Goal: Contribute content: Contribute content

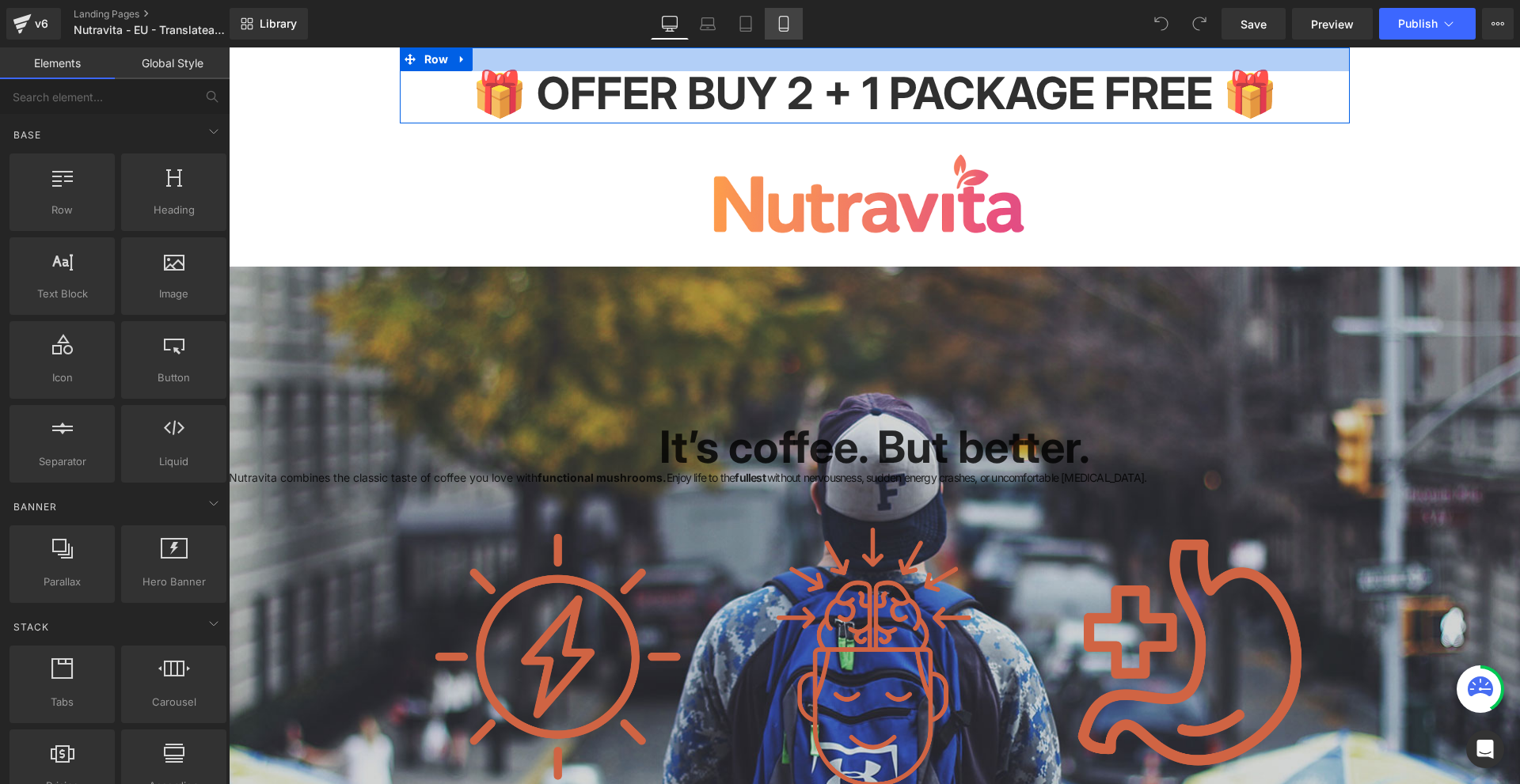
click at [797, 37] on link "Mobile" at bounding box center [783, 23] width 38 height 31
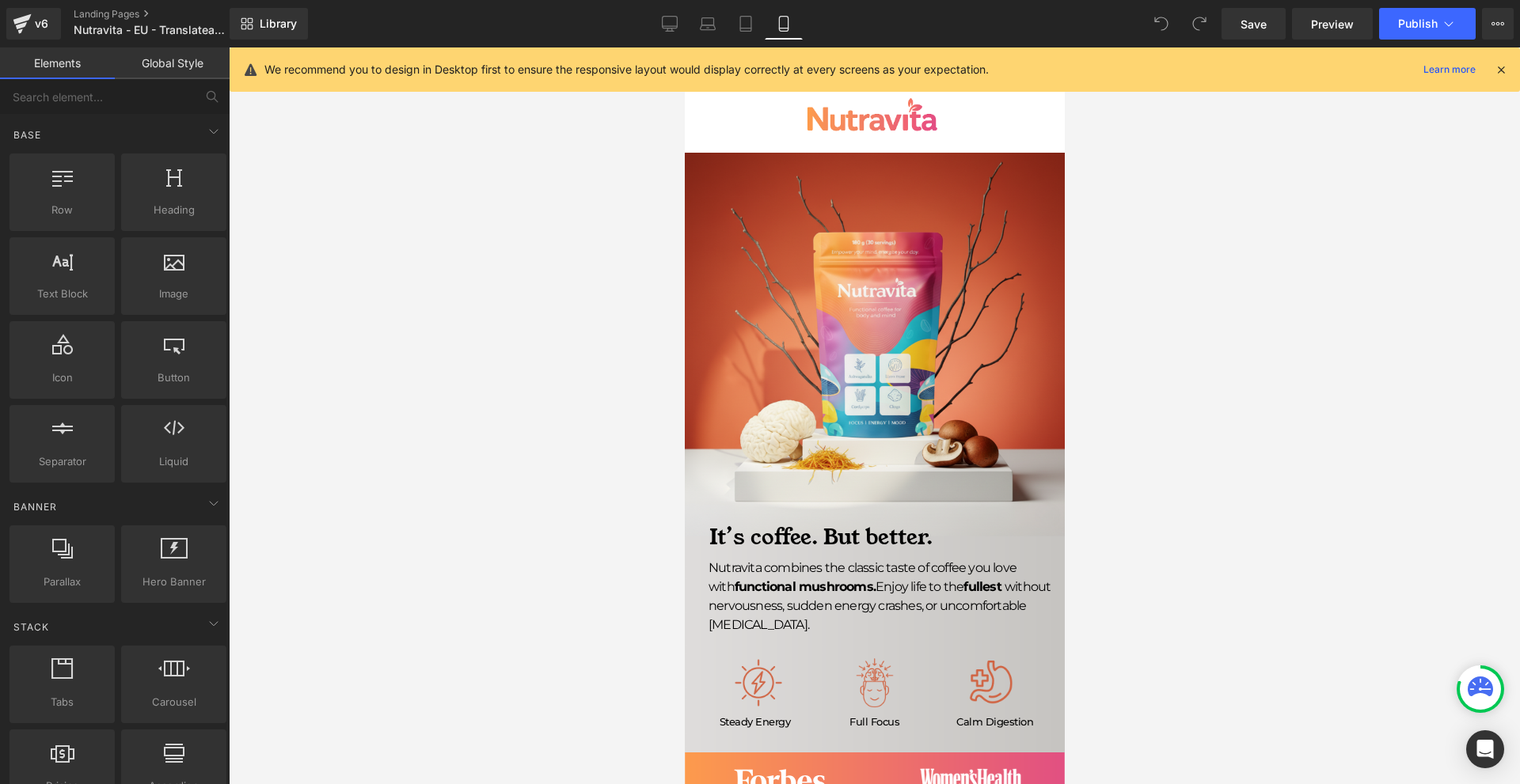
click at [1503, 75] on icon at bounding box center [1500, 69] width 14 height 14
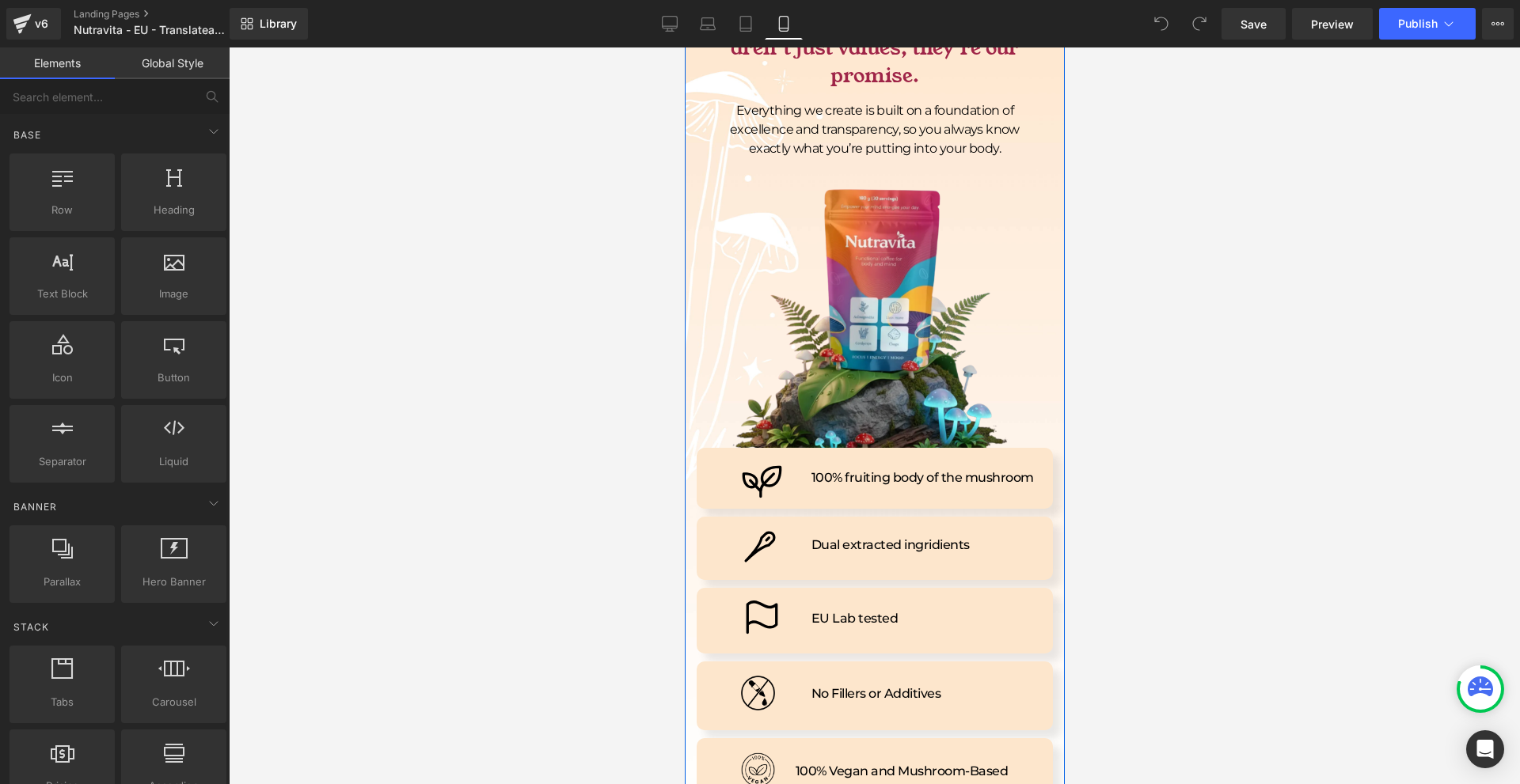
scroll to position [8229, 0]
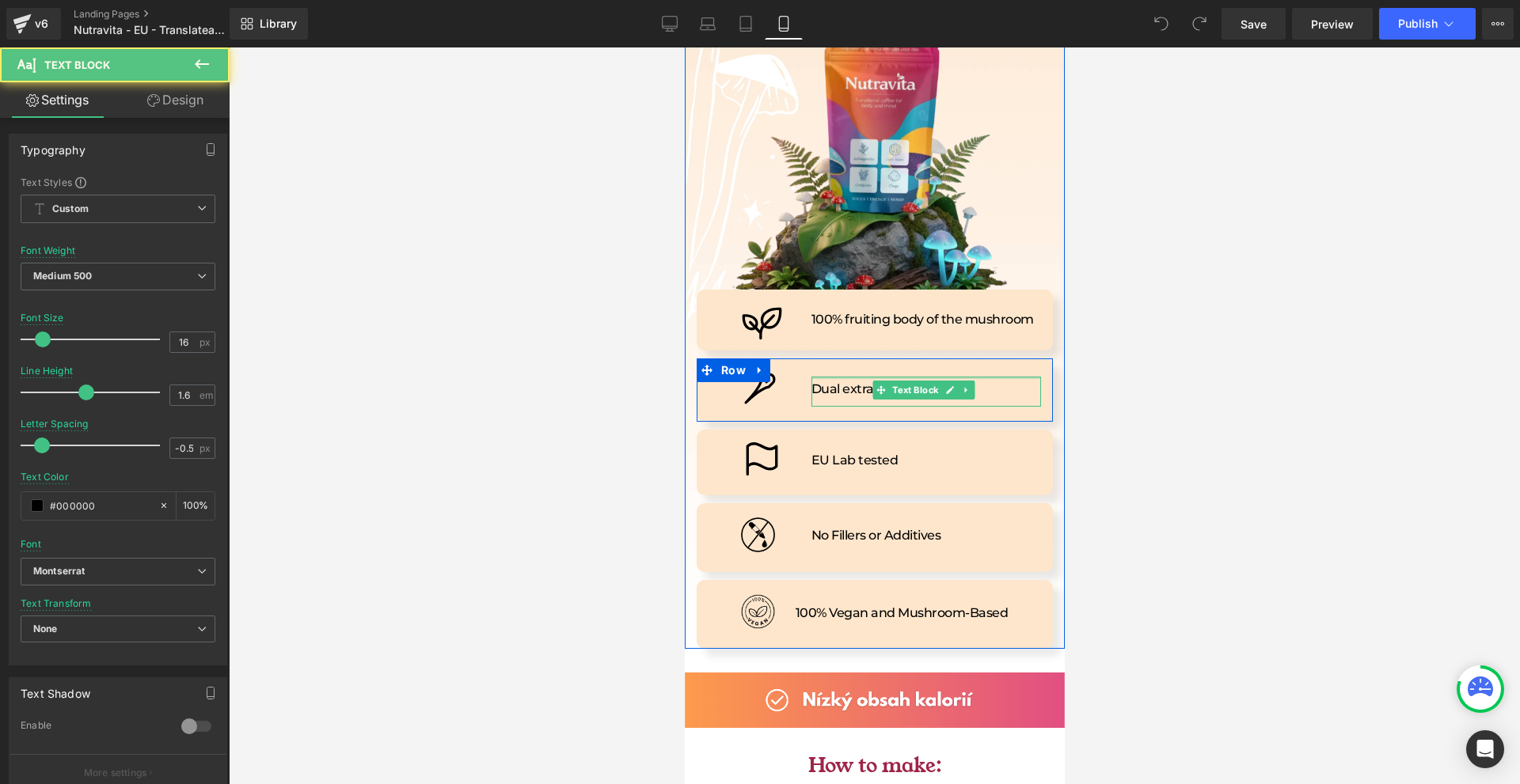
drag, startPoint x: 831, startPoint y: 258, endPoint x: 1904, endPoint y: 365, distance: 1078.3
click at [833, 377] on div "Dual extracted ingridients Text Block" at bounding box center [925, 392] width 229 height 31
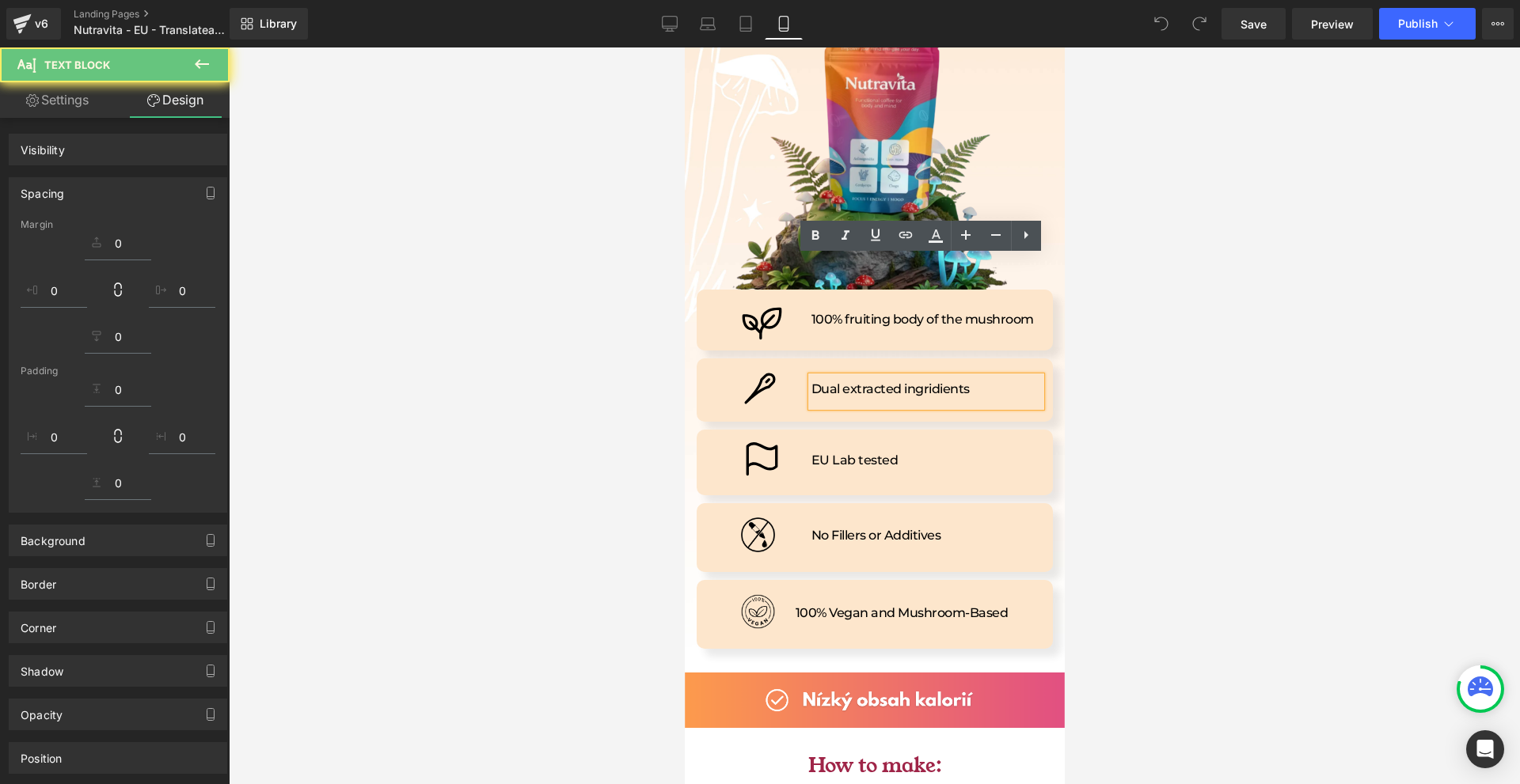
click at [1221, 317] on div at bounding box center [874, 416] width 1291 height 737
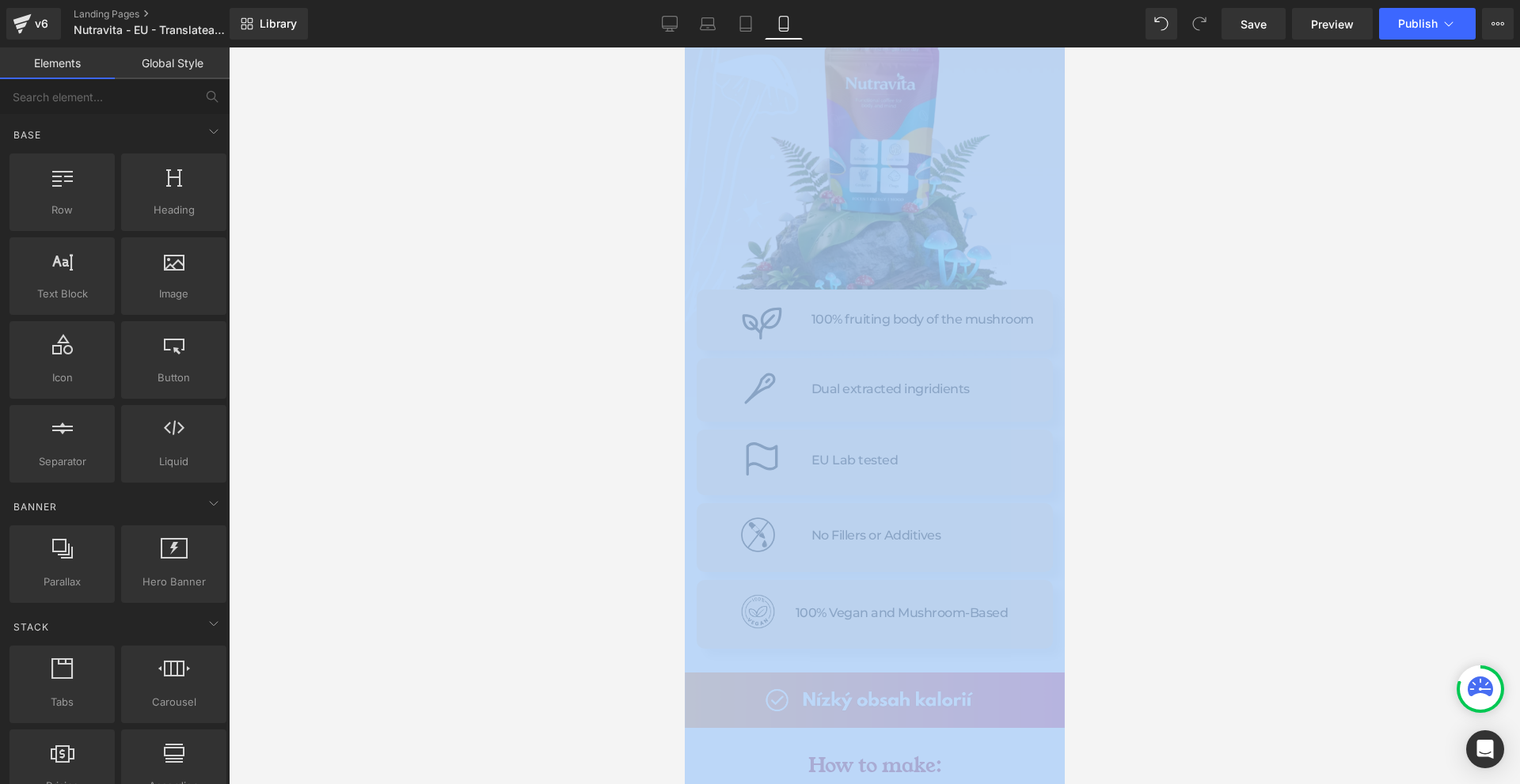
click at [1187, 326] on div at bounding box center [874, 416] width 1291 height 737
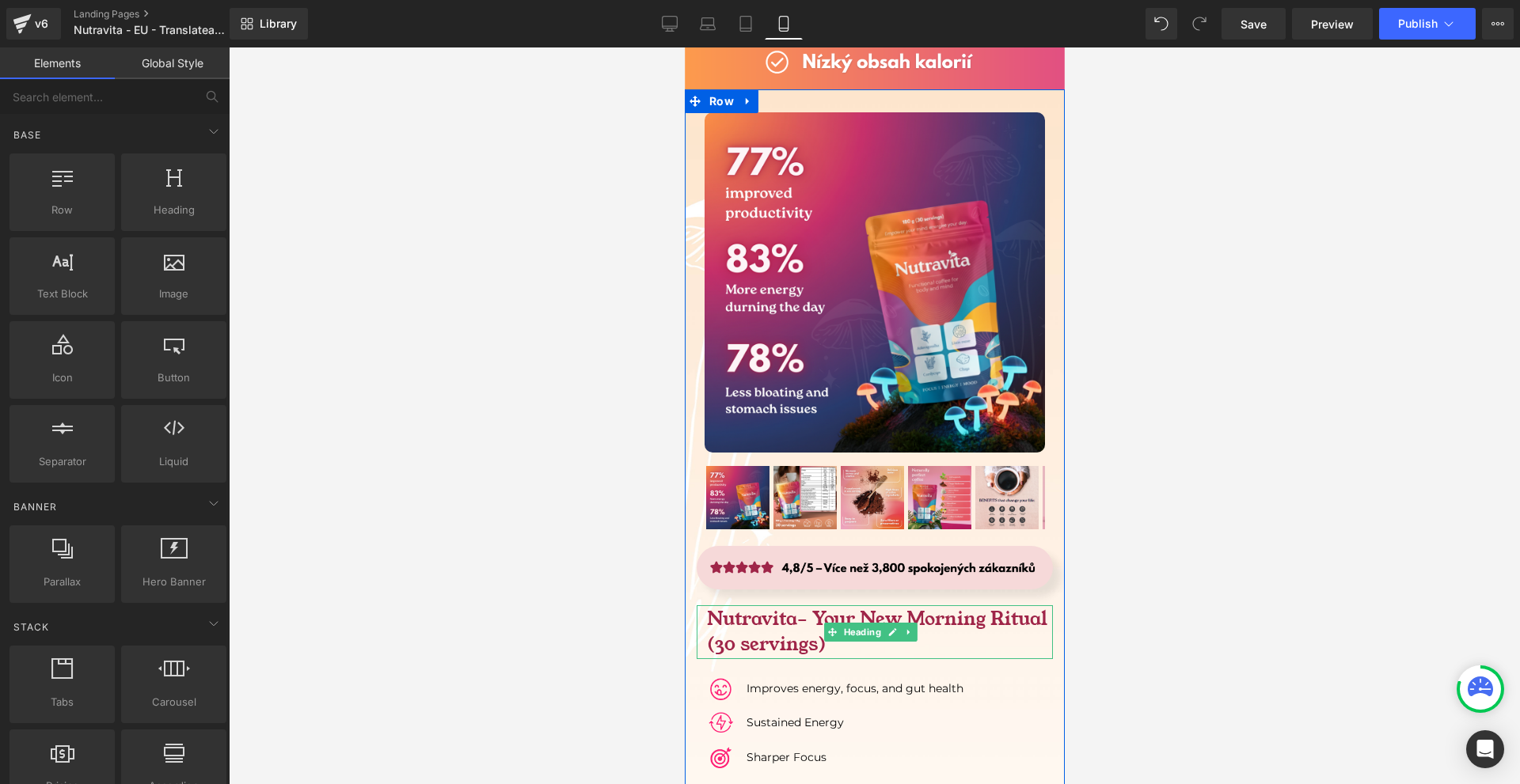
scroll to position [10919, 0]
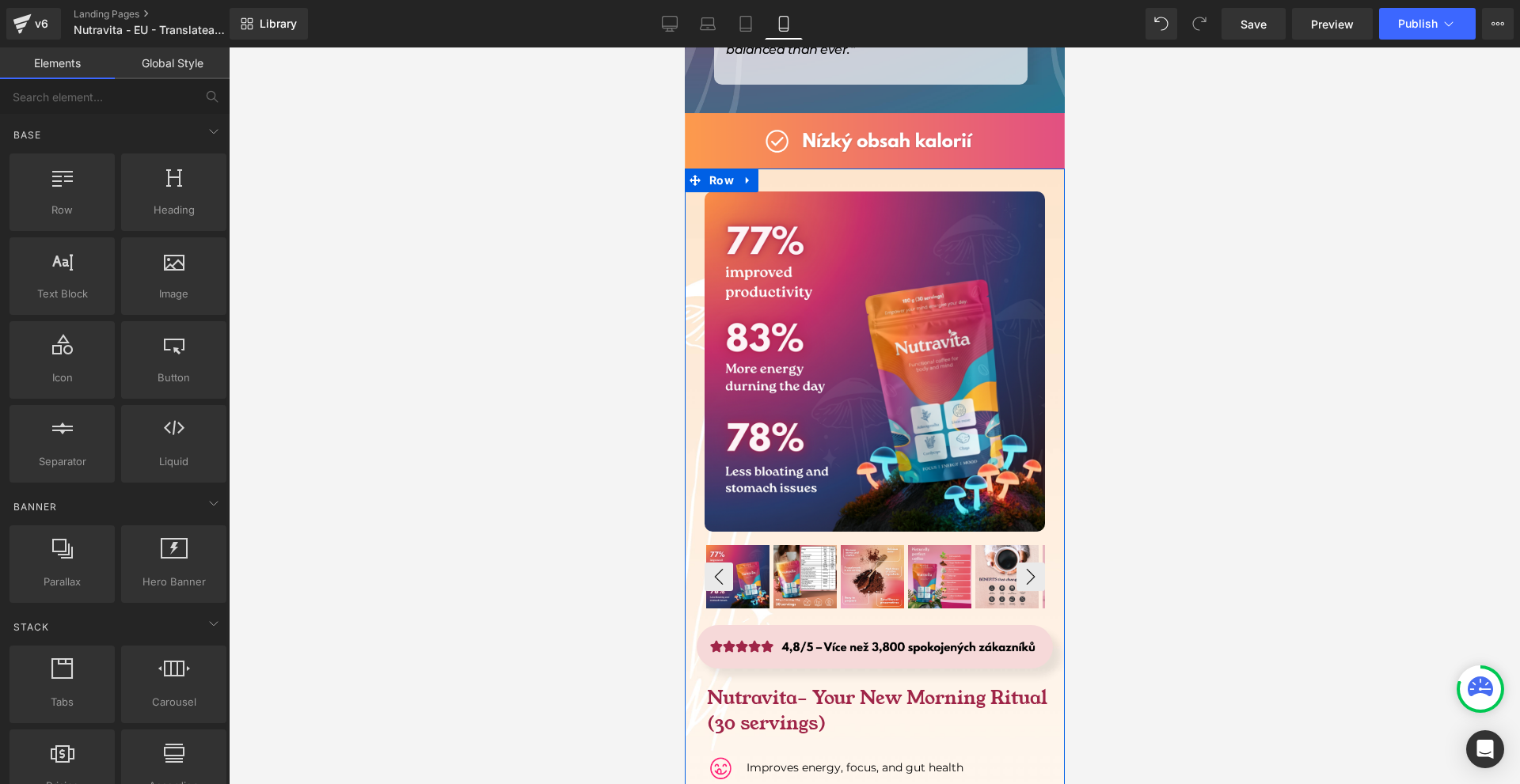
click at [802, 545] on img at bounding box center [804, 577] width 63 height 63
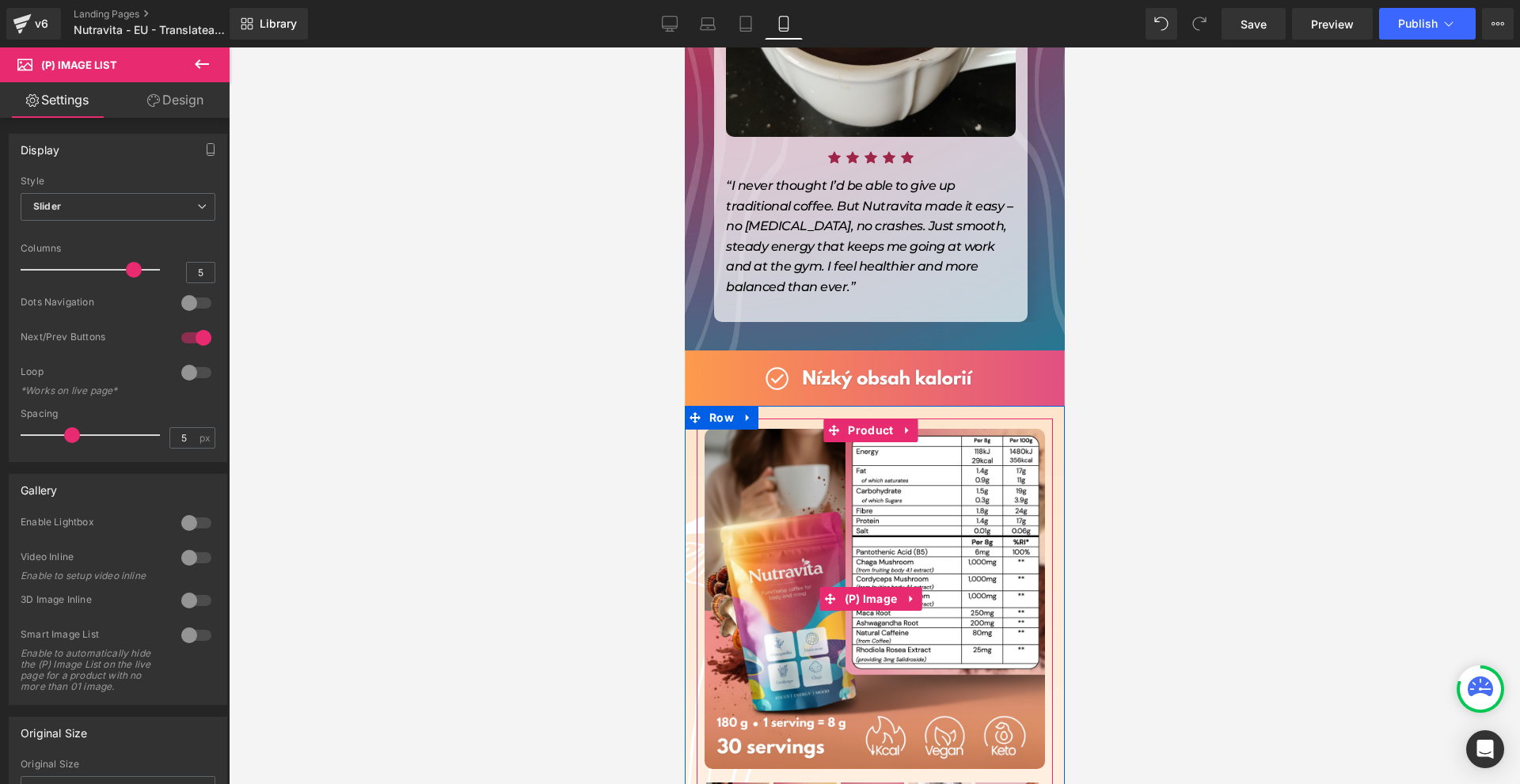
scroll to position [10841, 0]
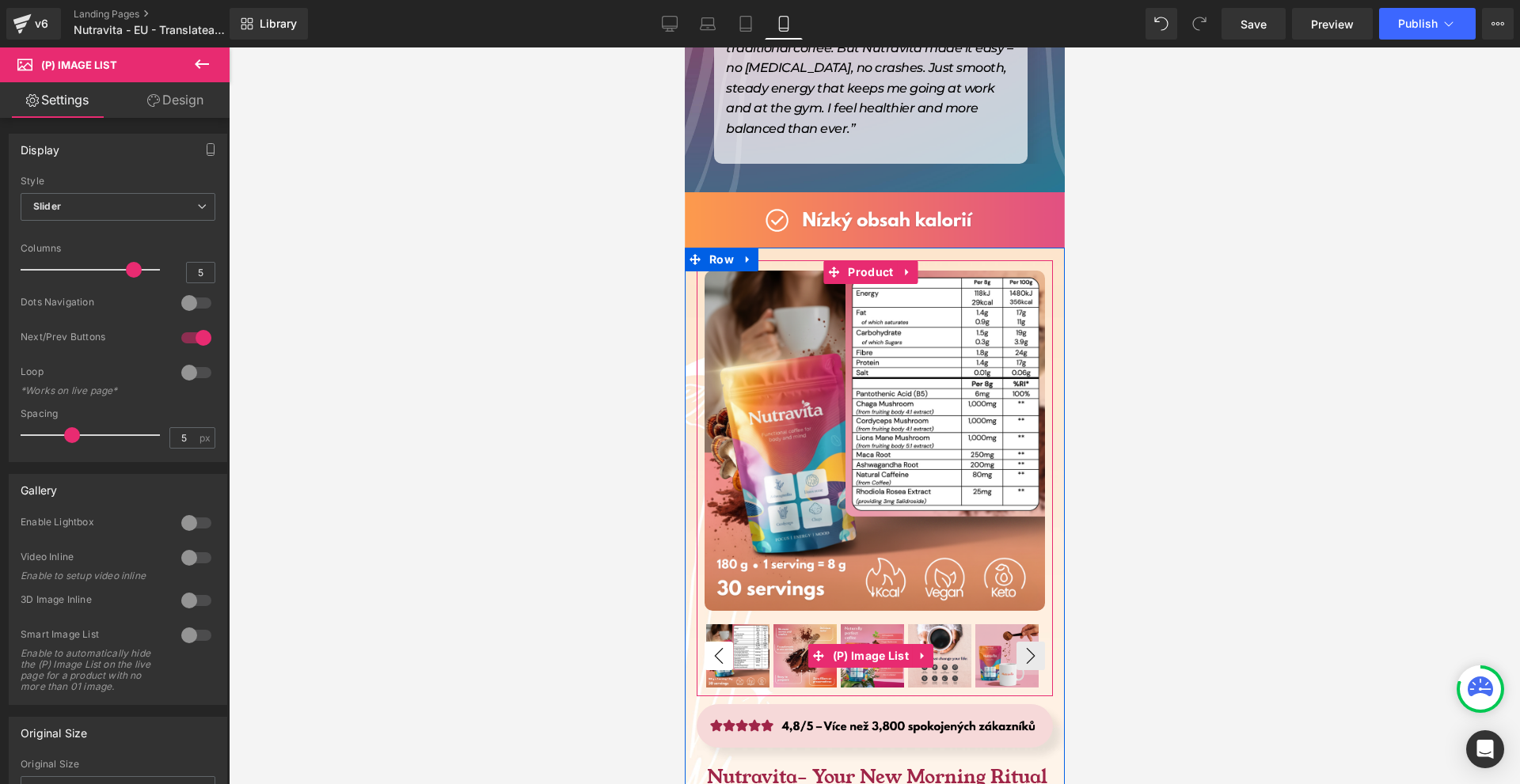
click at [715, 642] on button "‹" at bounding box center [718, 656] width 28 height 28
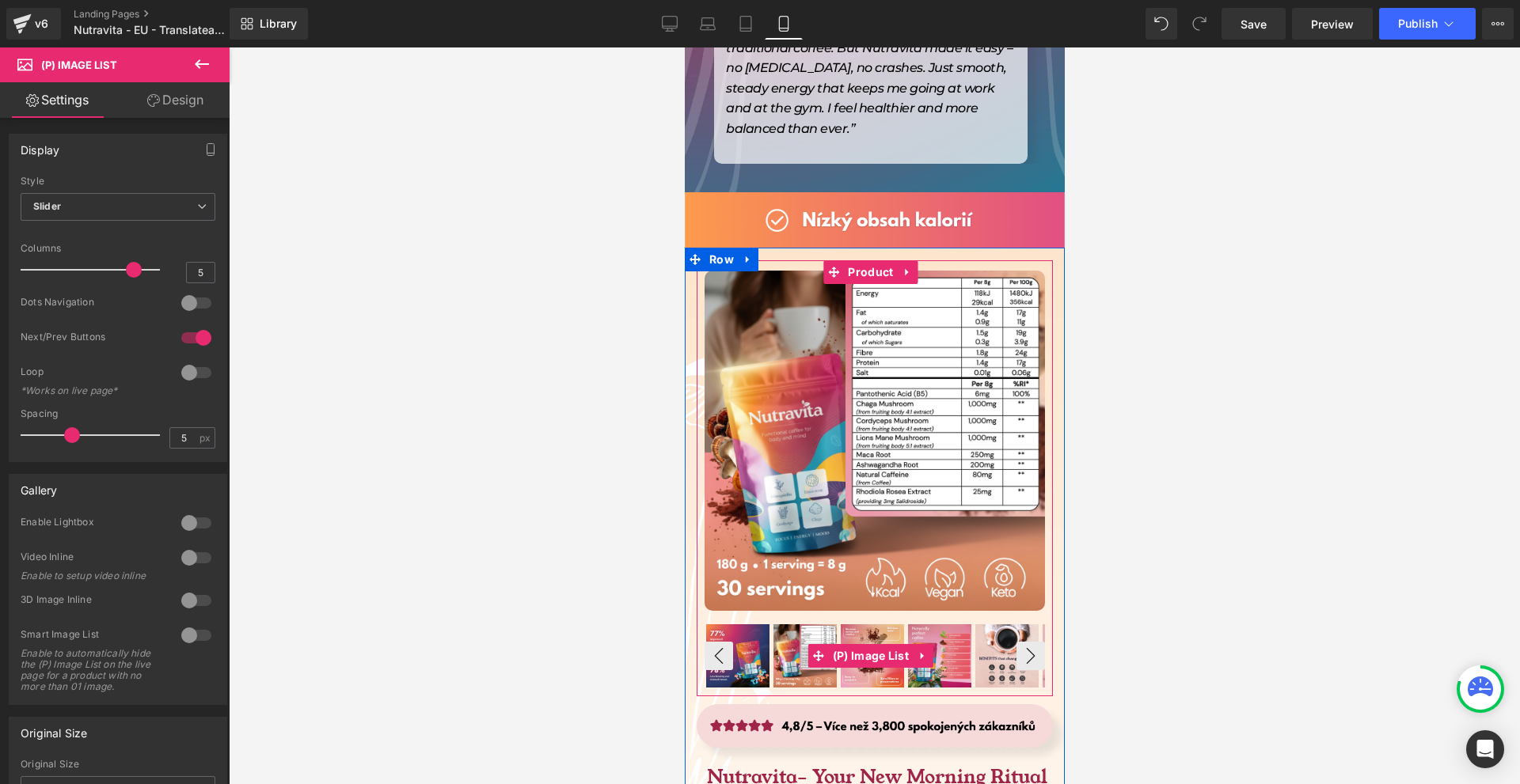
click at [754, 624] on img at bounding box center [737, 655] width 63 height 63
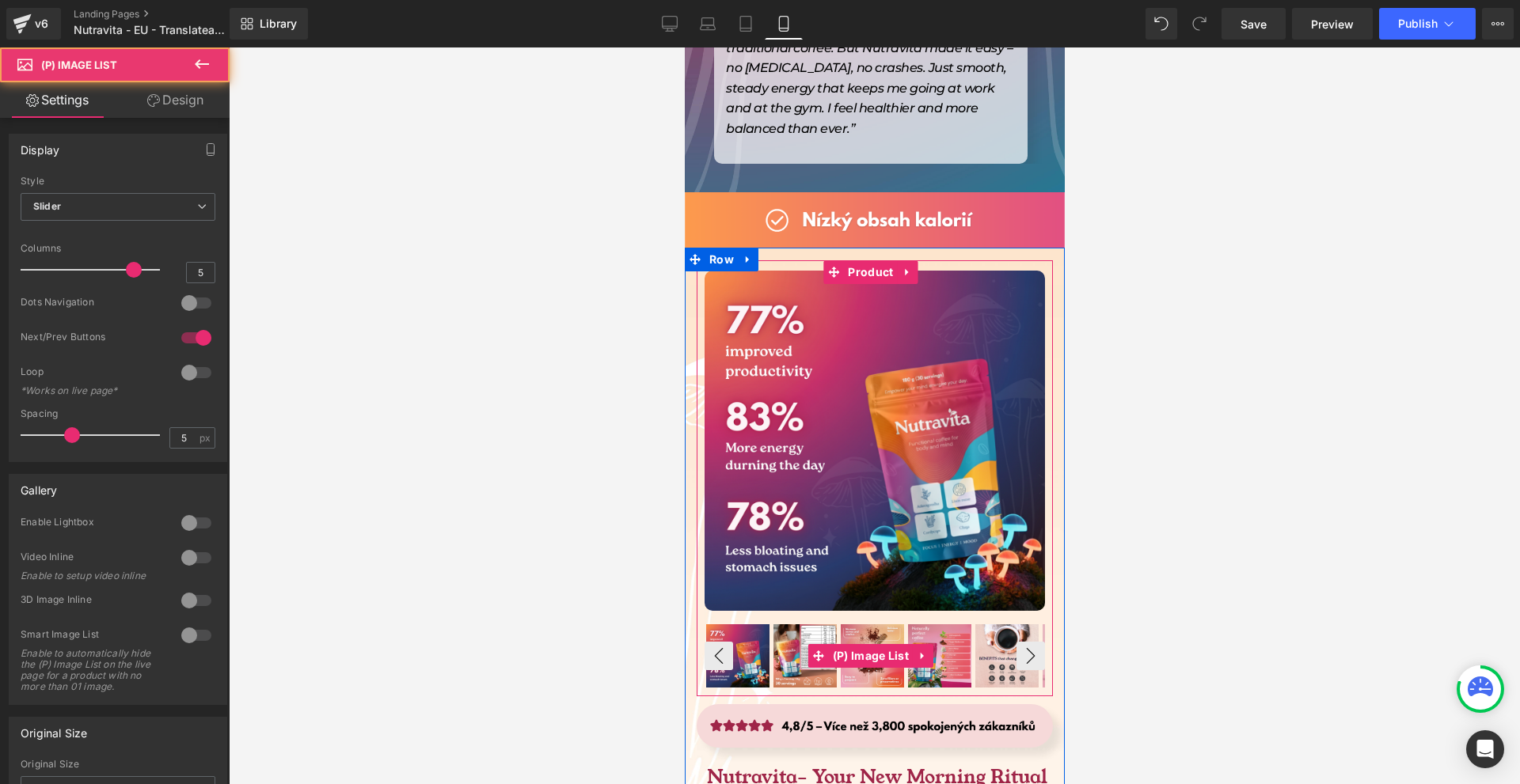
click at [889, 624] on img at bounding box center [871, 655] width 63 height 63
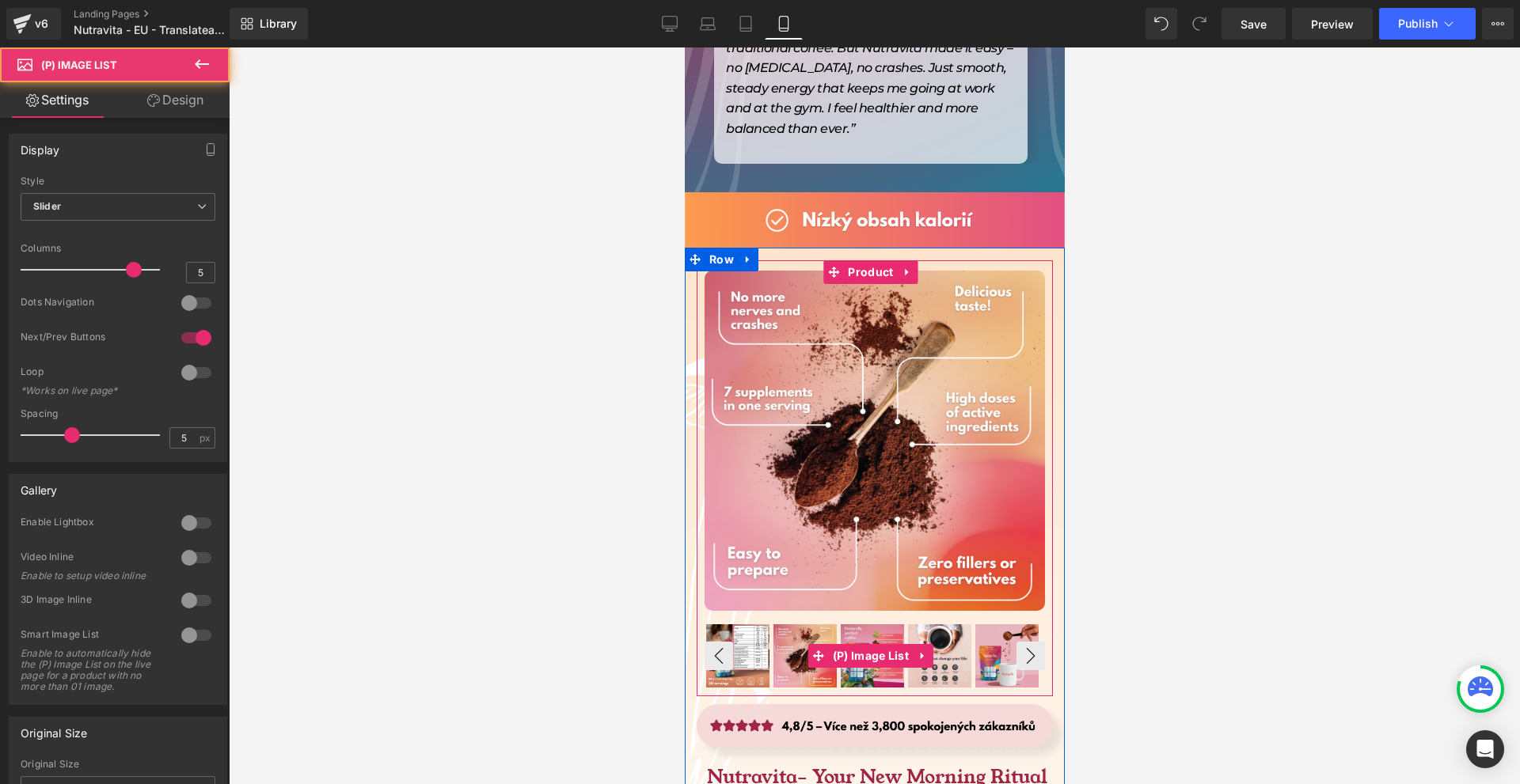
click at [874, 624] on img at bounding box center [871, 655] width 63 height 63
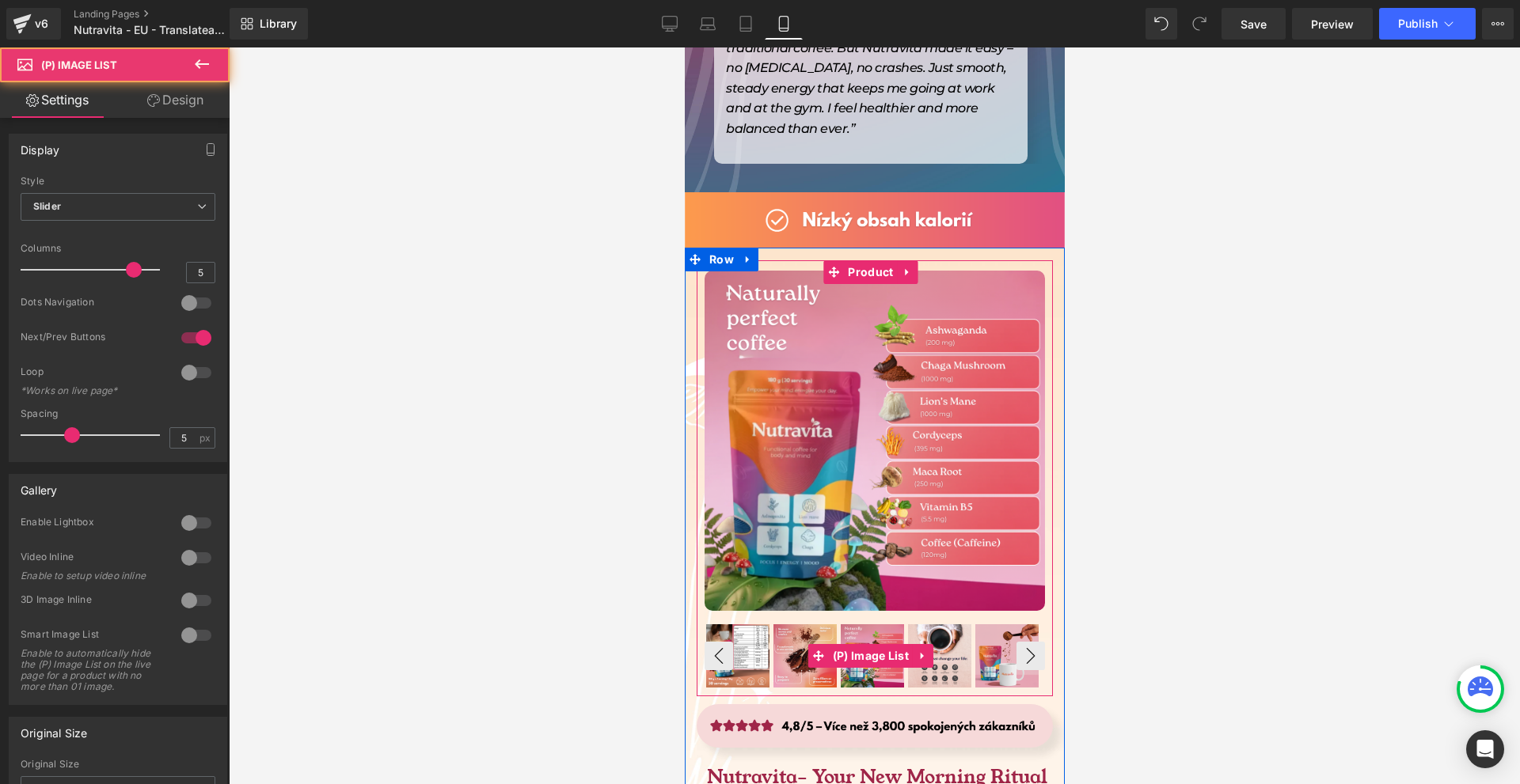
click at [893, 624] on img at bounding box center [871, 655] width 63 height 63
click at [931, 624] on img at bounding box center [939, 655] width 63 height 63
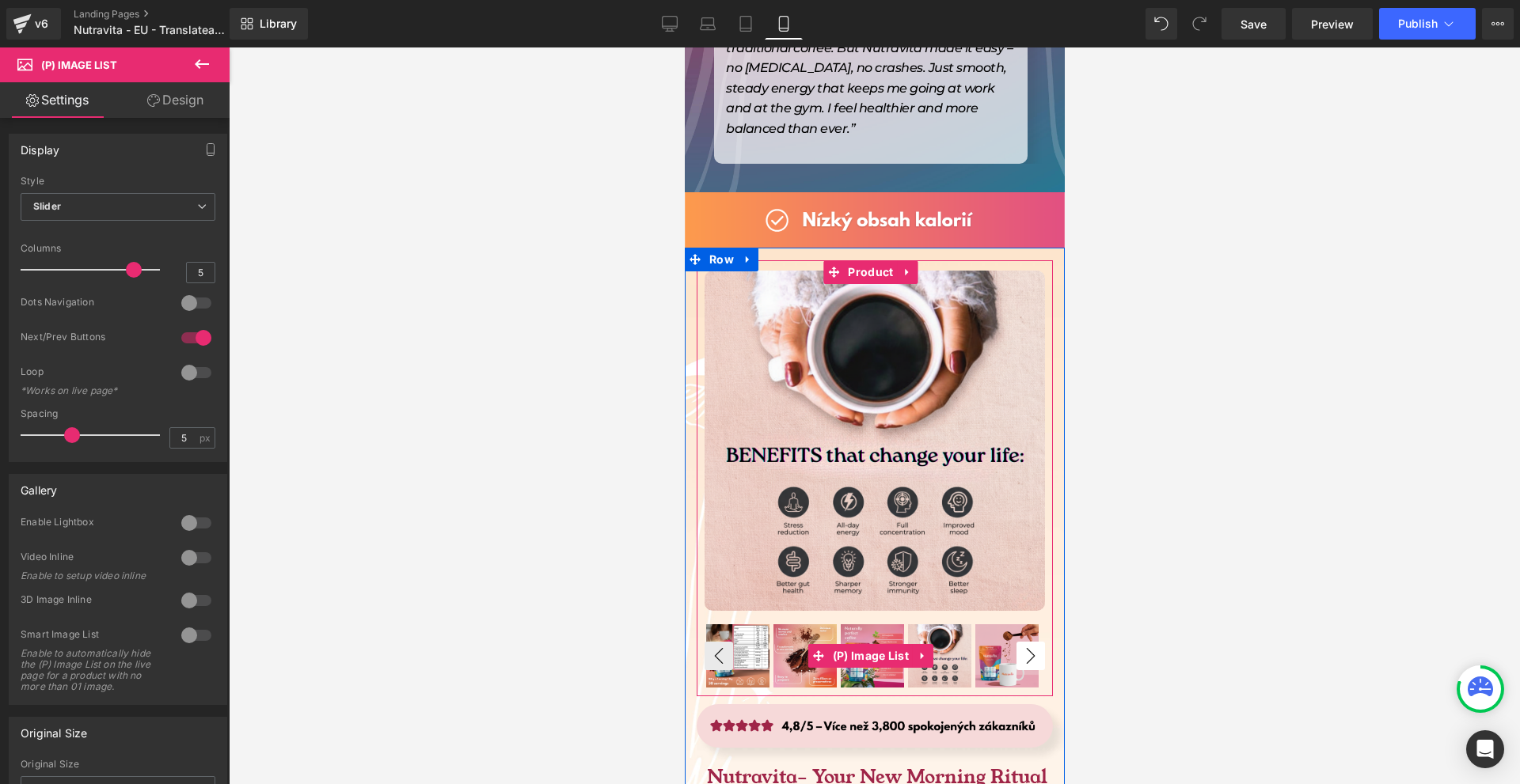
click at [1022, 642] on button "›" at bounding box center [1029, 656] width 28 height 28
click at [1002, 624] on img at bounding box center [1006, 655] width 63 height 63
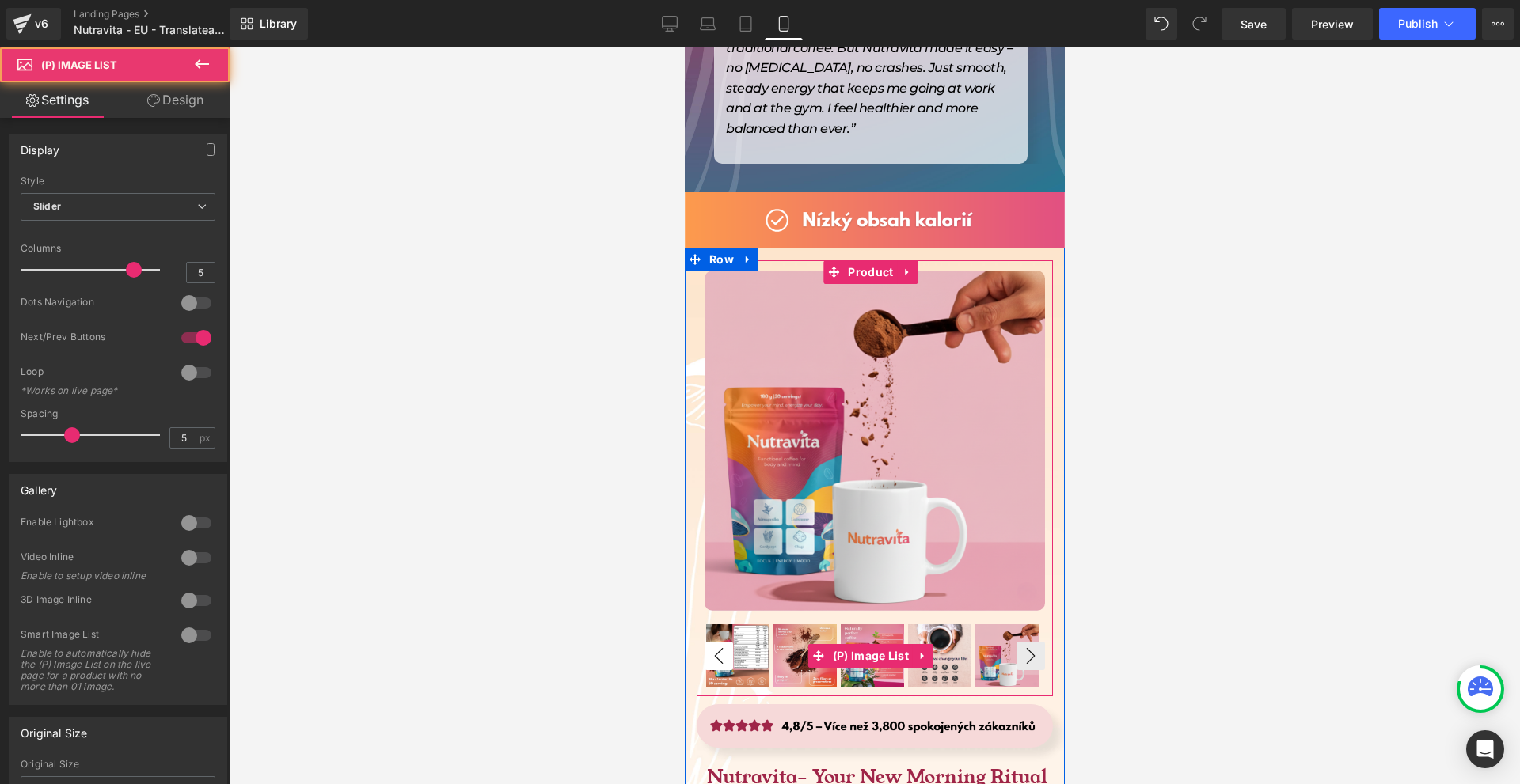
click at [723, 642] on button "‹" at bounding box center [718, 656] width 28 height 28
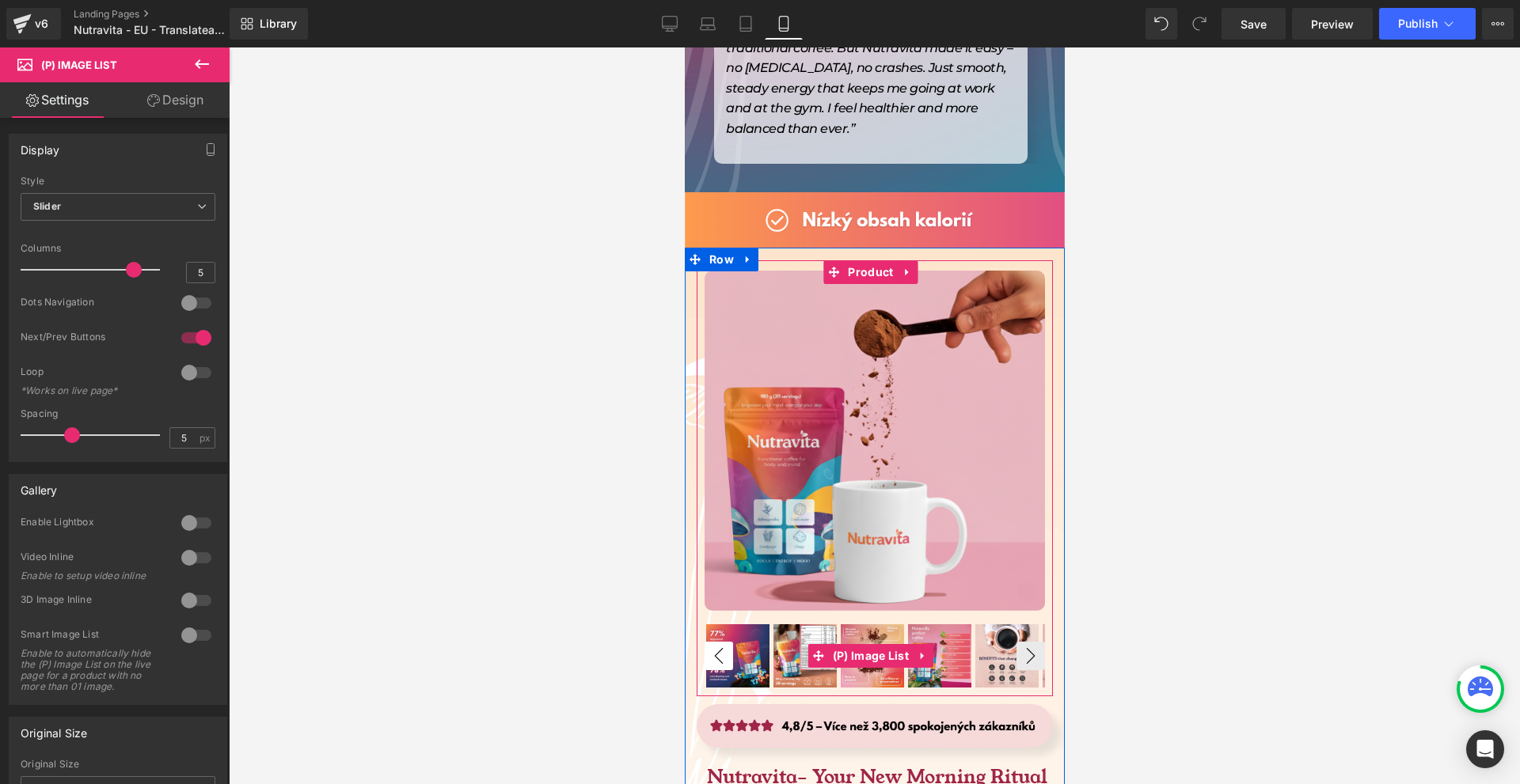
click at [723, 642] on button "‹" at bounding box center [718, 656] width 28 height 28
click at [742, 624] on img at bounding box center [737, 655] width 63 height 63
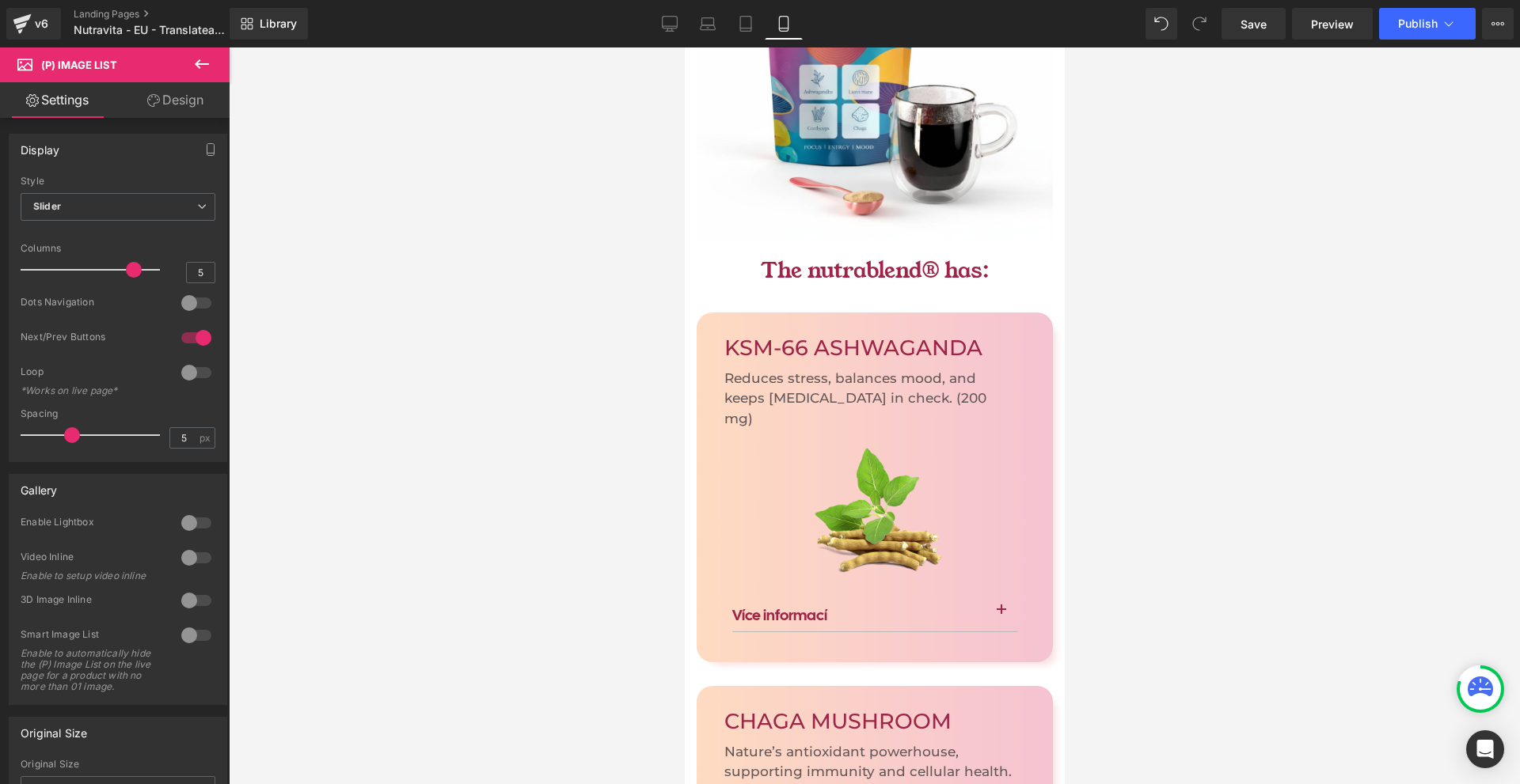
scroll to position [4985, 0]
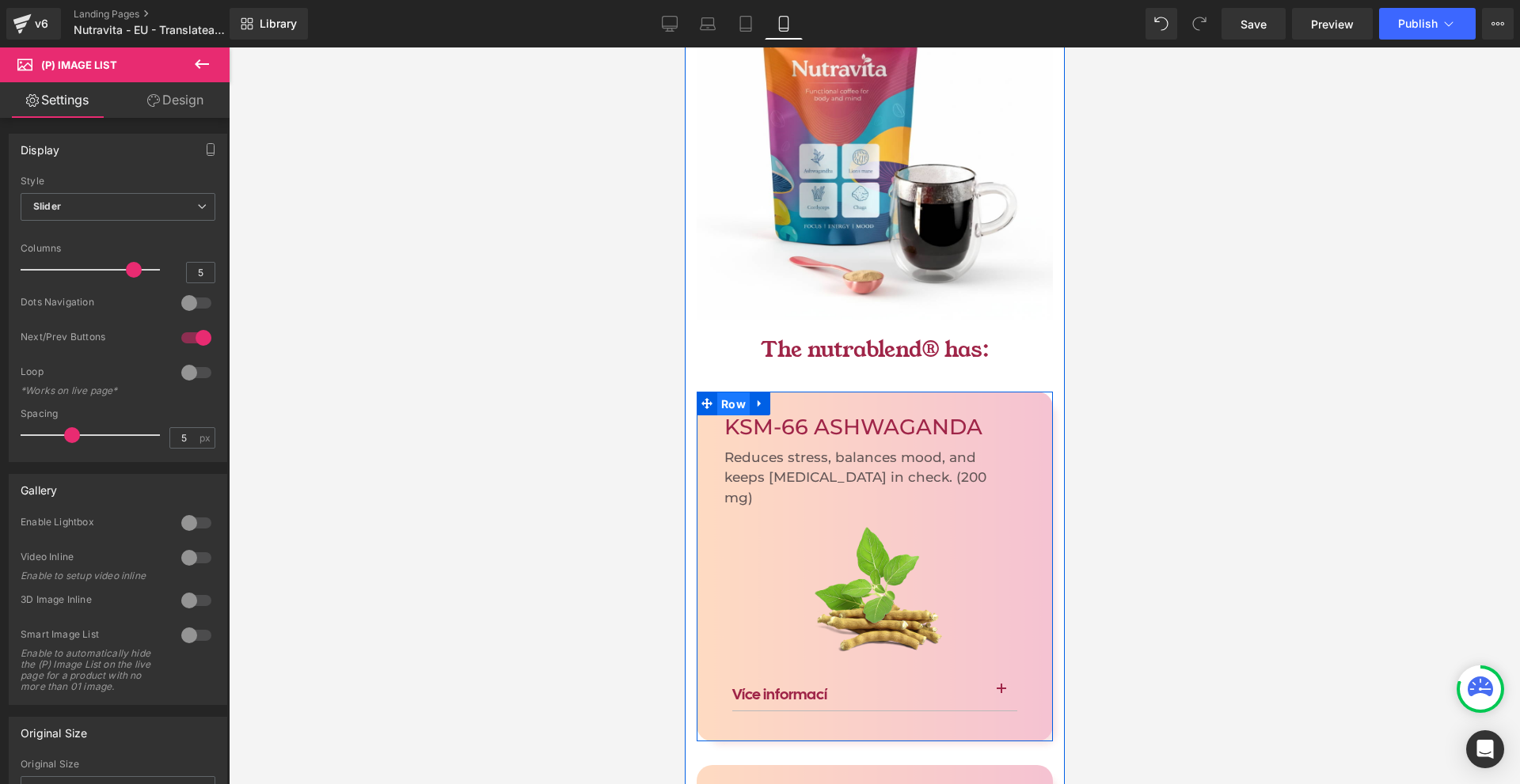
click at [724, 392] on span "Row" at bounding box center [732, 403] width 32 height 24
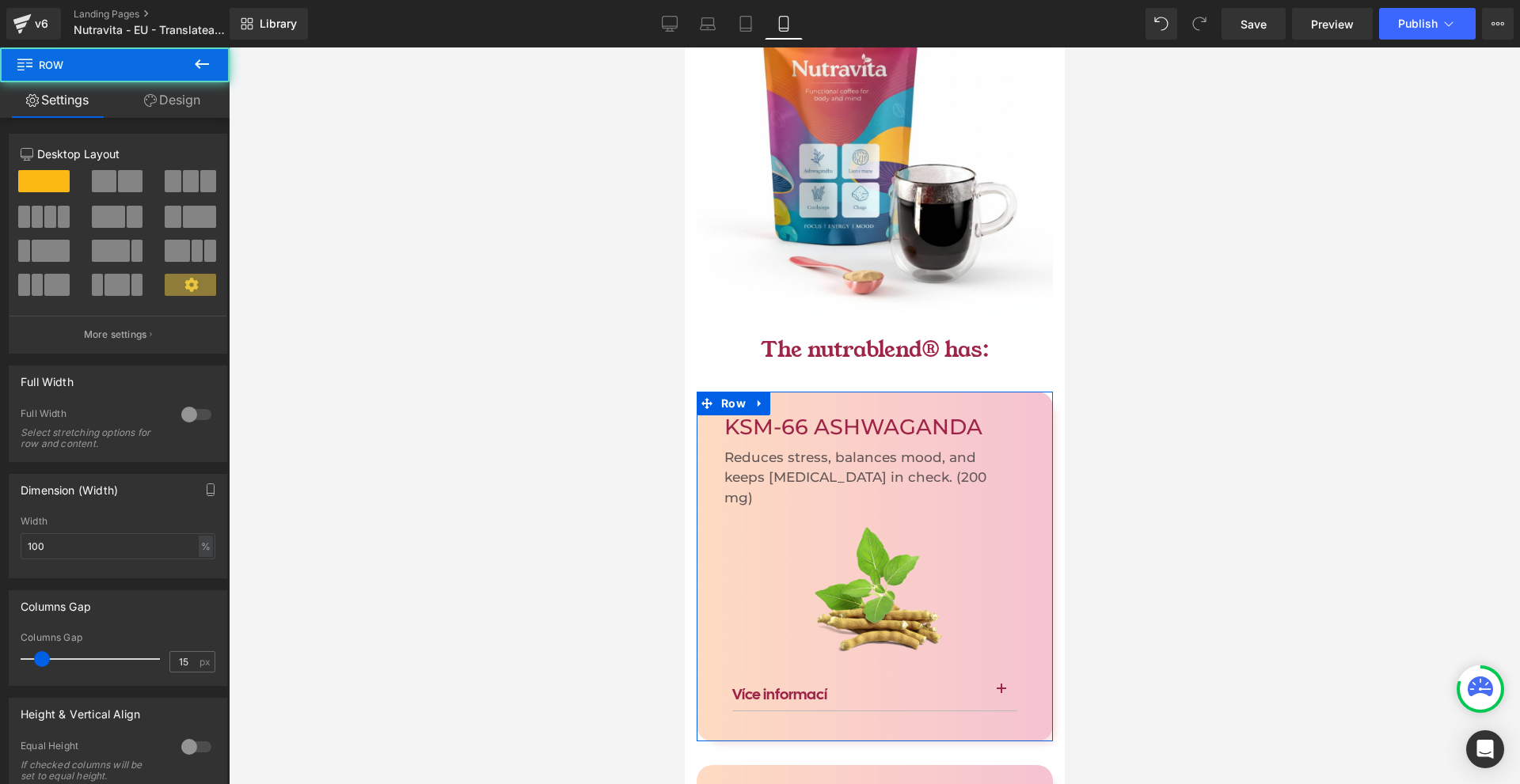
click at [189, 94] on link "Design" at bounding box center [171, 100] width 115 height 36
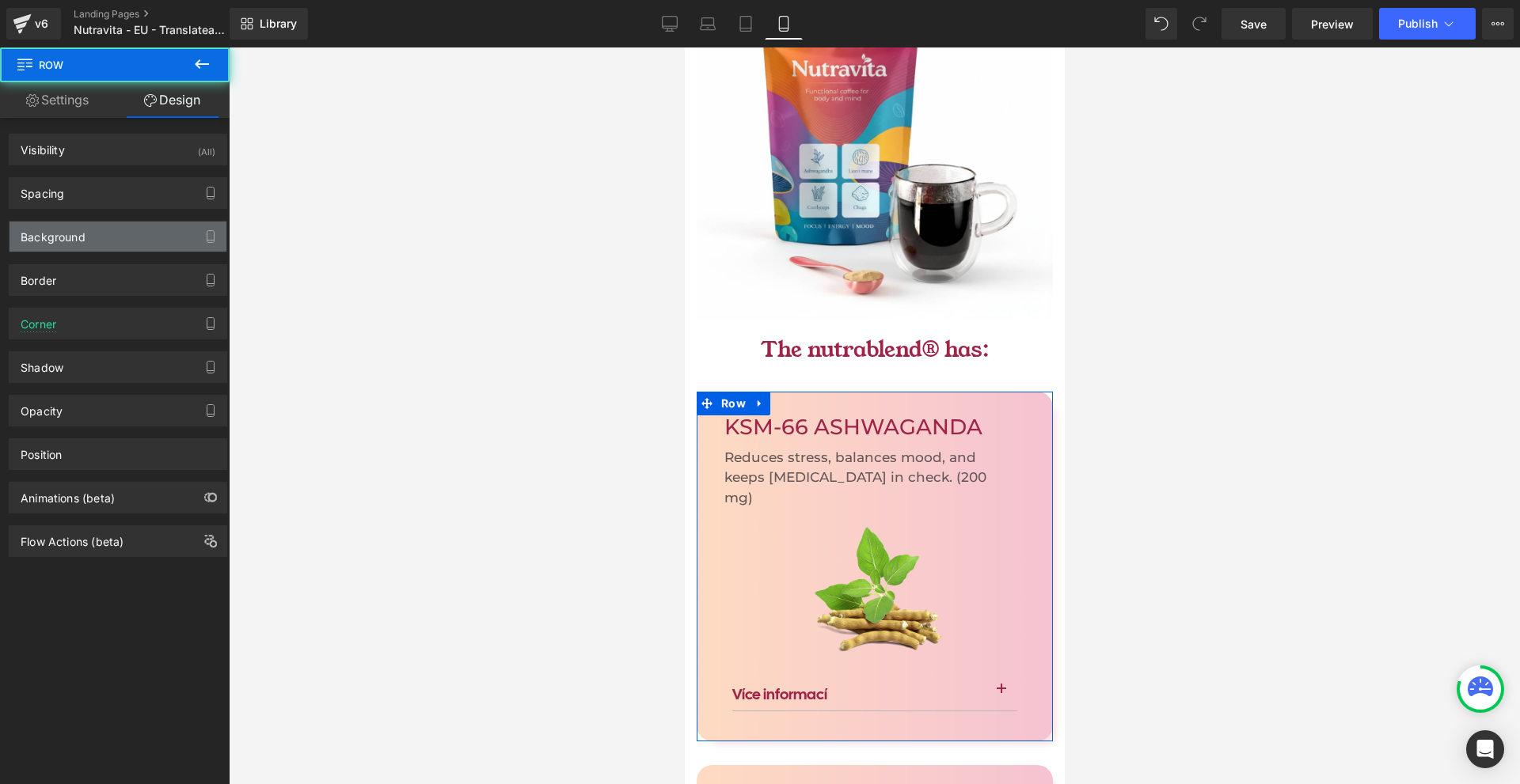
click at [113, 232] on div "Background" at bounding box center [117, 237] width 217 height 30
type input "[URL][DOMAIN_NAME]"
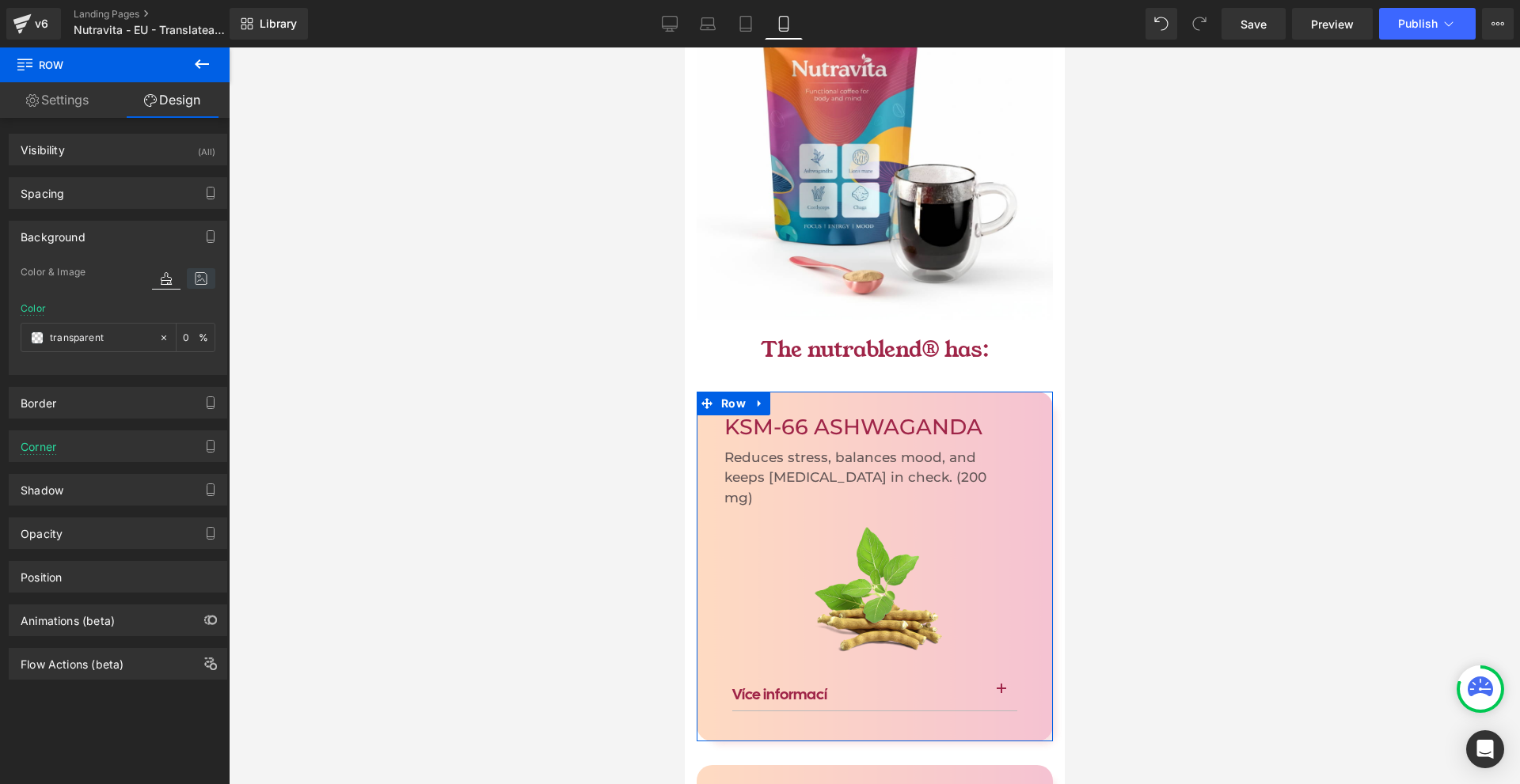
click at [192, 283] on icon at bounding box center [201, 278] width 28 height 21
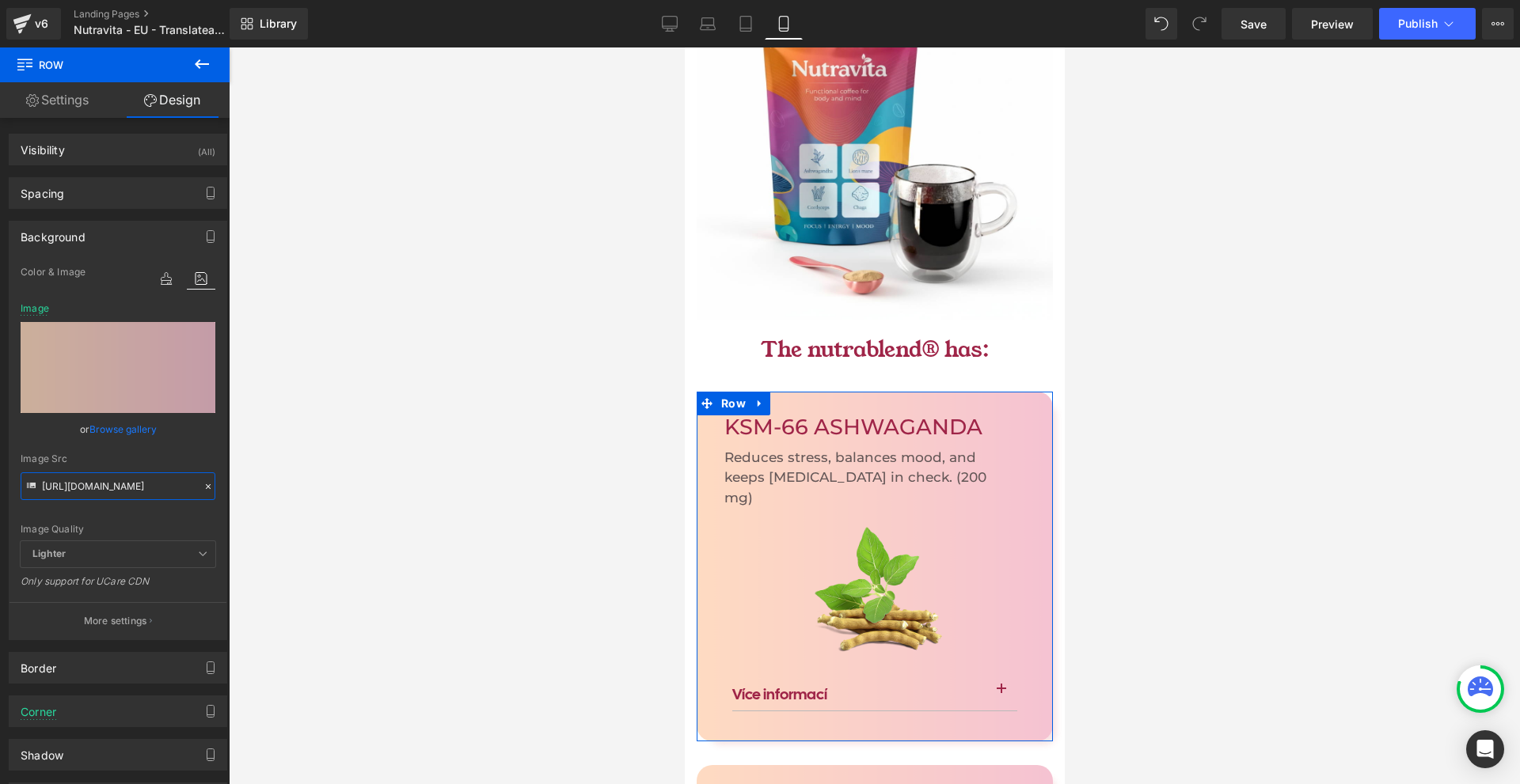
click at [91, 472] on input "[URL][DOMAIN_NAME]" at bounding box center [118, 486] width 195 height 27
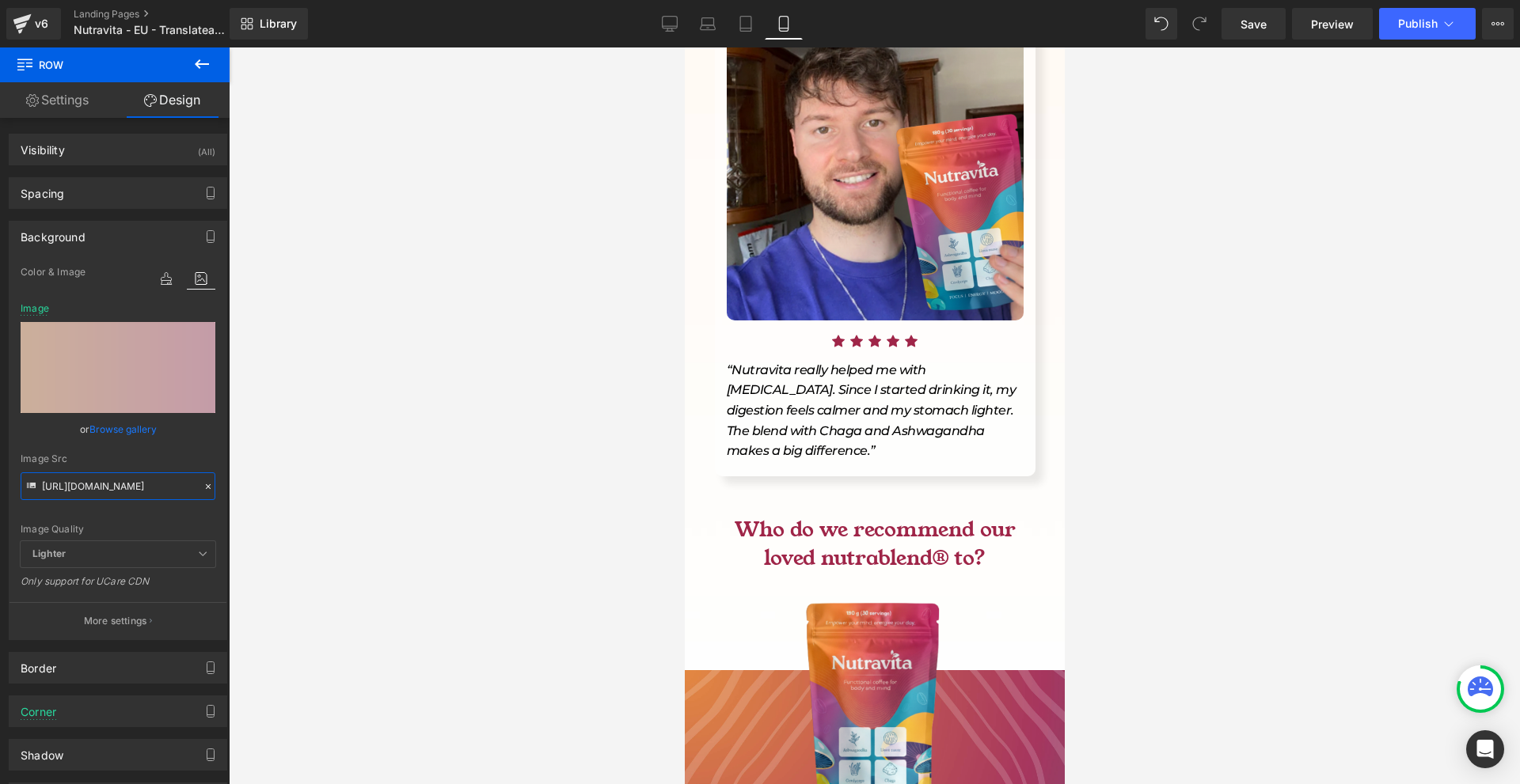
scroll to position [3482, 0]
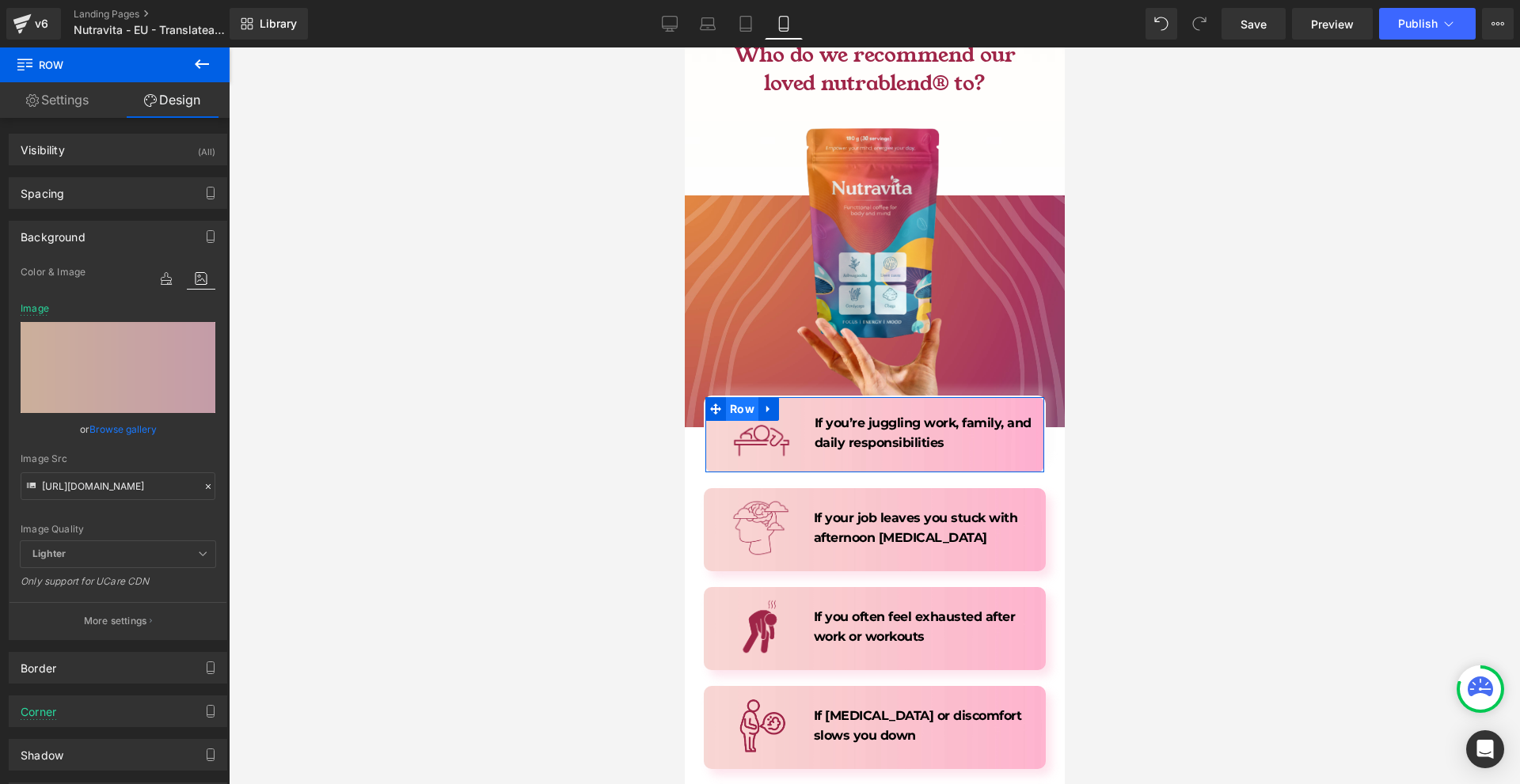
click at [729, 398] on span "Row" at bounding box center [741, 409] width 32 height 24
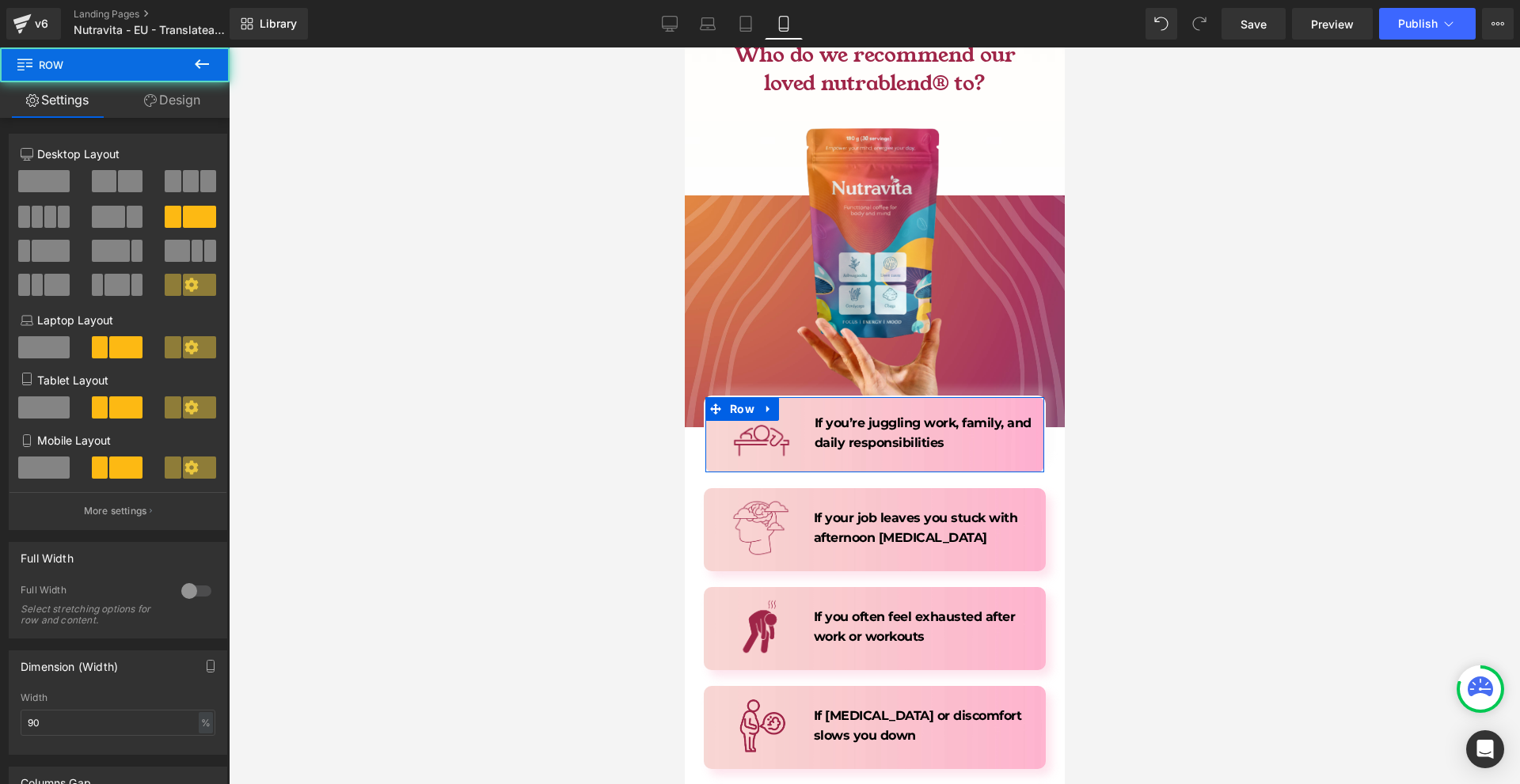
click at [166, 88] on link "Design" at bounding box center [171, 100] width 115 height 36
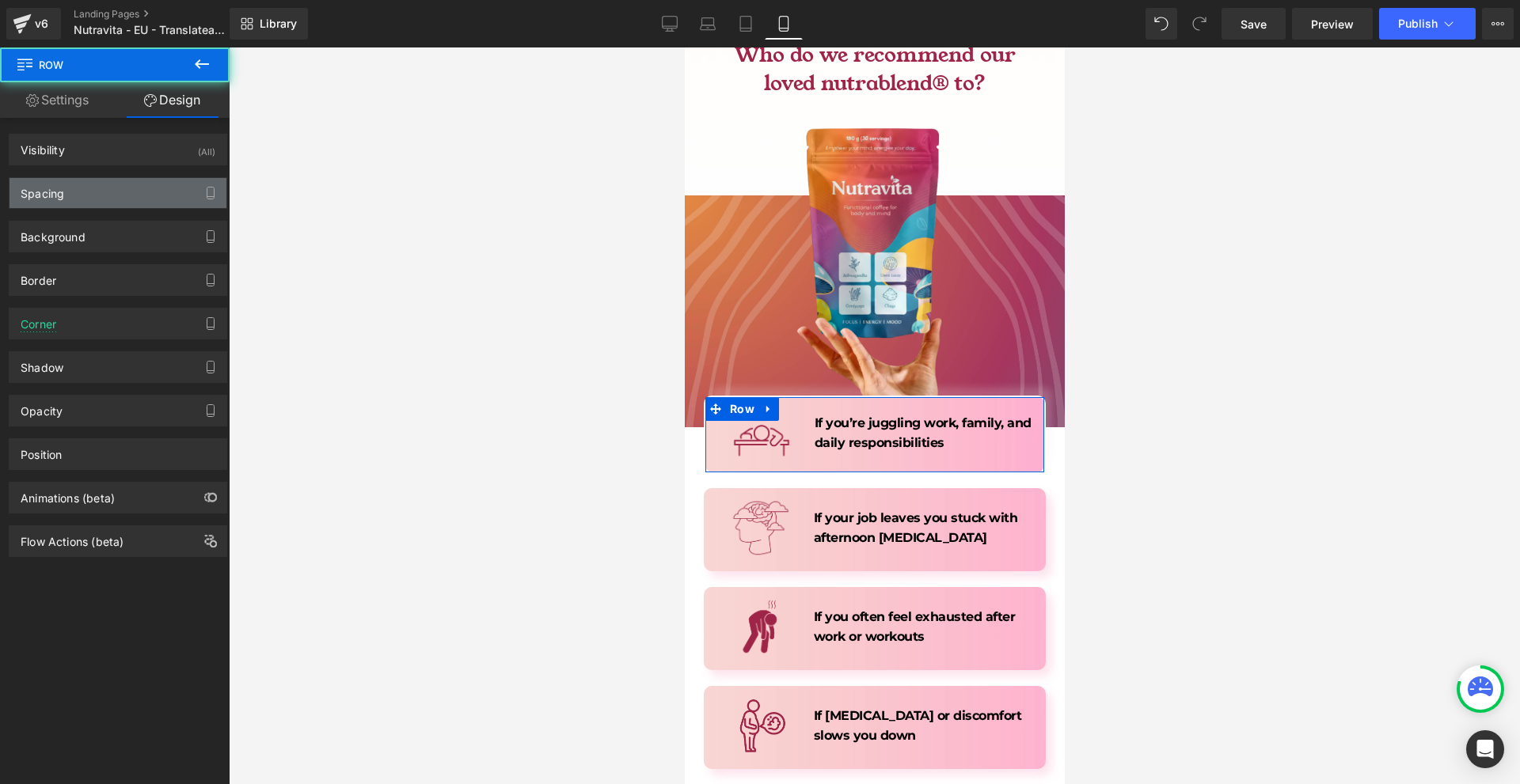
click at [68, 206] on div "Spacing" at bounding box center [117, 193] width 217 height 30
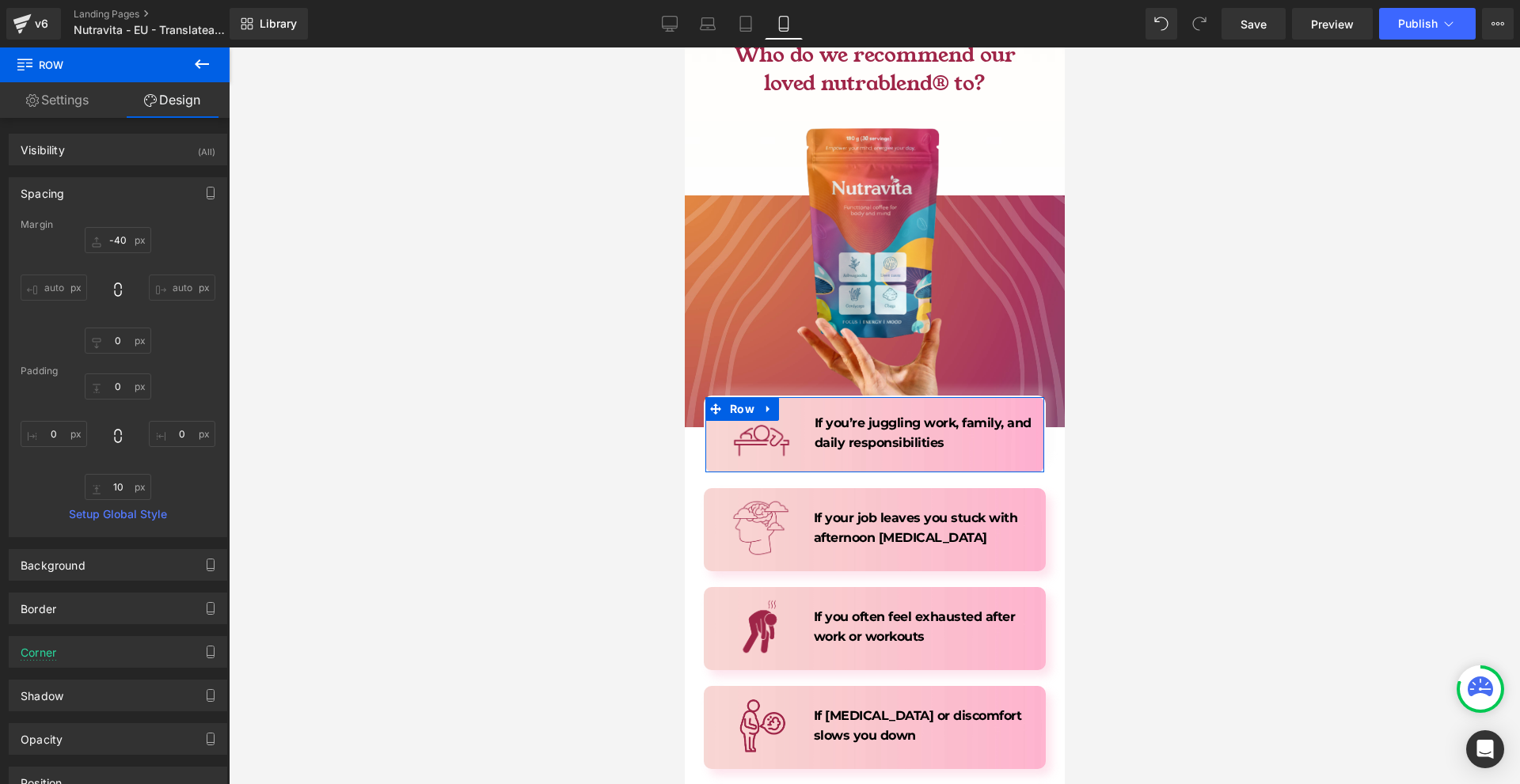
click at [65, 234] on div "-40px -40 auto auto 0px 0 auto auto" at bounding box center [118, 291] width 195 height 127
click at [92, 195] on div "Spacing" at bounding box center [117, 193] width 217 height 30
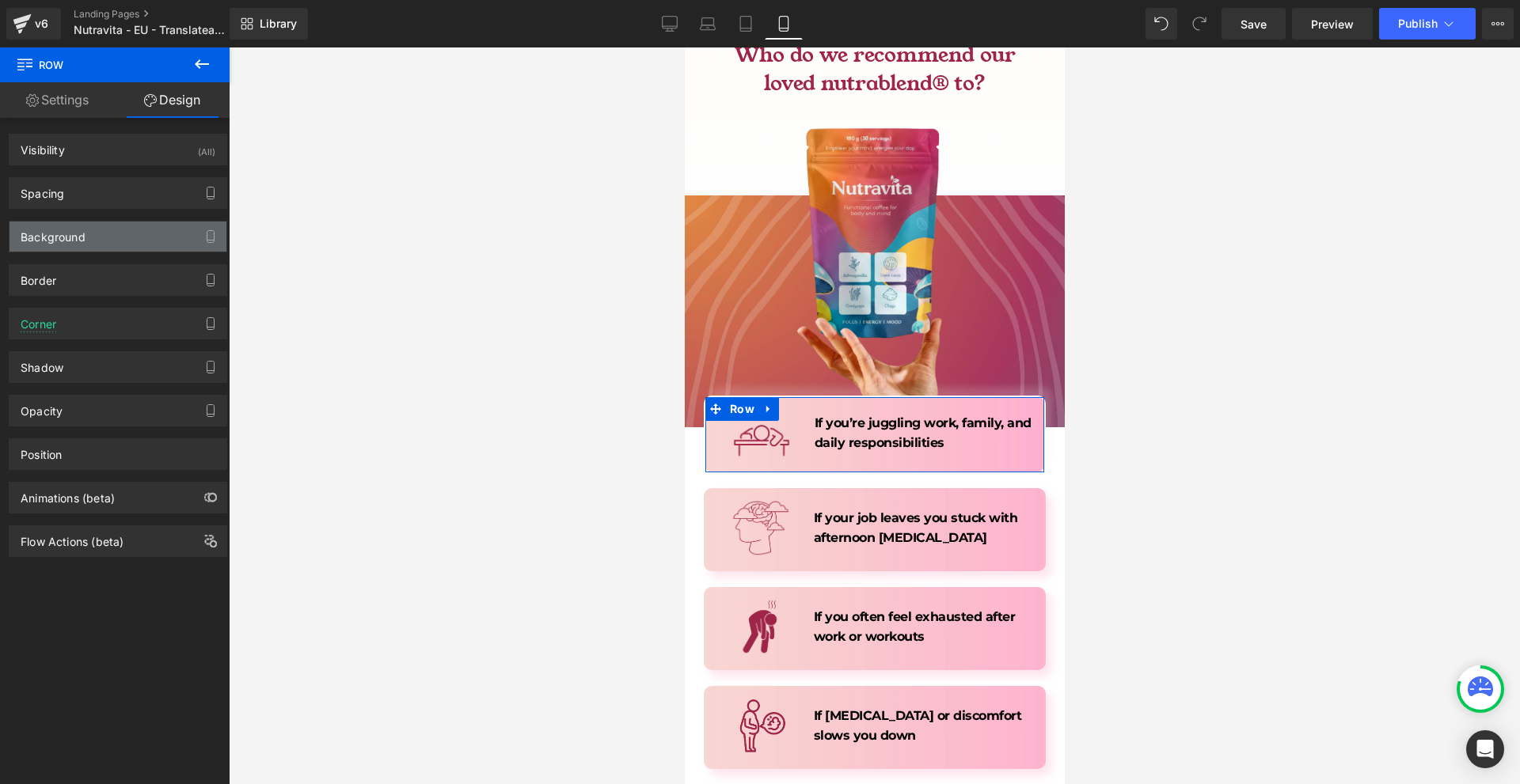
click at [77, 242] on div "Background" at bounding box center [53, 232] width 65 height 22
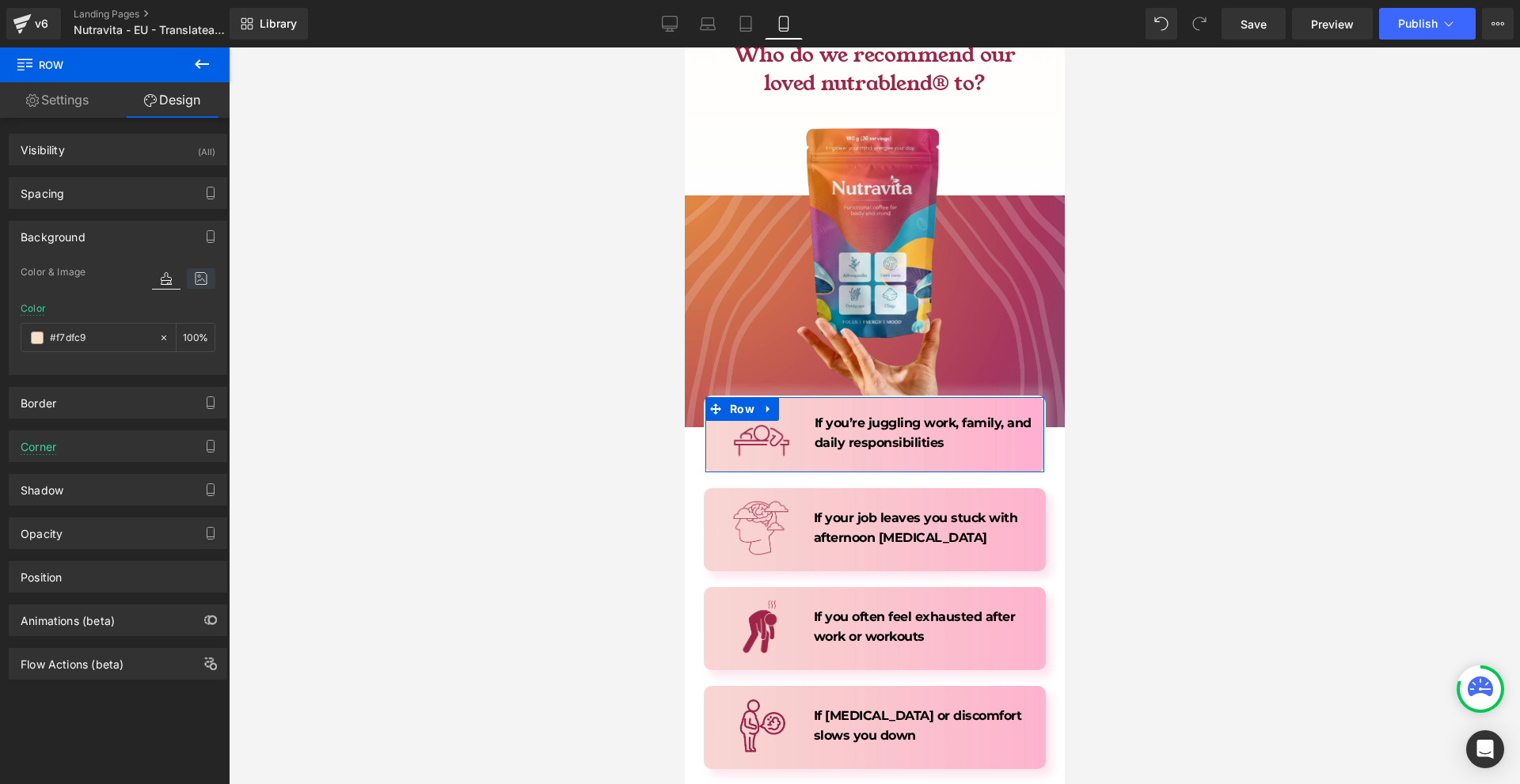
click at [191, 281] on icon at bounding box center [201, 278] width 28 height 21
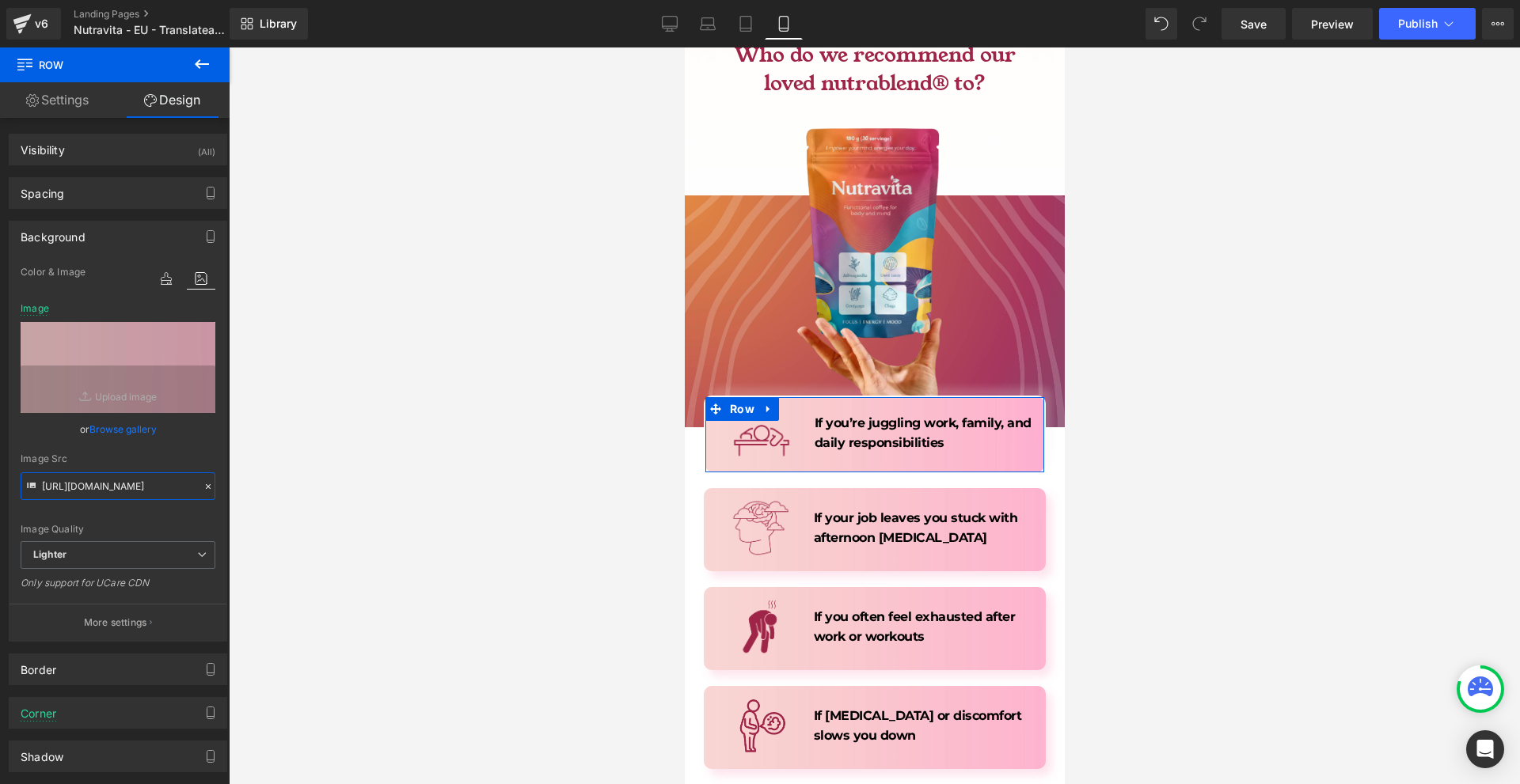
click at [70, 486] on input "[URL][DOMAIN_NAME]" at bounding box center [118, 486] width 195 height 27
paste input "[DOMAIN_NAME][URL]"
type input "[URL][DOMAIN_NAME]"
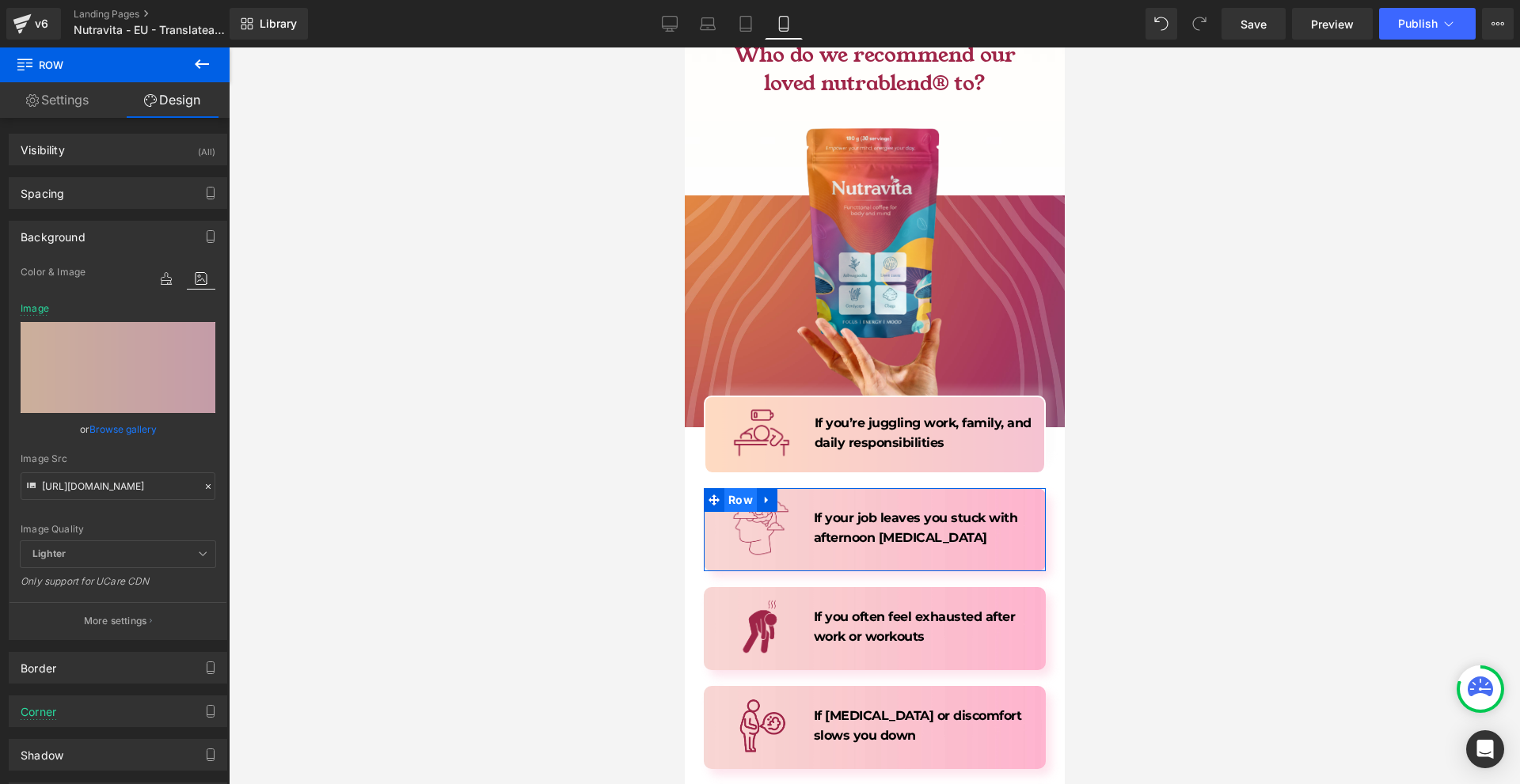
click at [730, 489] on span "Row" at bounding box center [740, 500] width 32 height 24
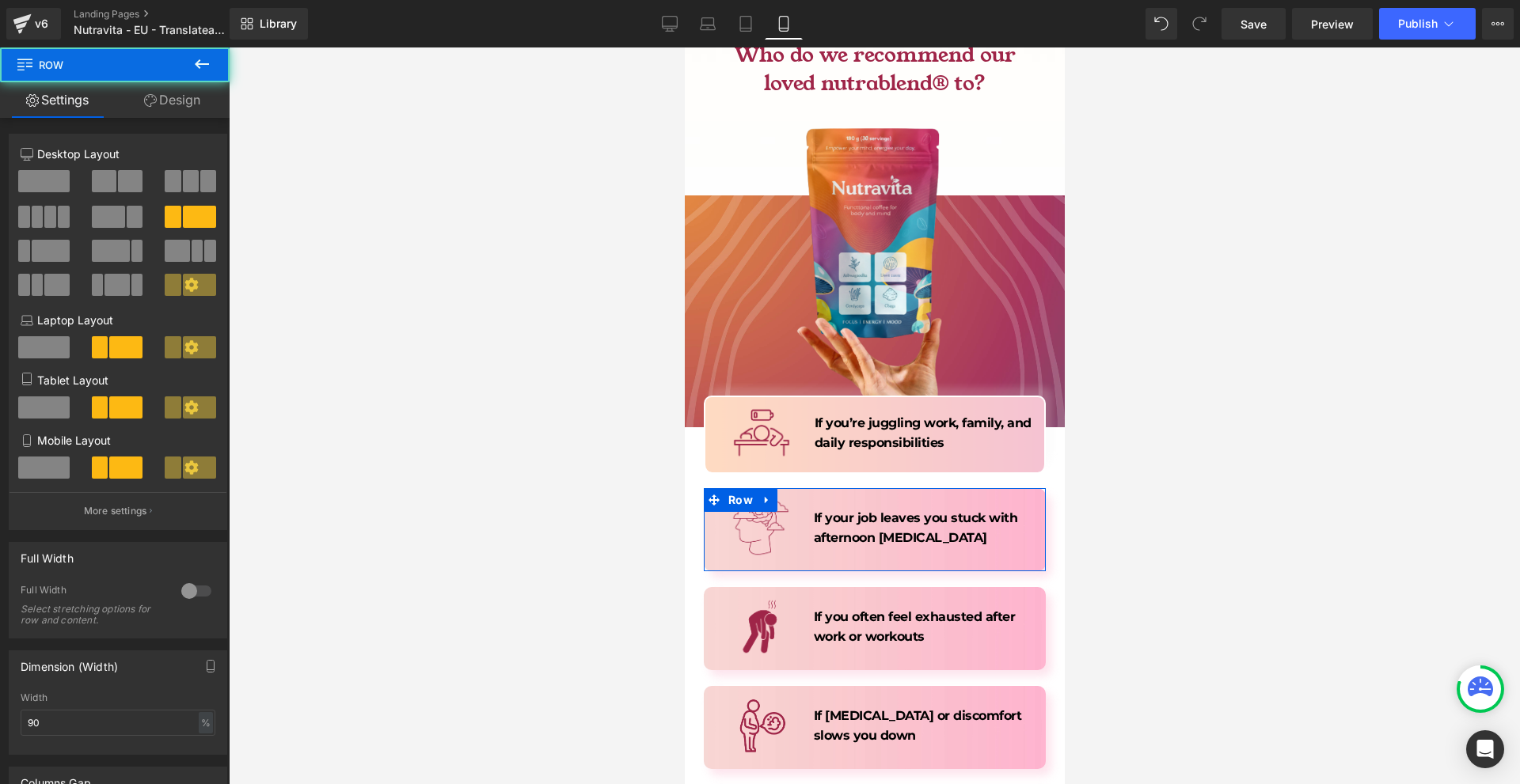
click at [161, 104] on link "Design" at bounding box center [171, 100] width 115 height 36
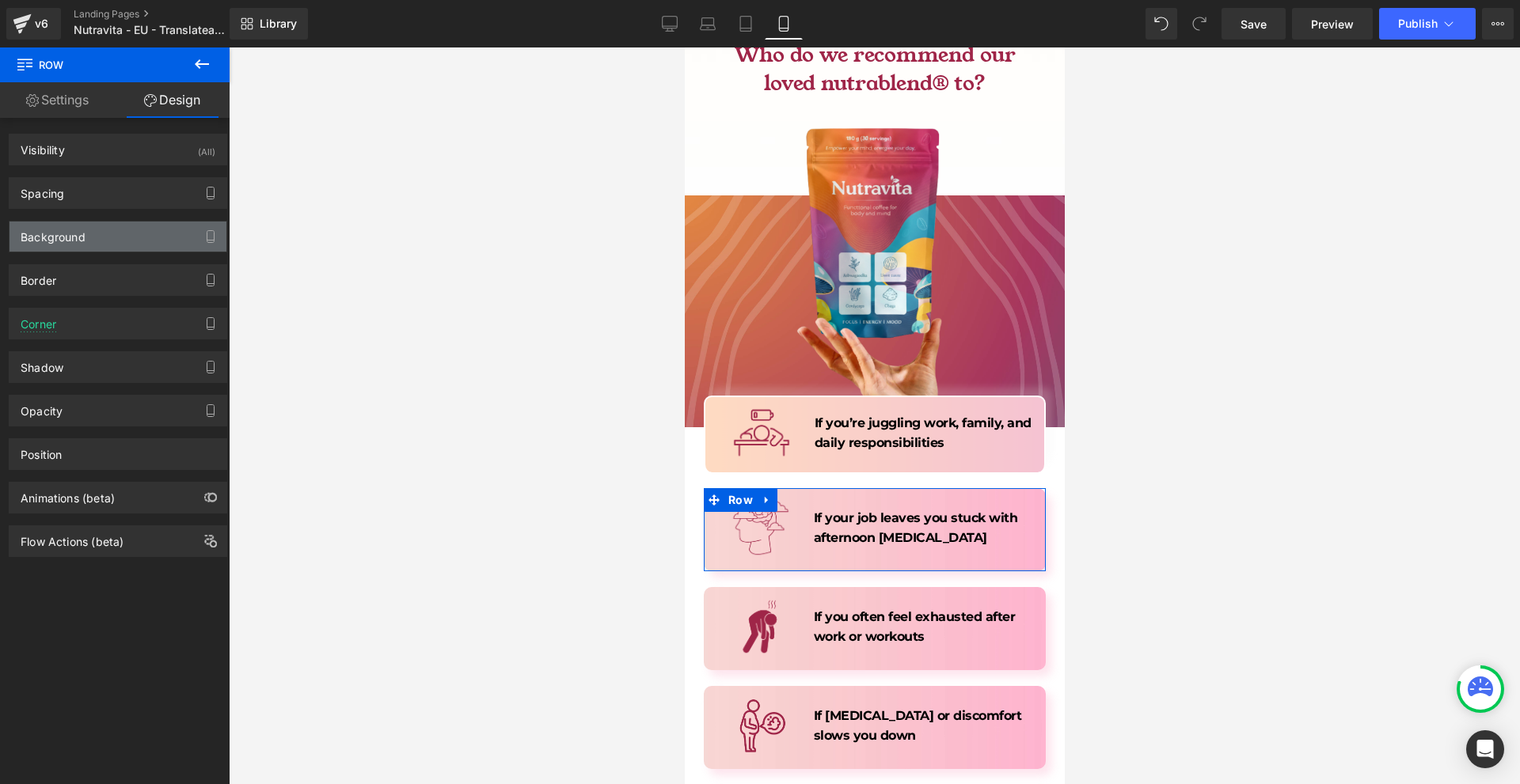
click at [84, 233] on div "Background" at bounding box center [117, 237] width 217 height 30
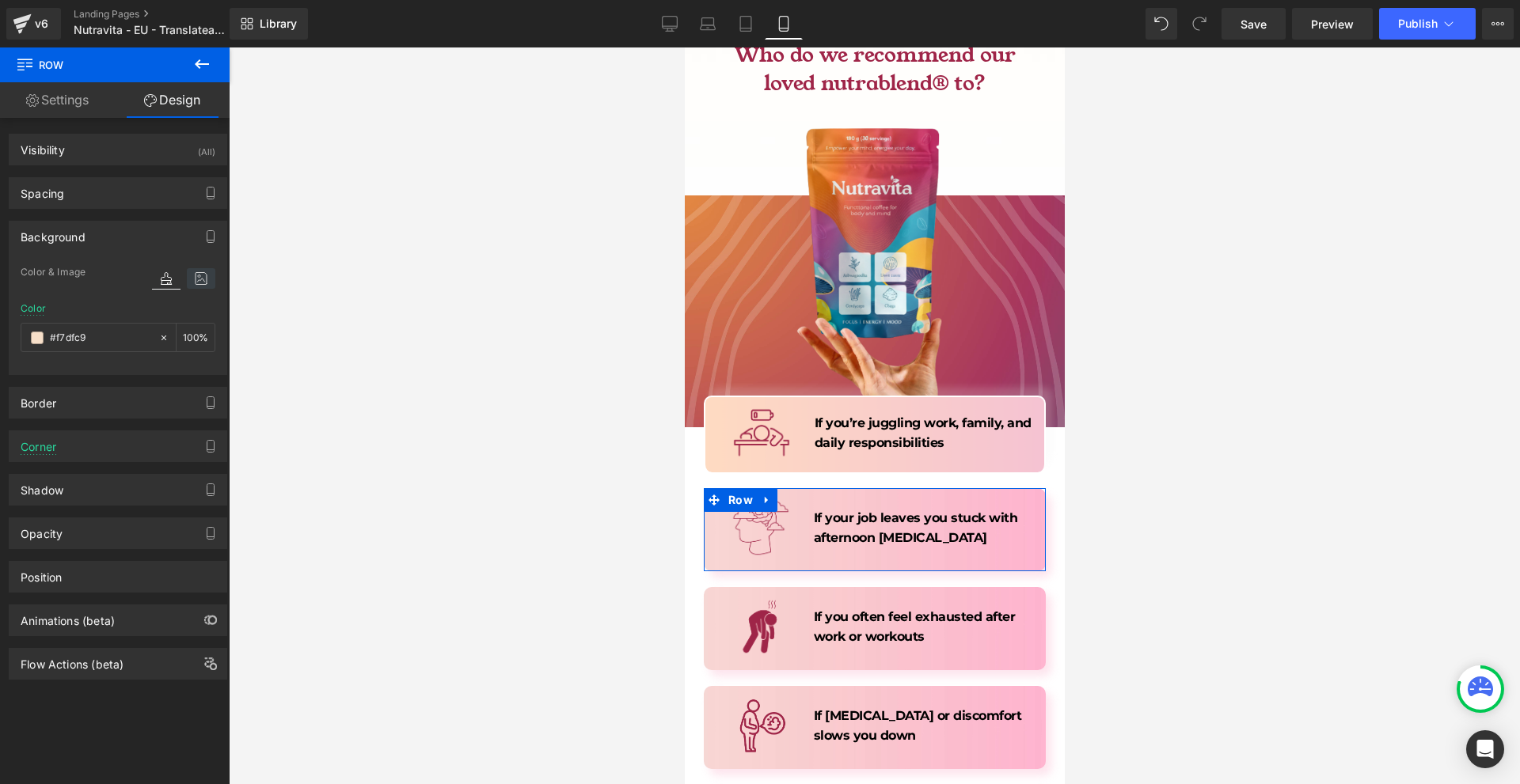
click at [194, 276] on icon at bounding box center [201, 278] width 28 height 21
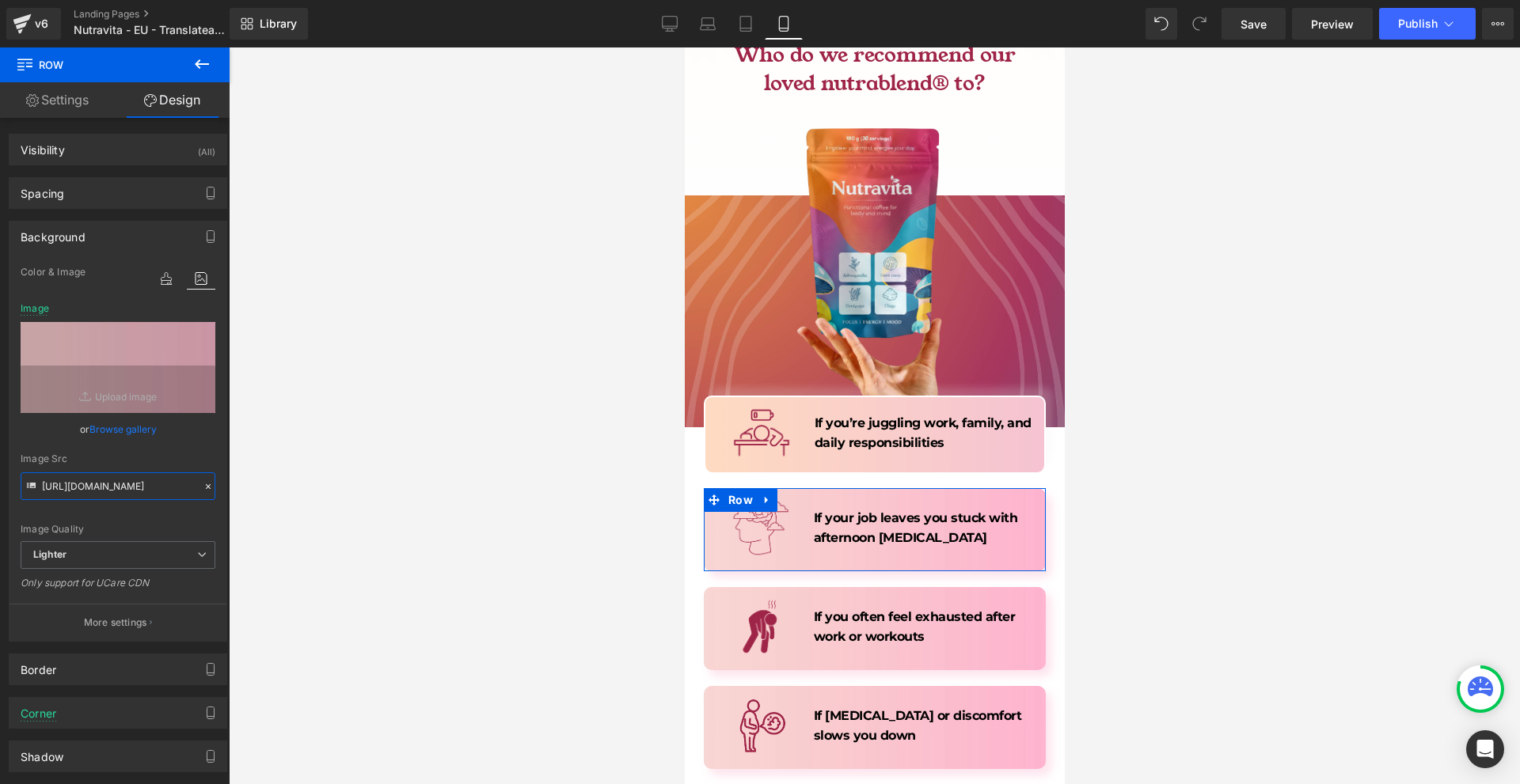
click at [123, 476] on input "[URL][DOMAIN_NAME]" at bounding box center [118, 486] width 195 height 27
paste input "[DOMAIN_NAME][URL]"
type input "[URL][DOMAIN_NAME]"
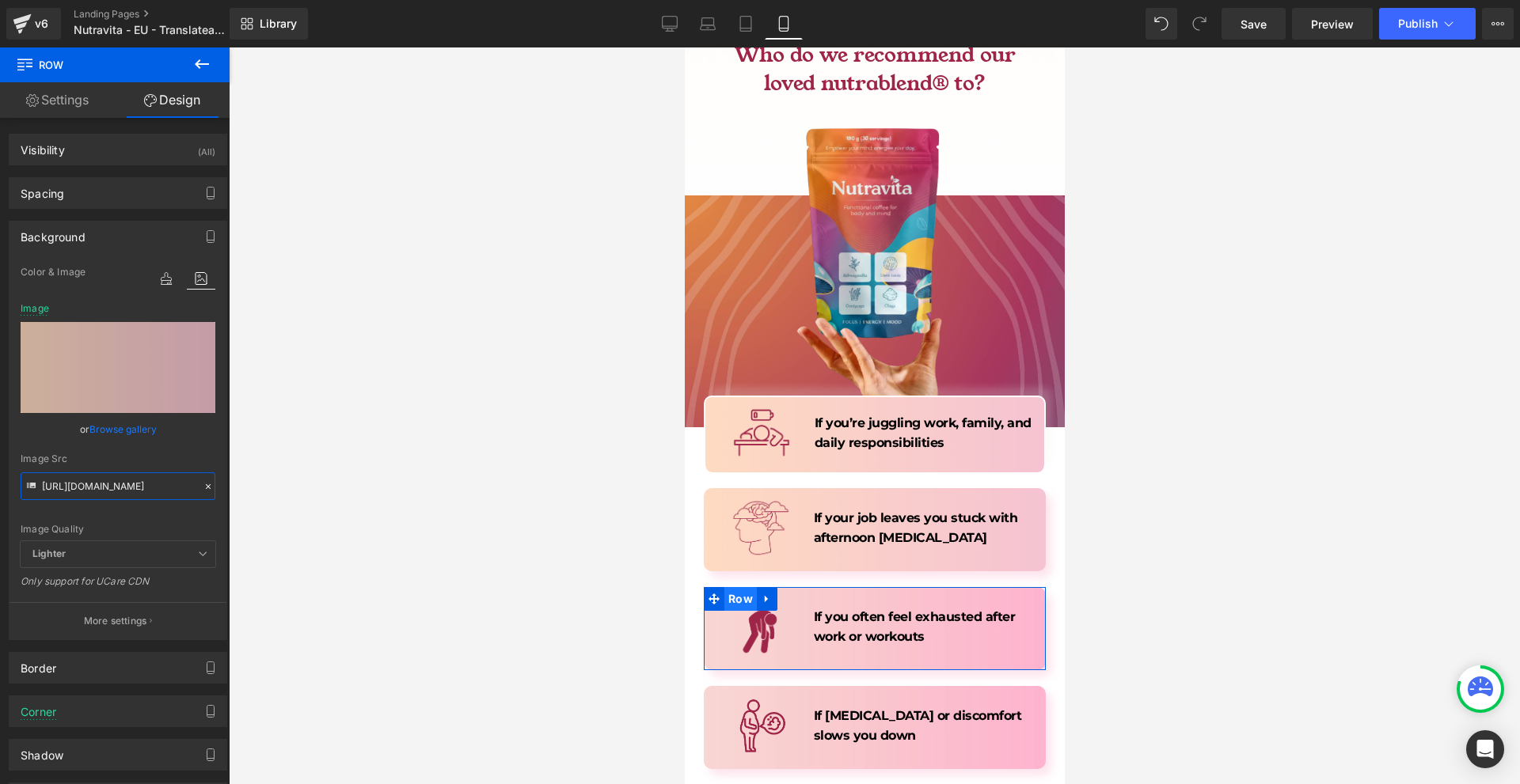
drag, startPoint x: 739, startPoint y: 550, endPoint x: 1210, endPoint y: 531, distance: 471.4
click at [739, 587] on span "Row" at bounding box center [740, 598] width 32 height 24
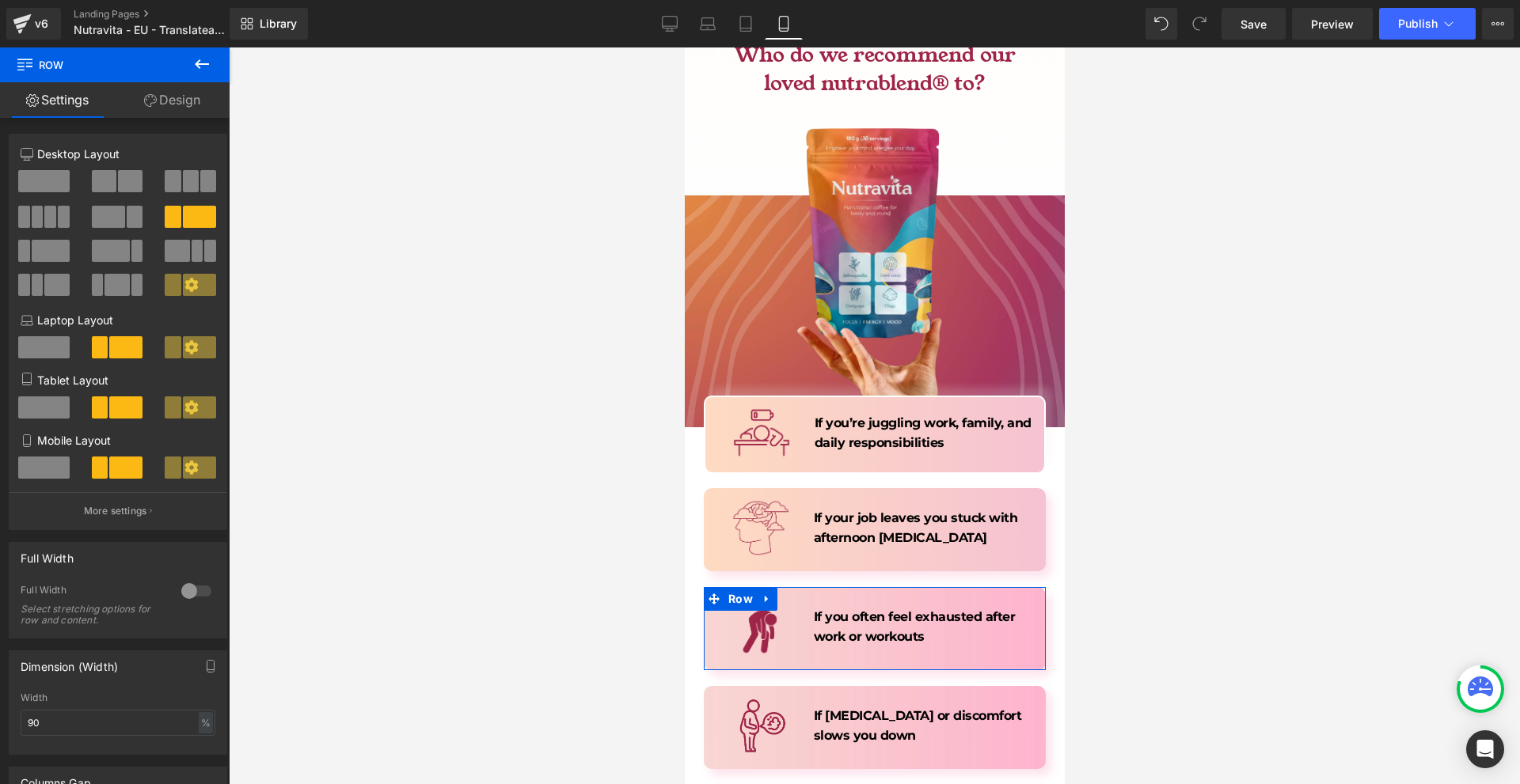
click at [181, 100] on link "Design" at bounding box center [171, 100] width 115 height 36
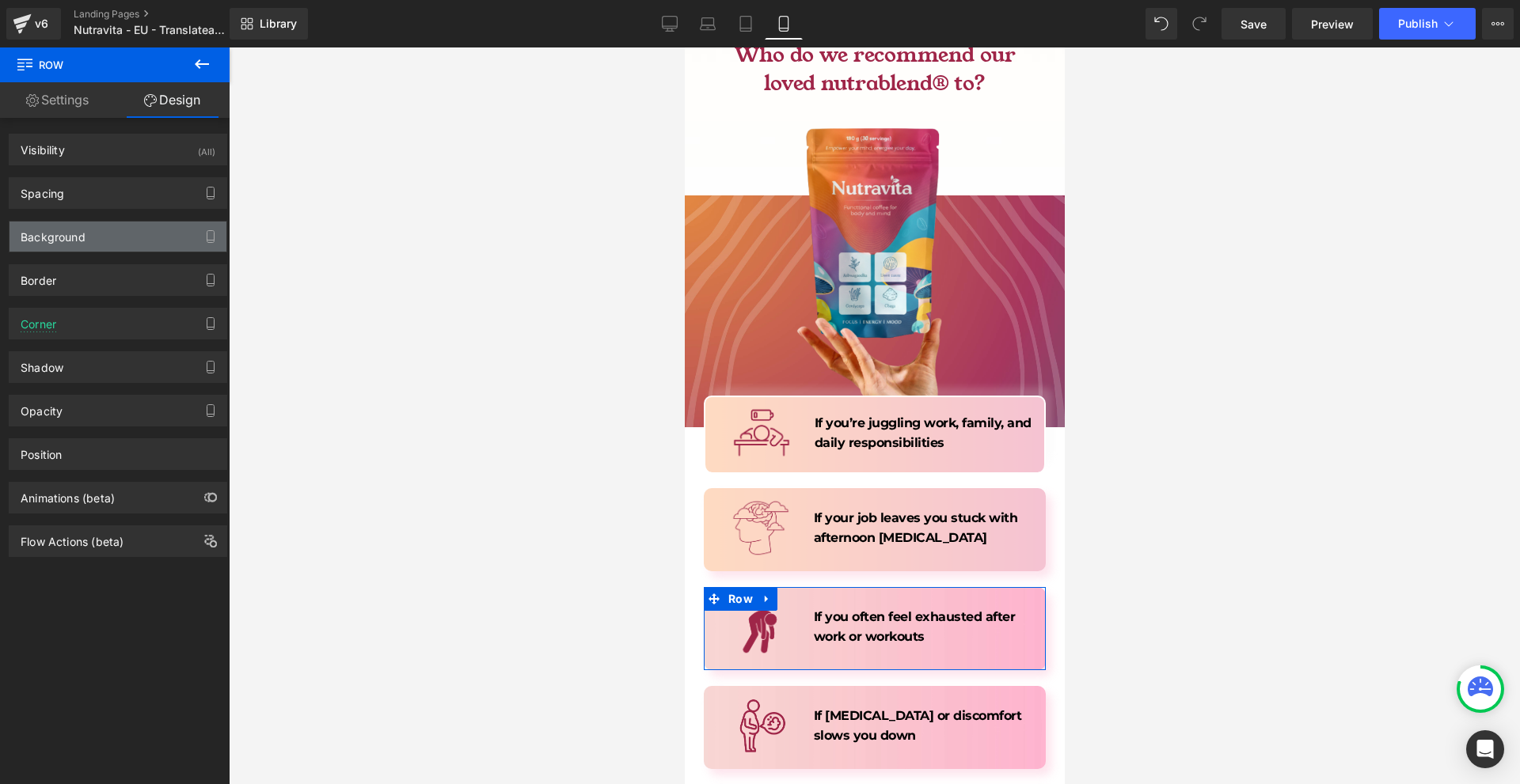
click at [118, 233] on div "Background" at bounding box center [117, 237] width 217 height 30
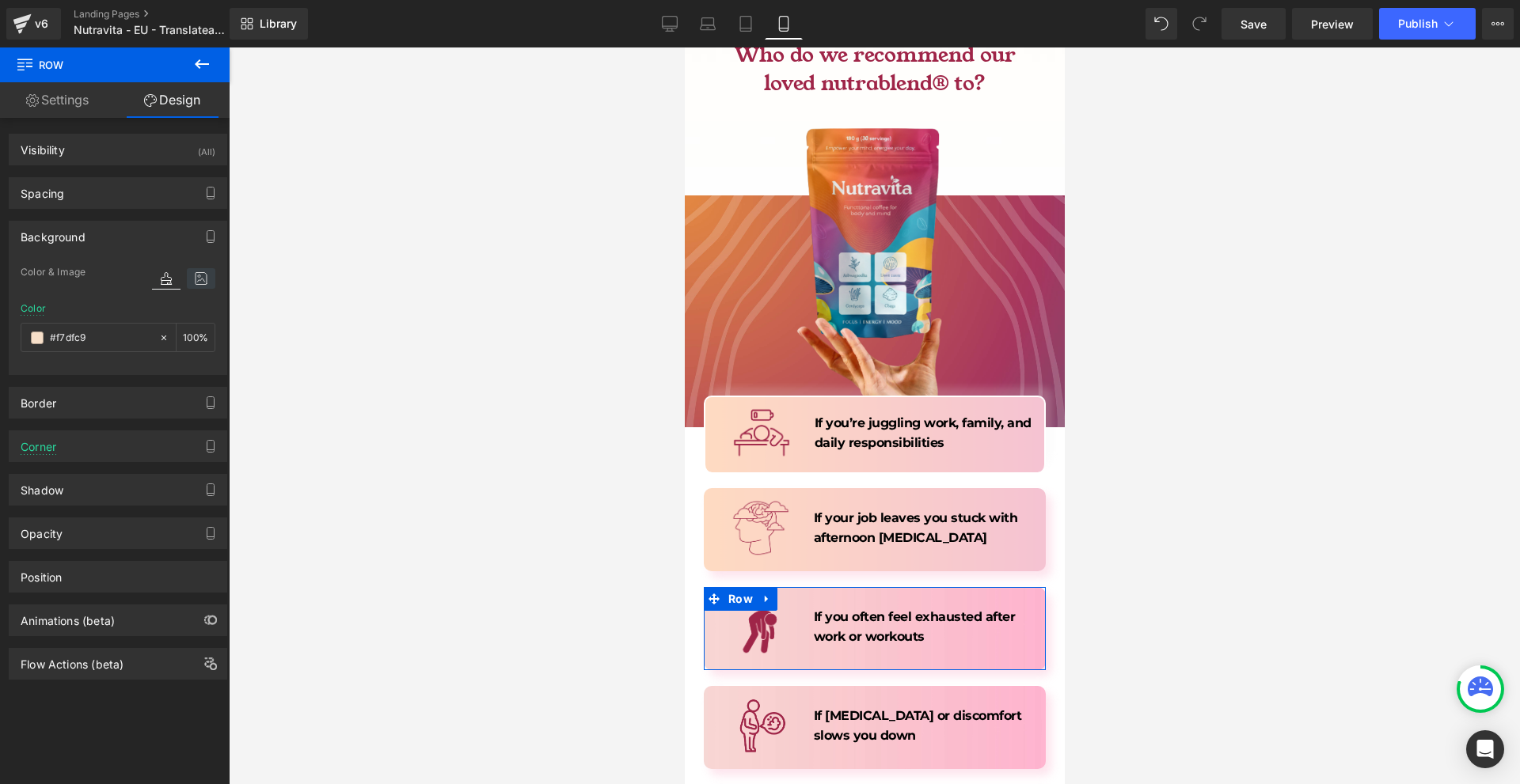
click at [187, 282] on icon at bounding box center [201, 278] width 28 height 21
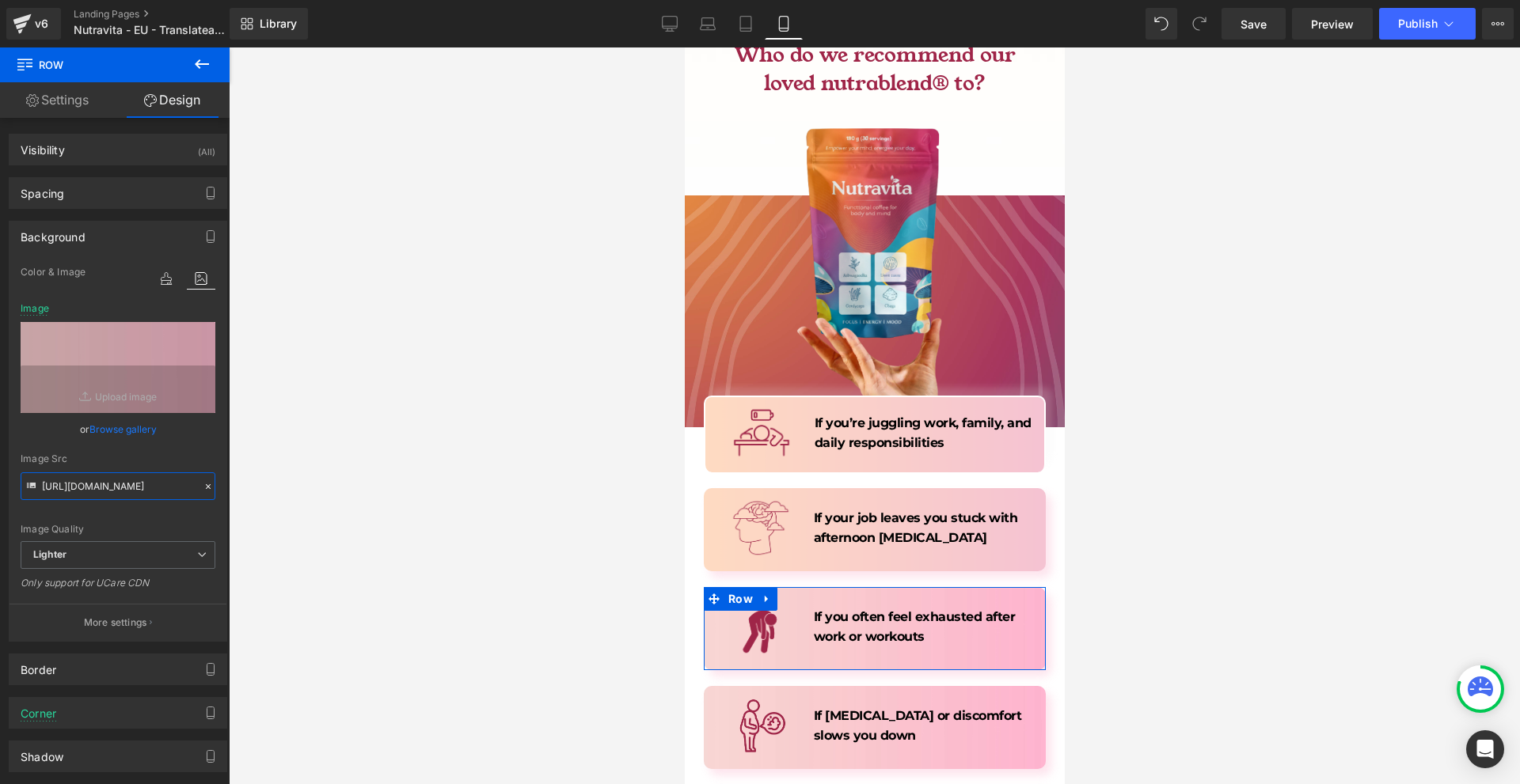
click at [92, 494] on input "[URL][DOMAIN_NAME]" at bounding box center [118, 486] width 195 height 27
paste input "[DOMAIN_NAME][URL]"
type input "[URL][DOMAIN_NAME]"
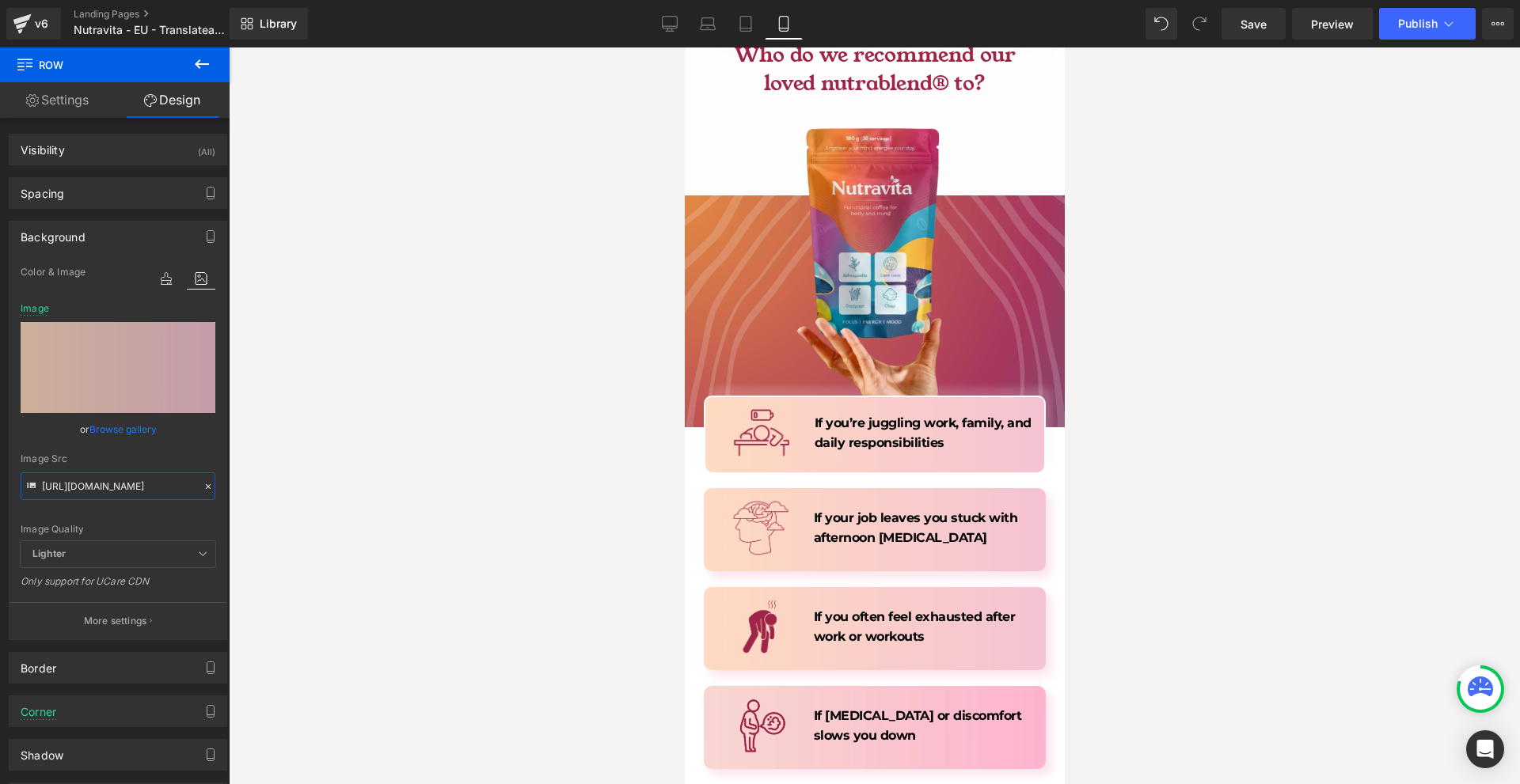
scroll to position [3640, 0]
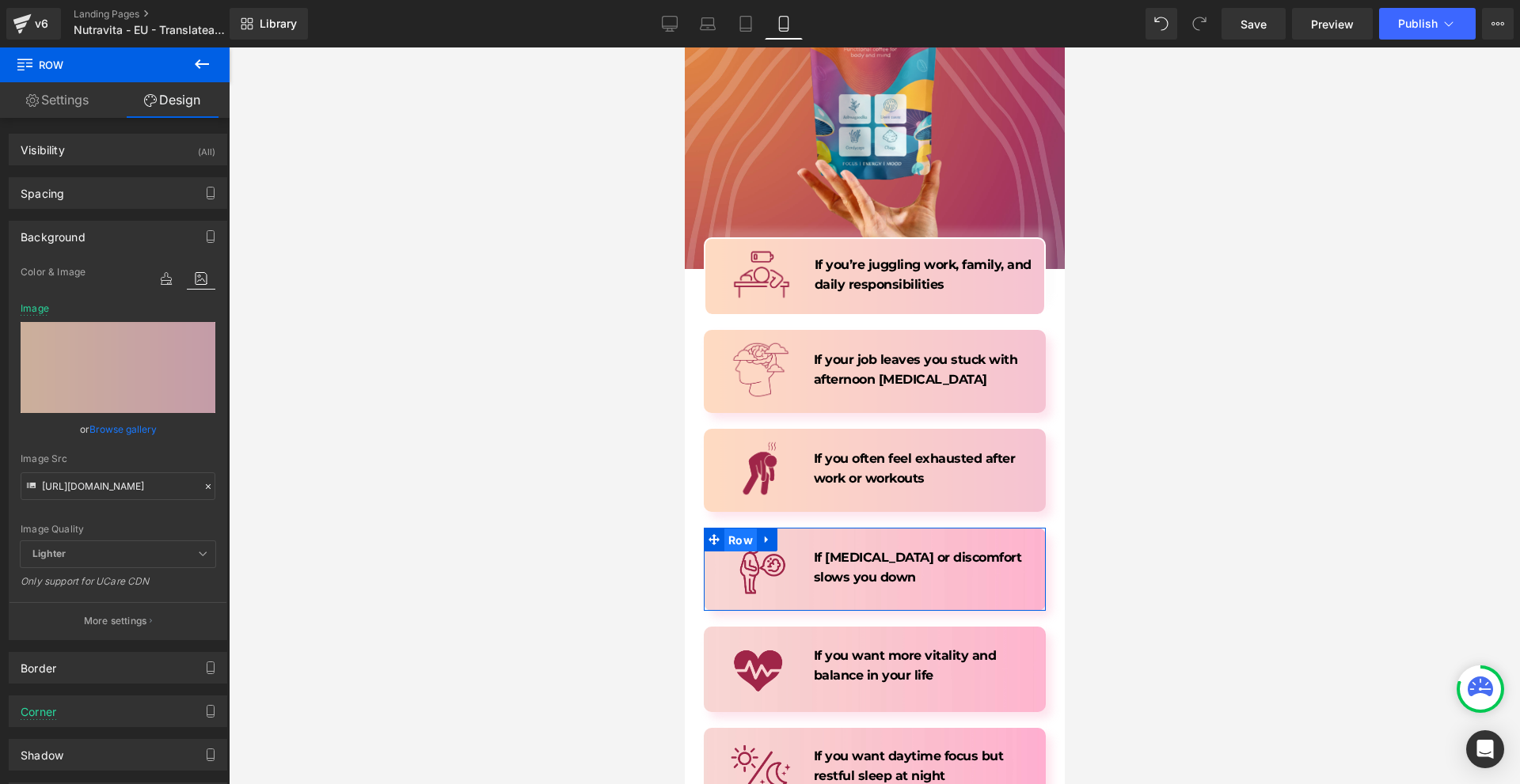
click at [729, 528] on span "Row" at bounding box center [740, 540] width 32 height 24
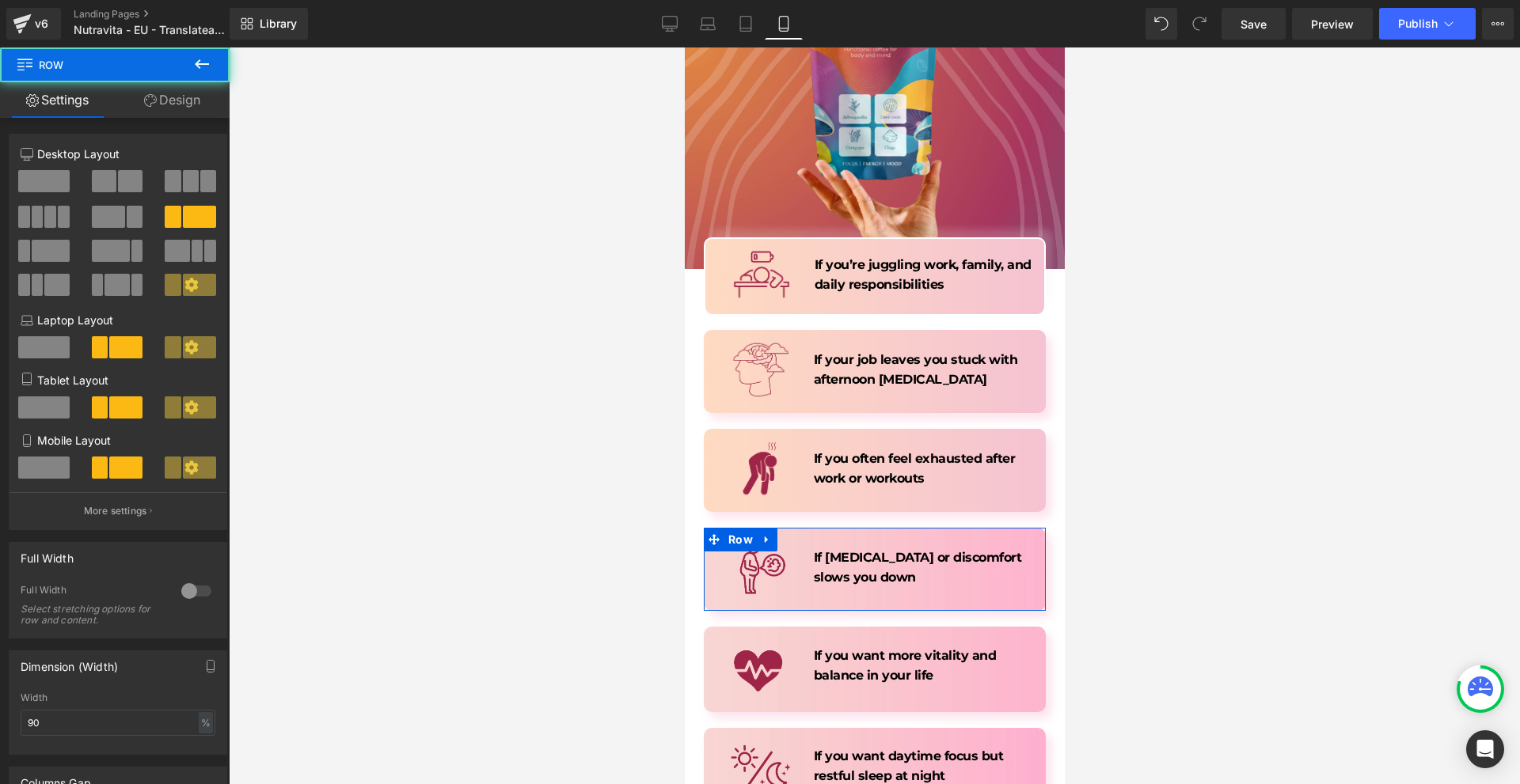
click at [161, 111] on link "Design" at bounding box center [171, 100] width 115 height 36
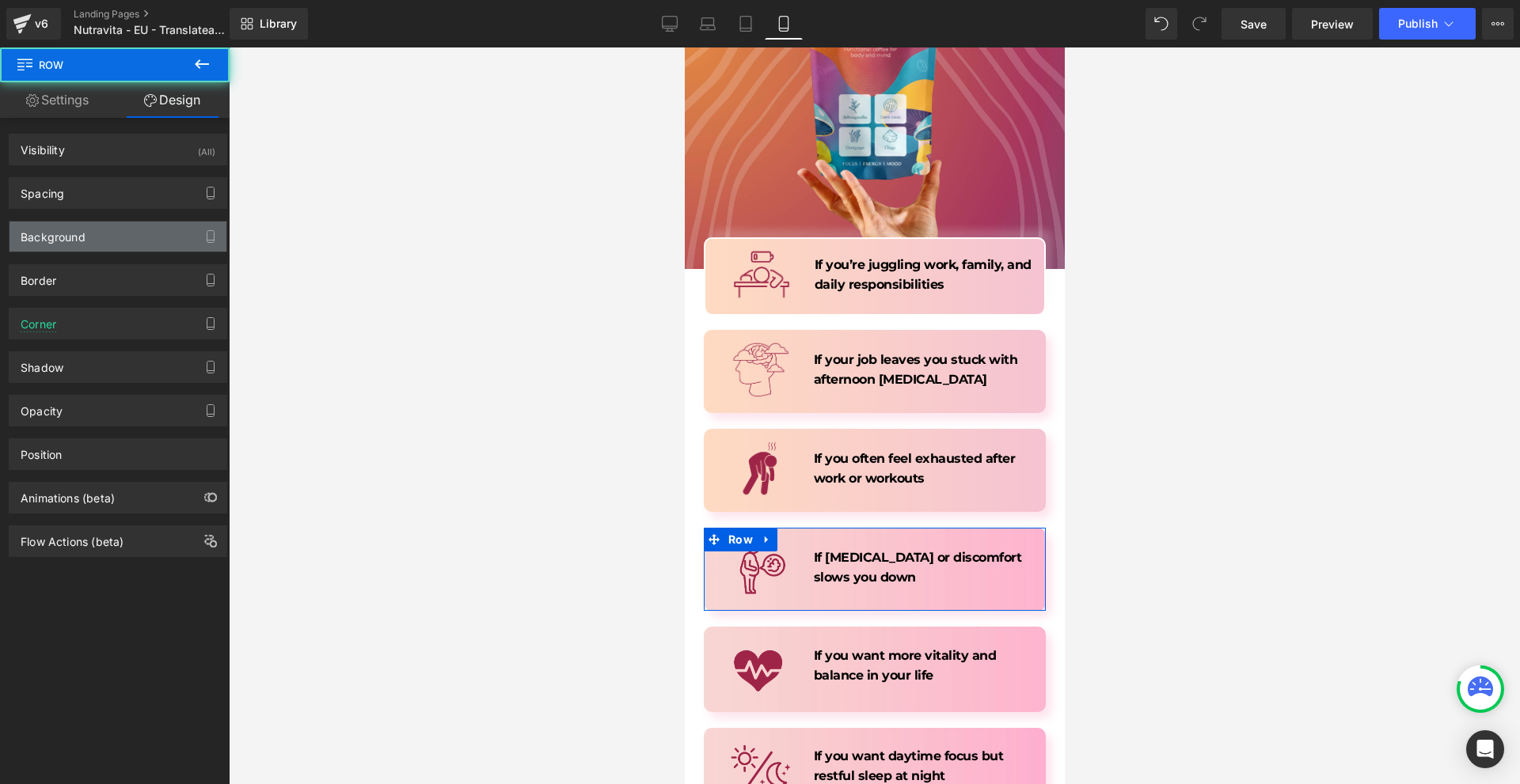
click at [119, 233] on div "Background" at bounding box center [117, 237] width 217 height 30
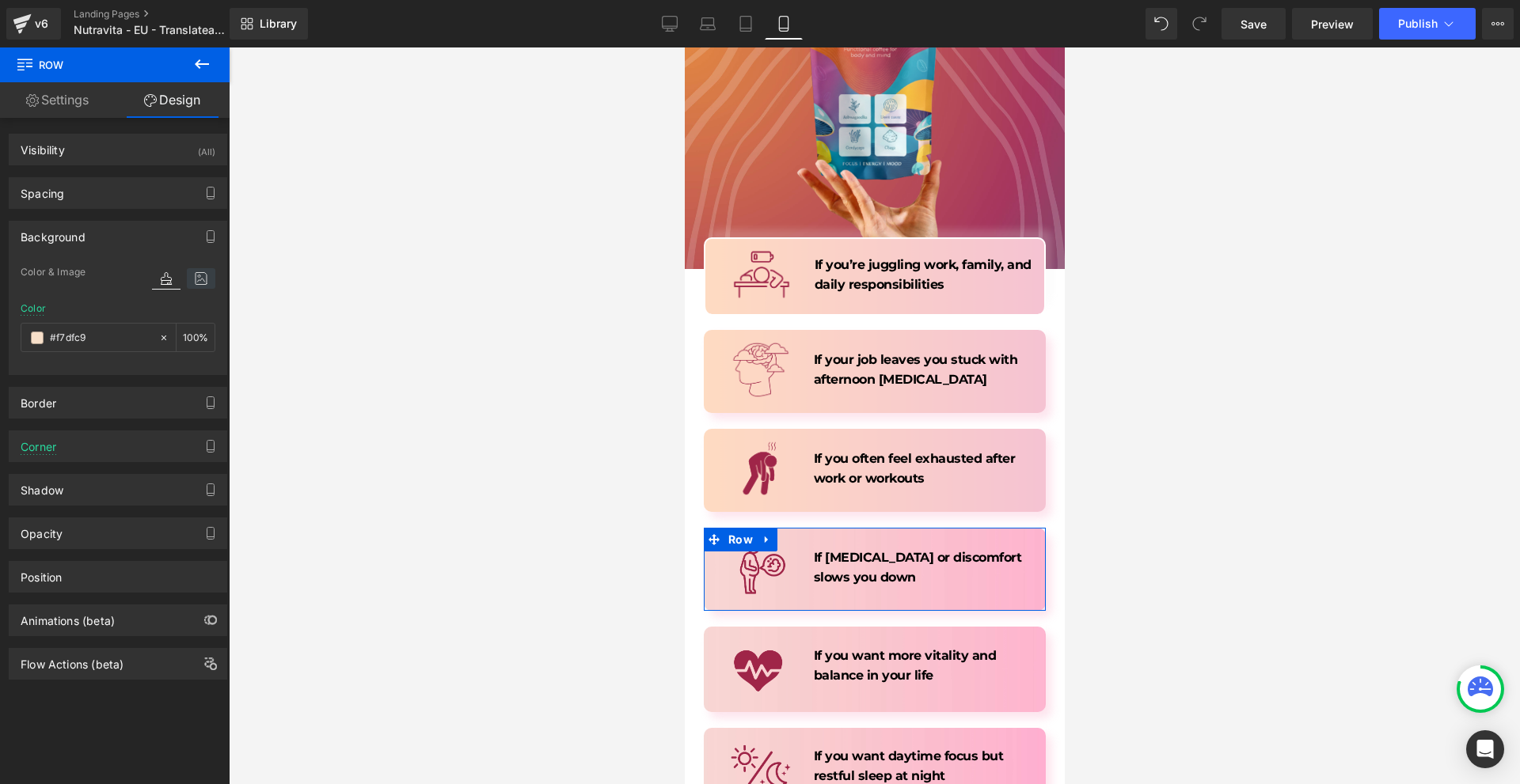
click at [187, 288] on icon at bounding box center [201, 278] width 28 height 21
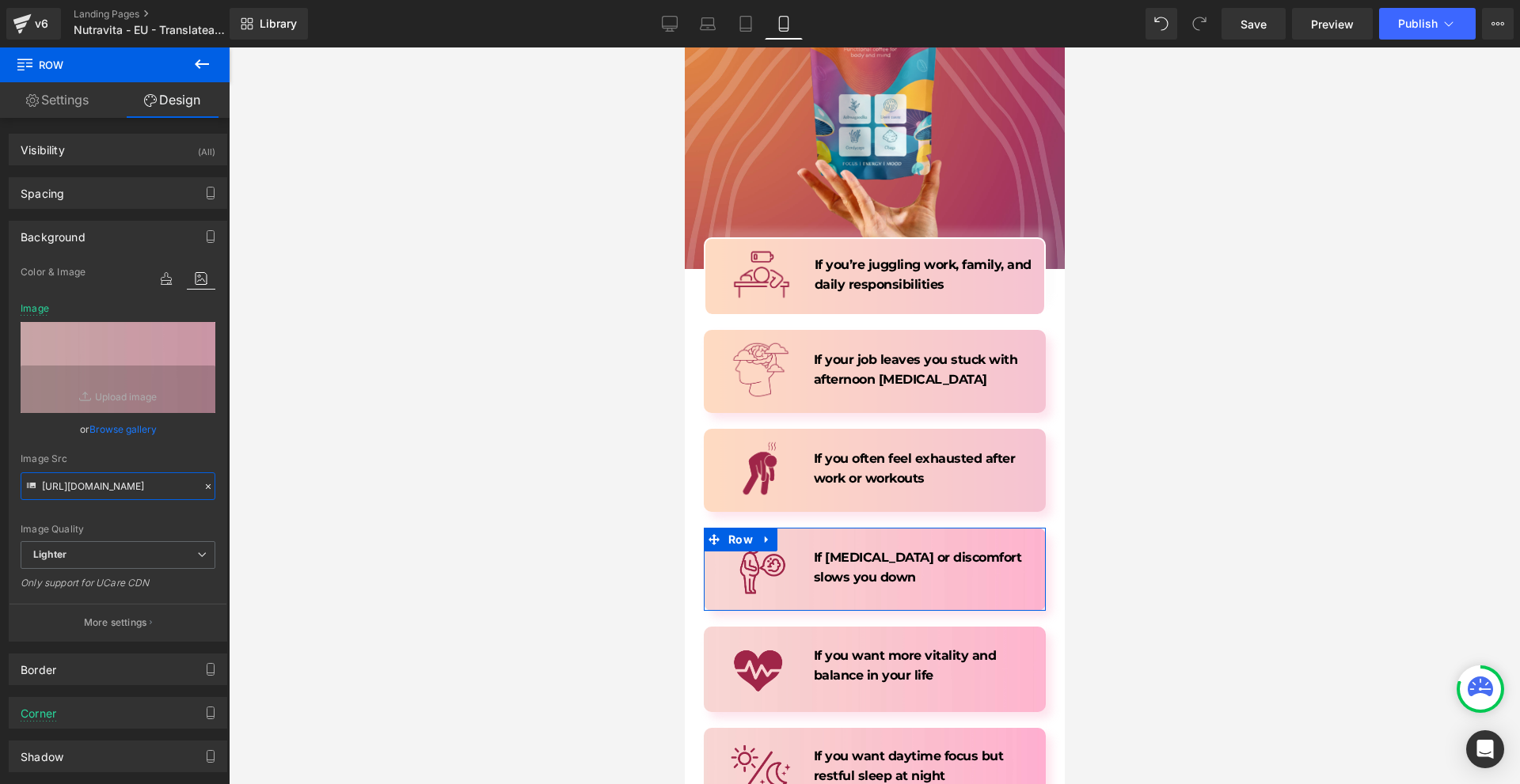
click at [103, 473] on input "[URL][DOMAIN_NAME]" at bounding box center [118, 486] width 195 height 27
paste input "[DOMAIN_NAME][URL]"
type input "[URL][DOMAIN_NAME]"
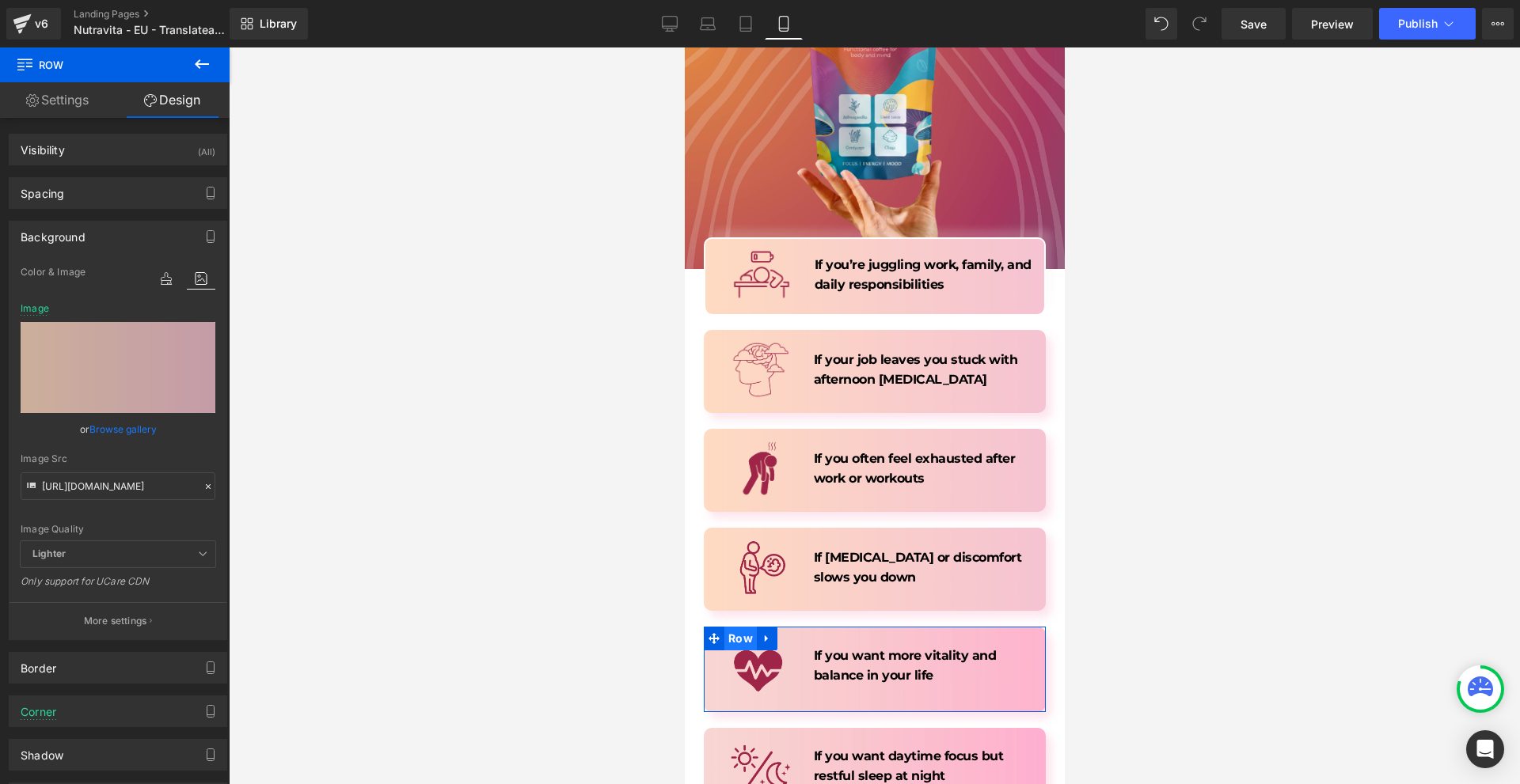
click at [737, 627] on span "Row" at bounding box center [740, 638] width 32 height 24
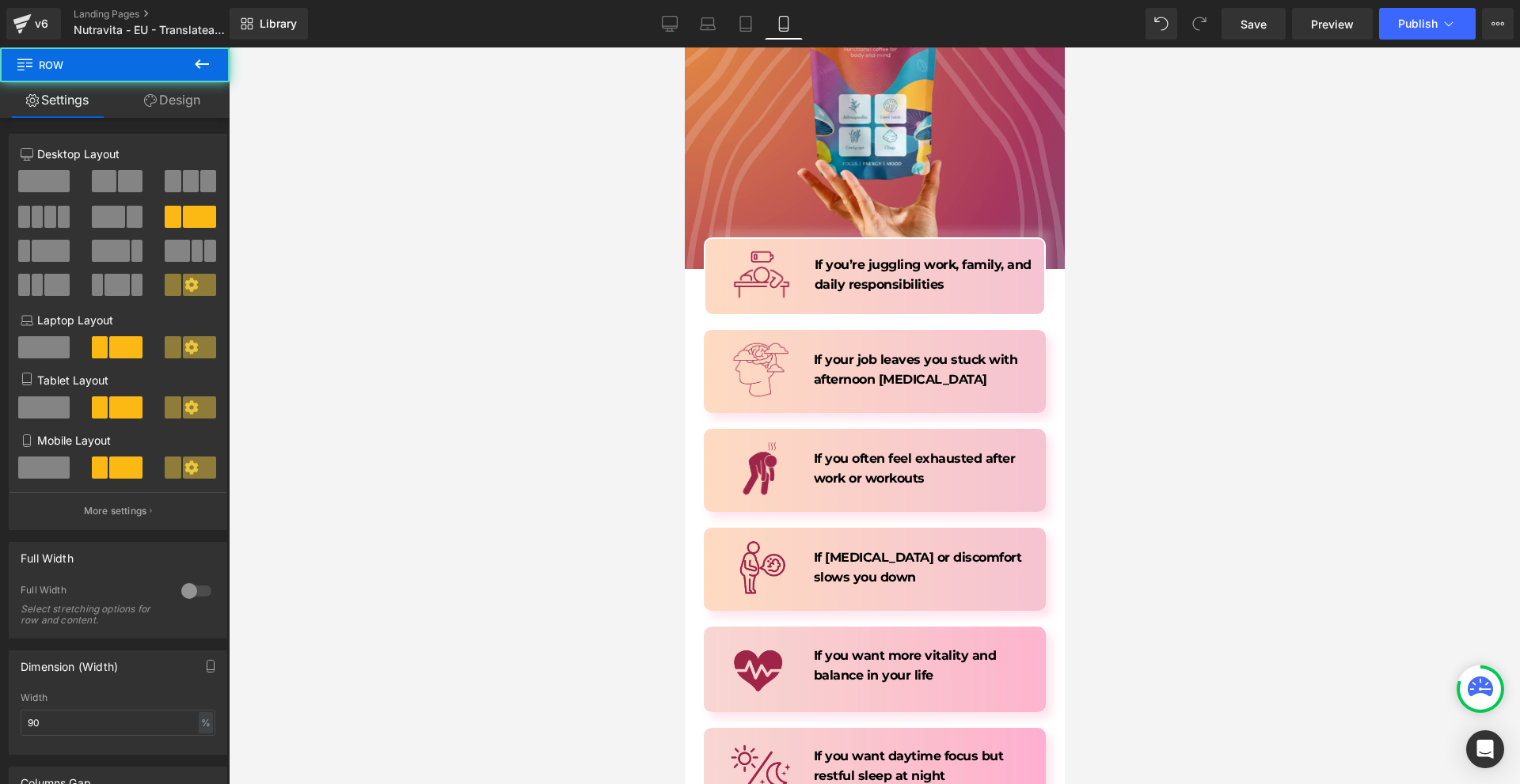
click at [159, 77] on span "Row" at bounding box center [95, 64] width 158 height 35
click at [168, 98] on link "Design" at bounding box center [171, 100] width 115 height 36
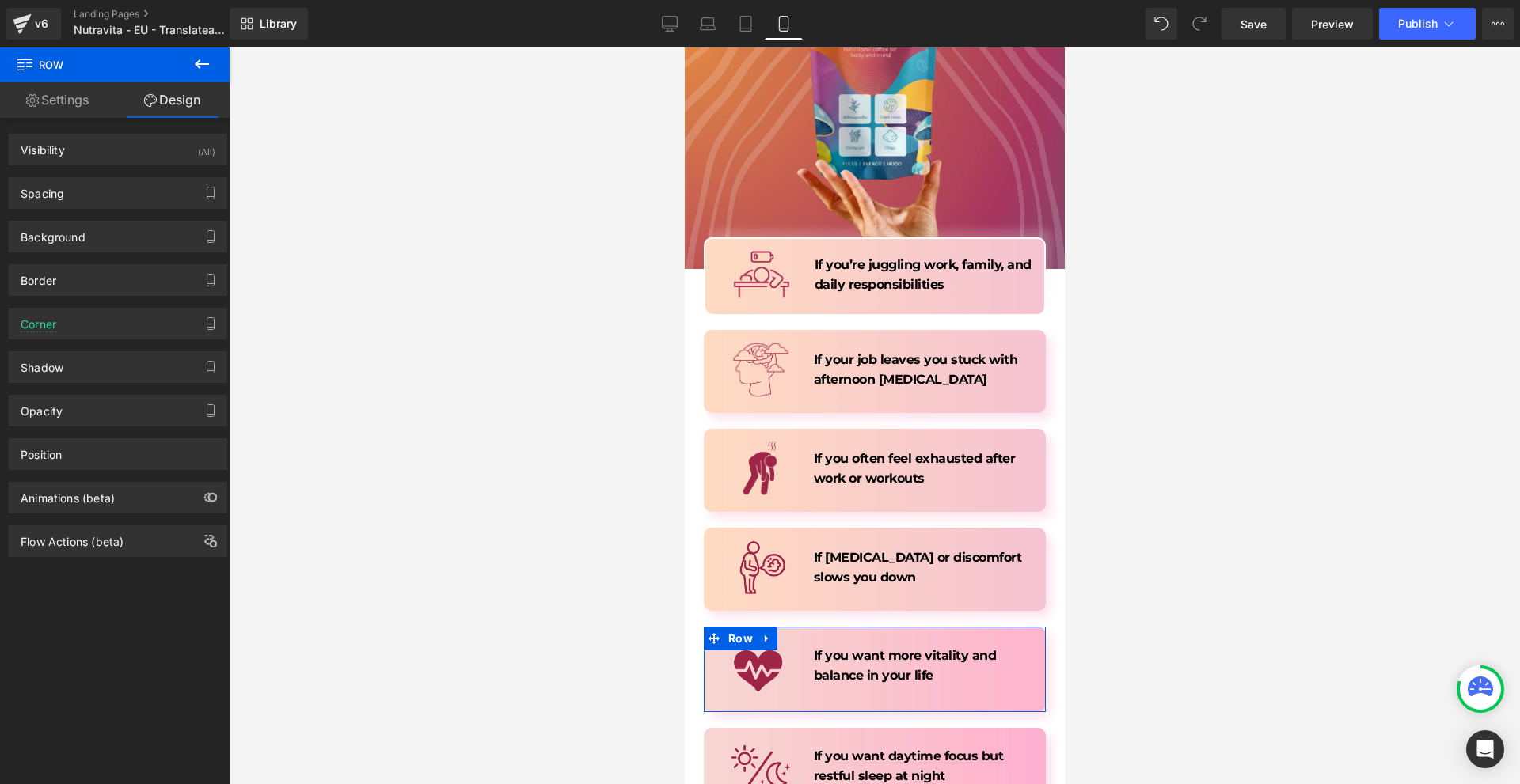
drag, startPoint x: 126, startPoint y: 240, endPoint x: 132, endPoint y: 315, distance: 75.2
click at [125, 240] on div "Background" at bounding box center [117, 237] width 217 height 30
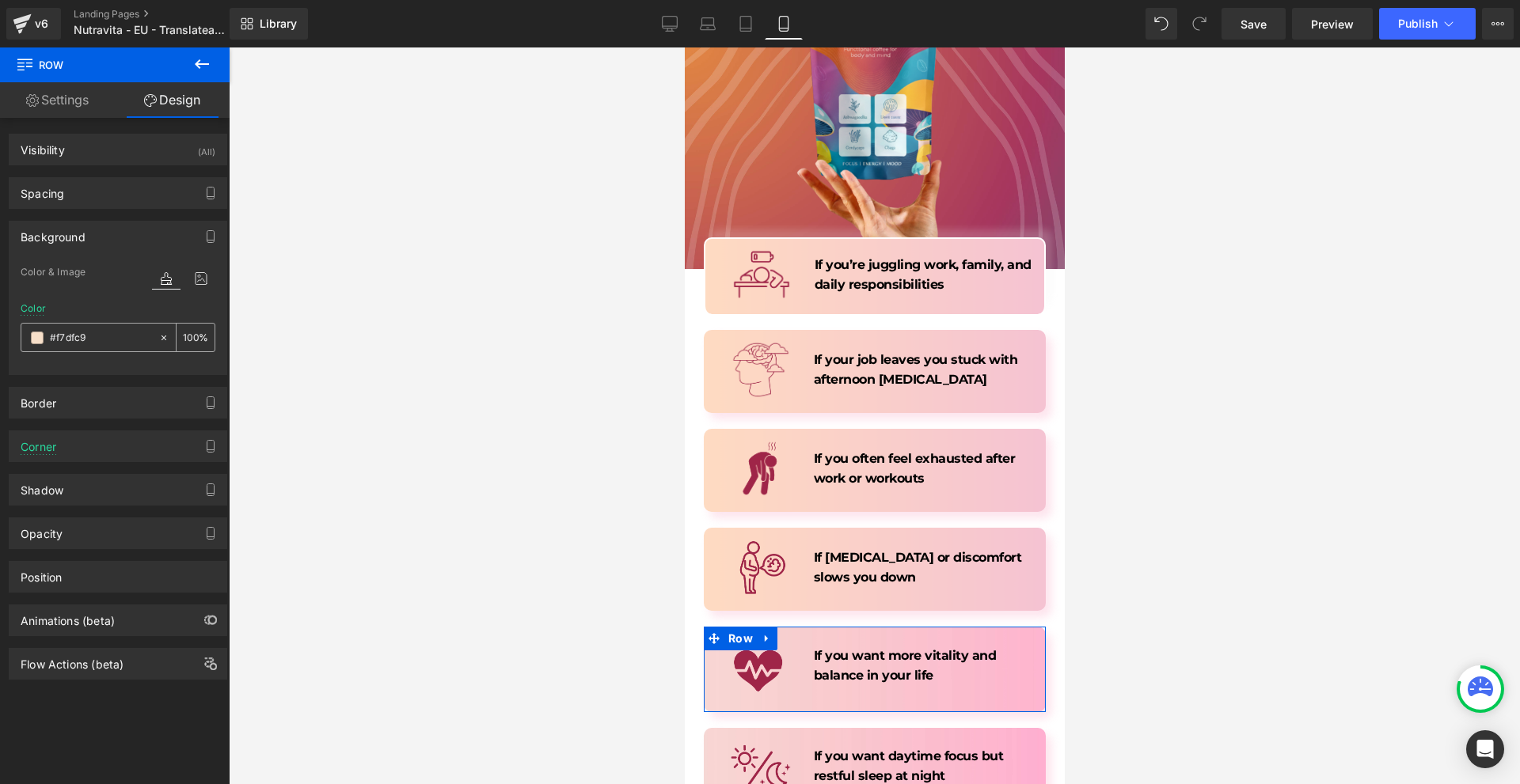
click at [126, 340] on input "#f7dfc9" at bounding box center [100, 338] width 101 height 17
paste input "[URL][DOMAIN_NAME]"
type input "[URL][DOMAIN_NAME]"
type input "0"
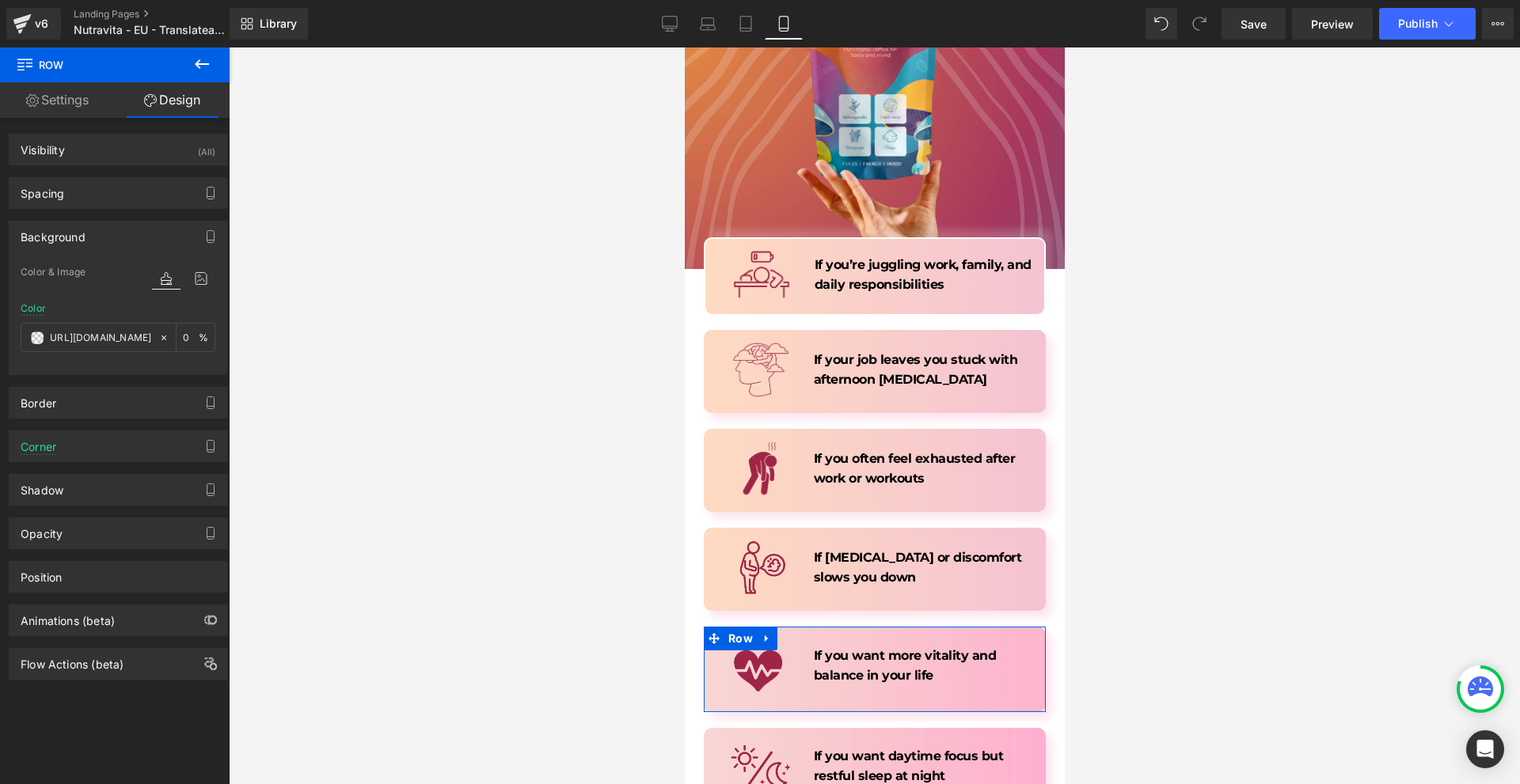
type input "[URL][DOMAIN_NAME]"
click at [176, 276] on div at bounding box center [183, 278] width 63 height 21
click at [190, 278] on icon at bounding box center [201, 278] width 28 height 21
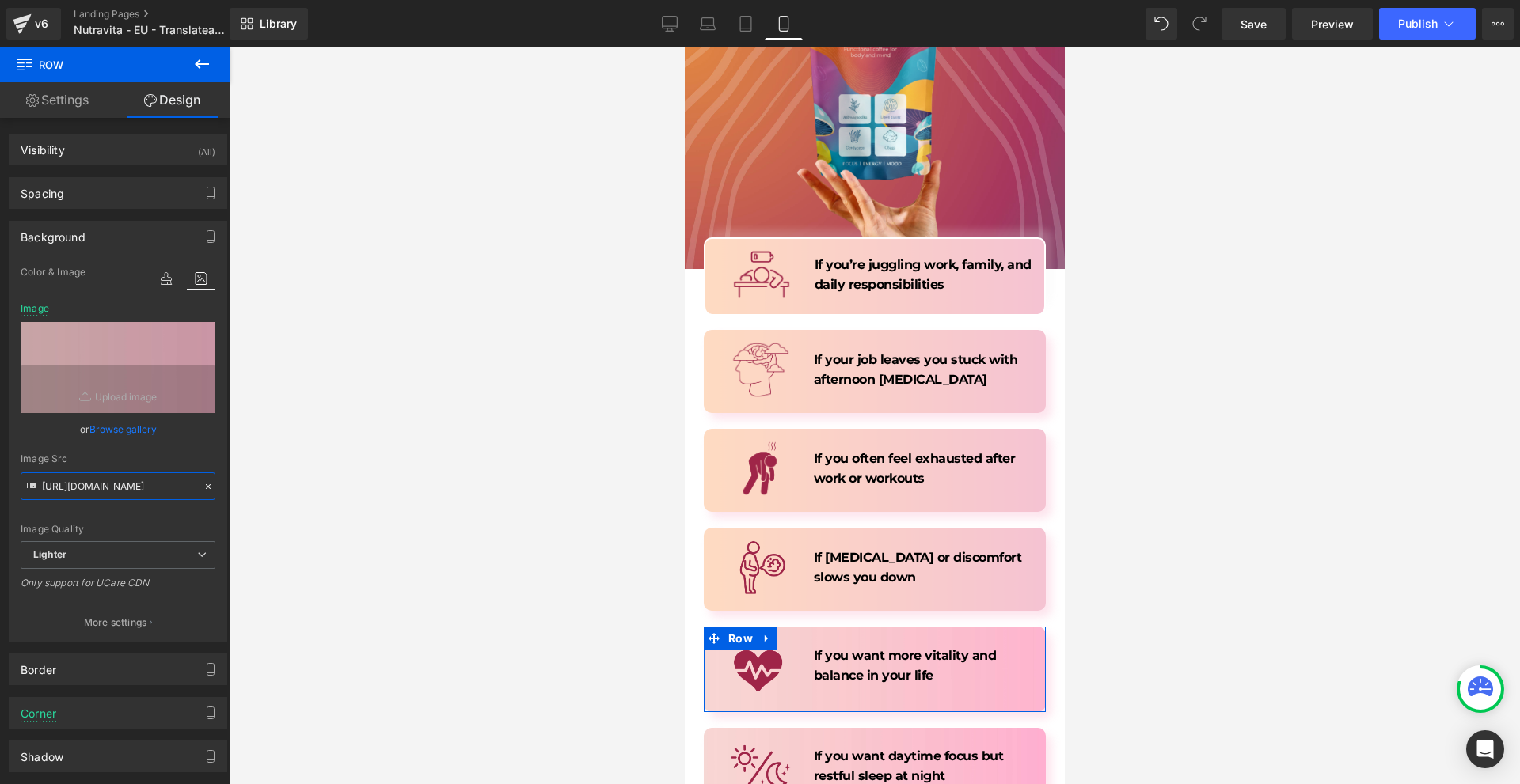
click at [57, 482] on input "[URL][DOMAIN_NAME]" at bounding box center [118, 486] width 195 height 27
paste input "[DOMAIN_NAME][URL]"
type input "[URL][DOMAIN_NAME]"
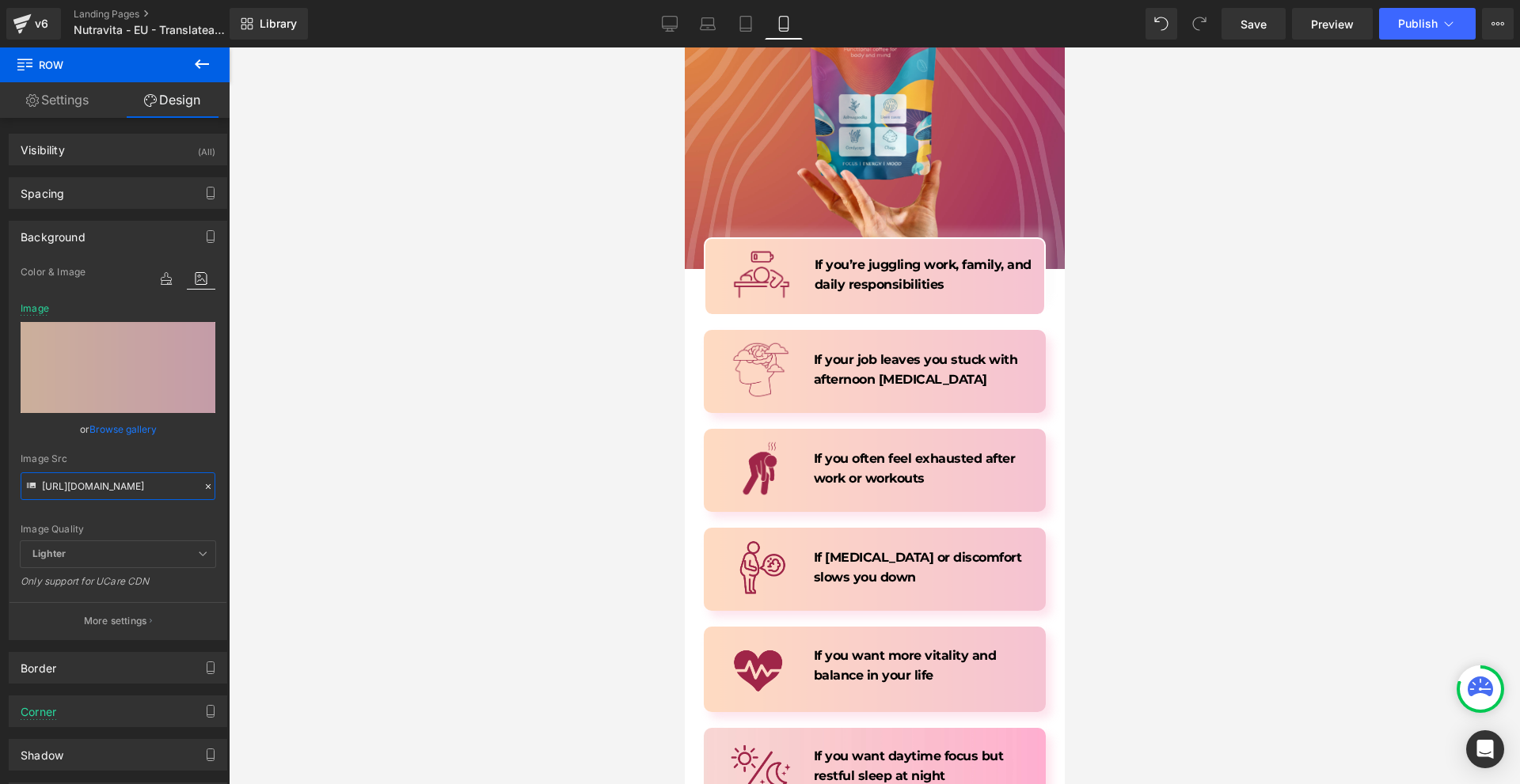
scroll to position [3798, 0]
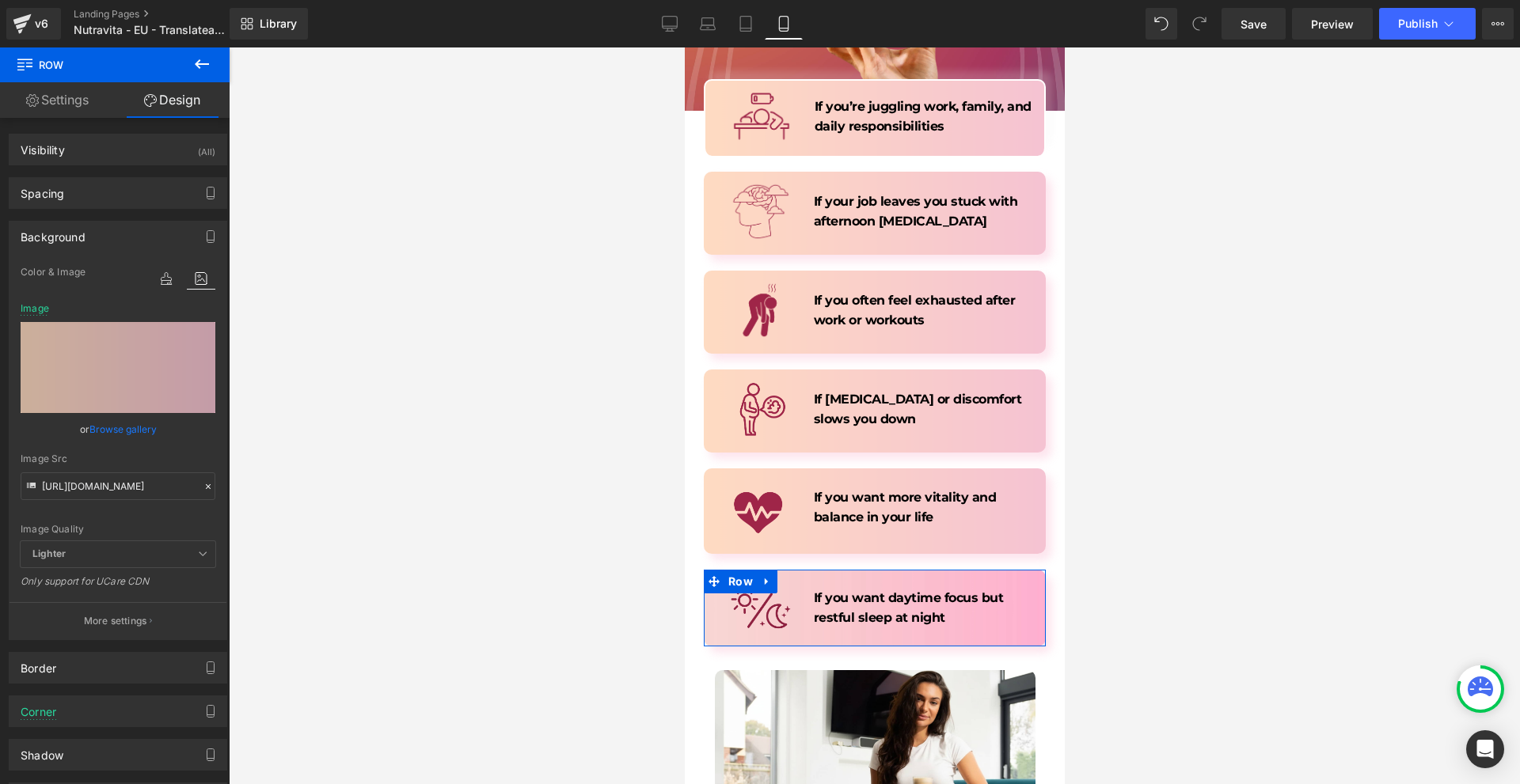
click at [731, 570] on span "Row" at bounding box center [740, 581] width 32 height 24
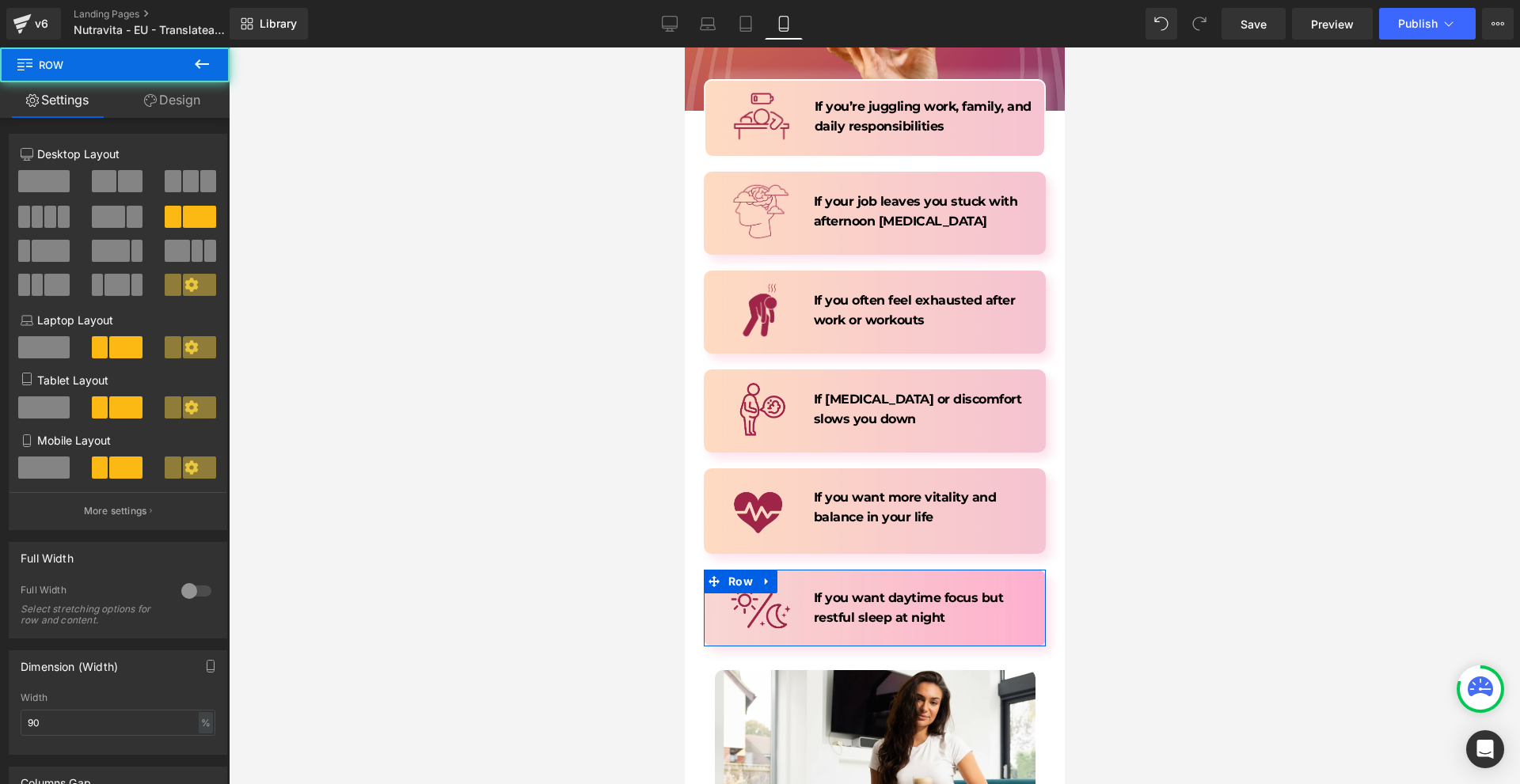
click at [201, 118] on div "4+8 4+8 4+8 Column Size Customizer 4+8 Desktop Layout Laptop Layout Tablet Layo…" at bounding box center [118, 628] width 237 height 1020
drag, startPoint x: 145, startPoint y: 107, endPoint x: 81, endPoint y: 252, distance: 158.5
click at [146, 107] on link "Design" at bounding box center [171, 100] width 115 height 36
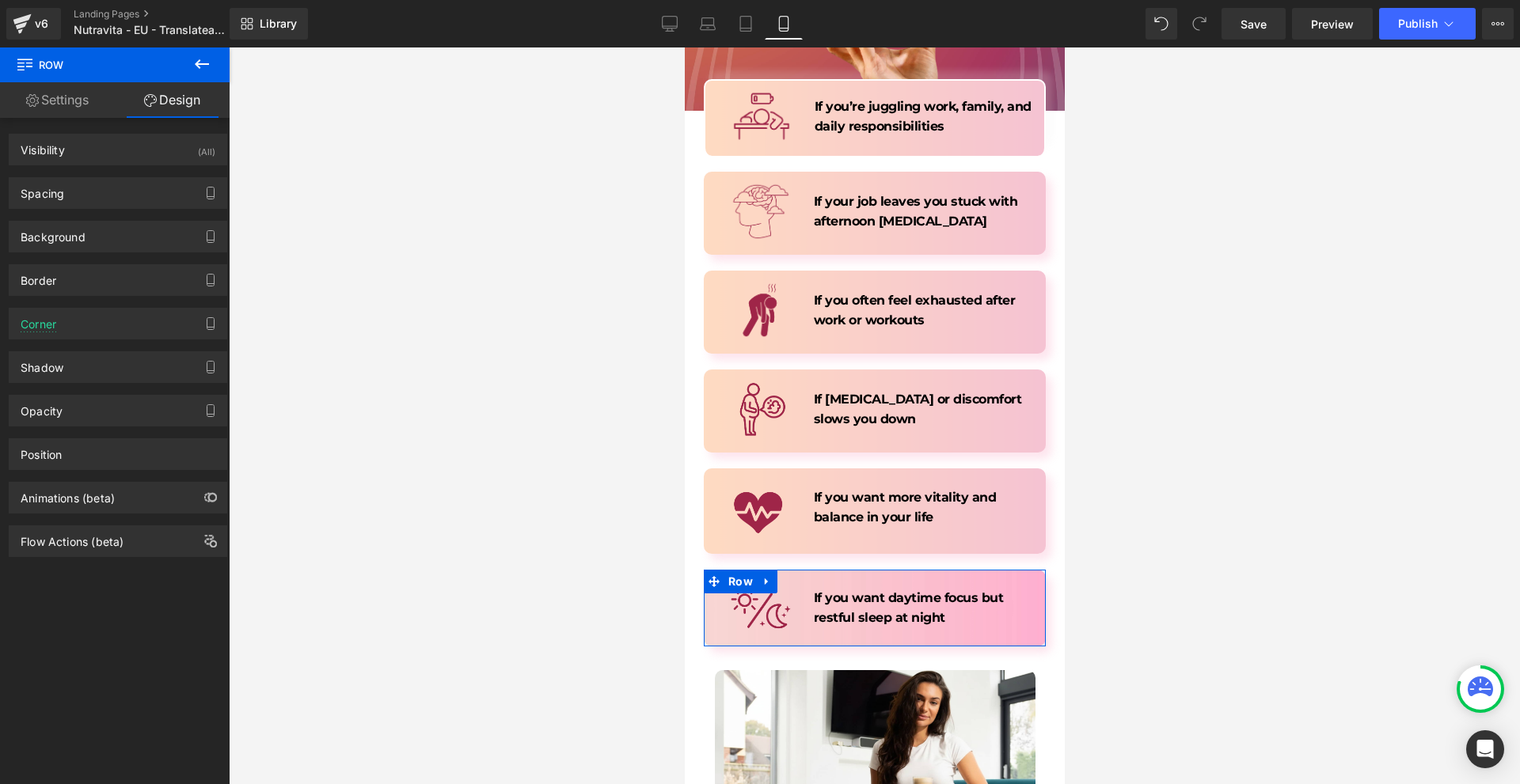
click at [80, 253] on div "Border Border Style Custom Custom Setup Global Style Custom Setup Global Style …" at bounding box center [118, 275] width 237 height 44
click at [86, 245] on div "Background" at bounding box center [117, 237] width 217 height 30
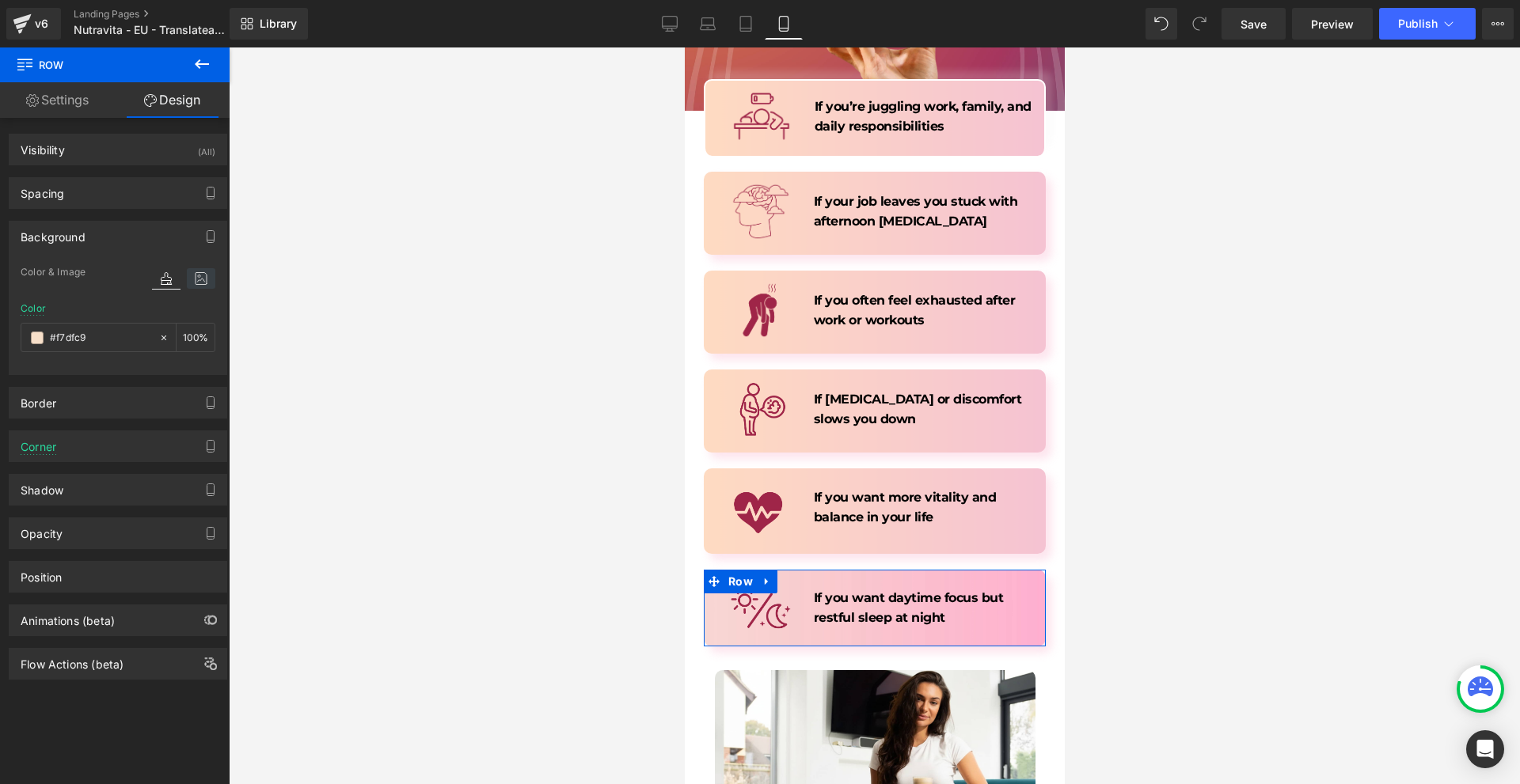
click at [188, 287] on icon at bounding box center [201, 278] width 28 height 21
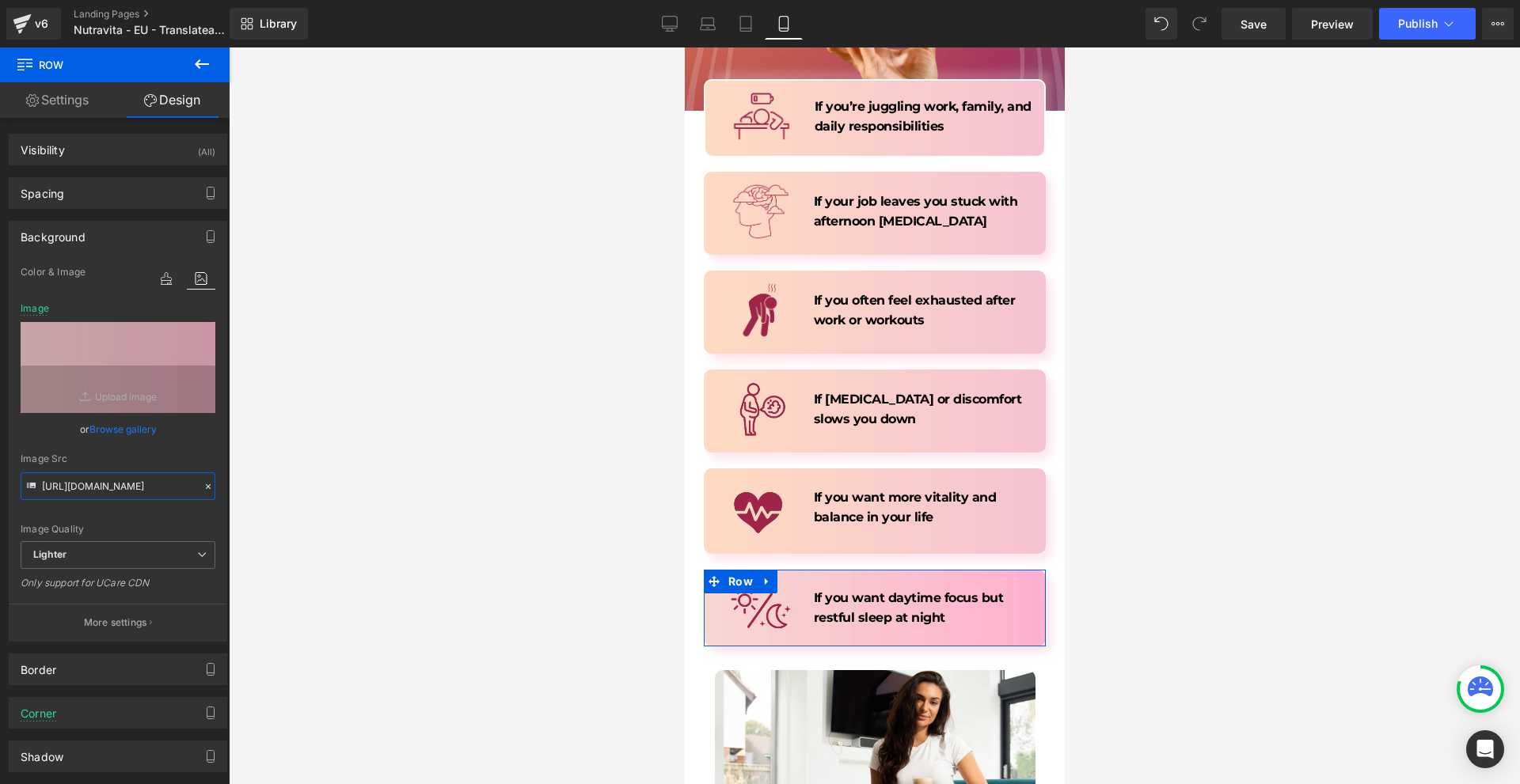
click at [98, 487] on input "[URL][DOMAIN_NAME]" at bounding box center [118, 486] width 195 height 27
paste input "[DOMAIN_NAME][URL]"
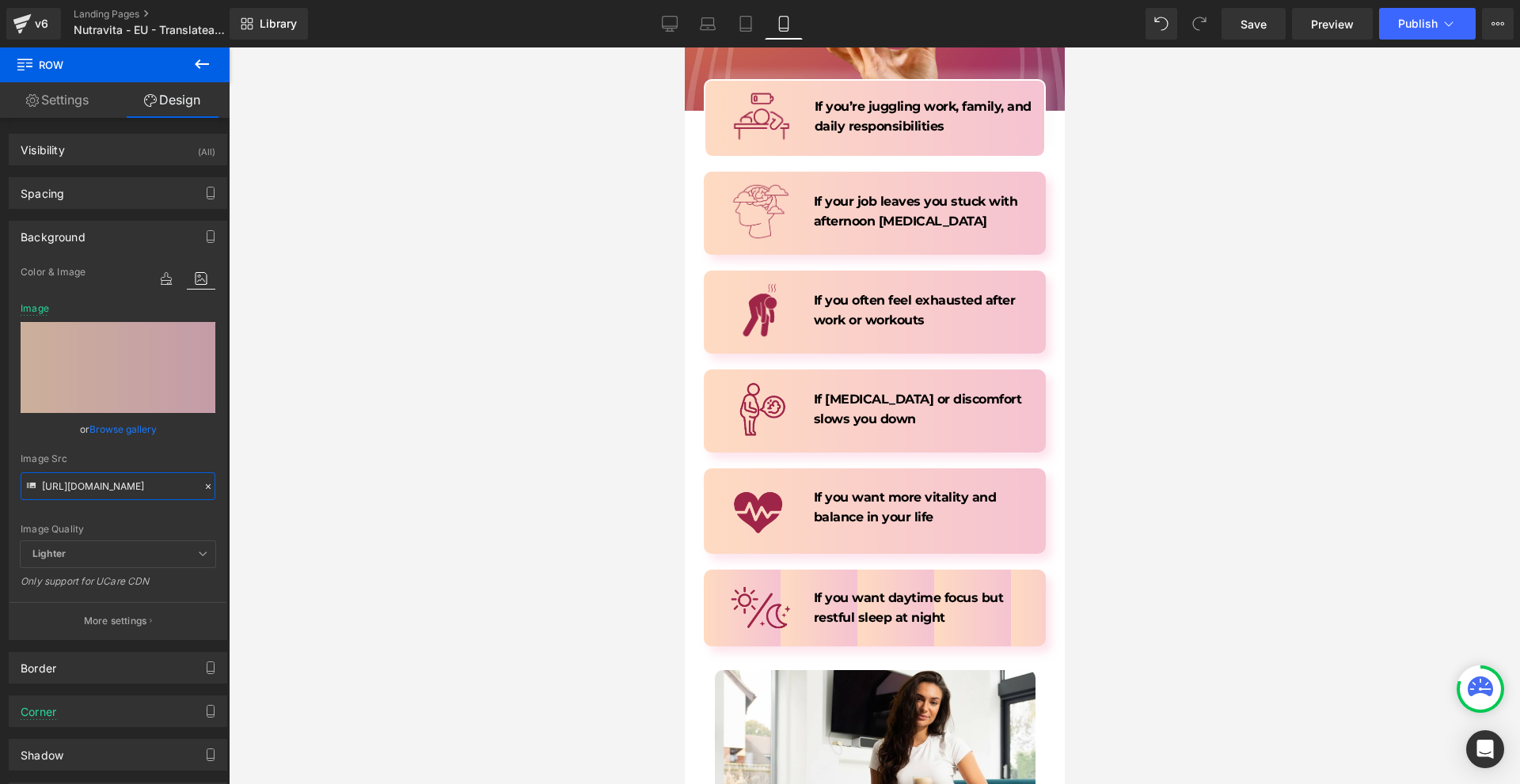
scroll to position [3956, 0]
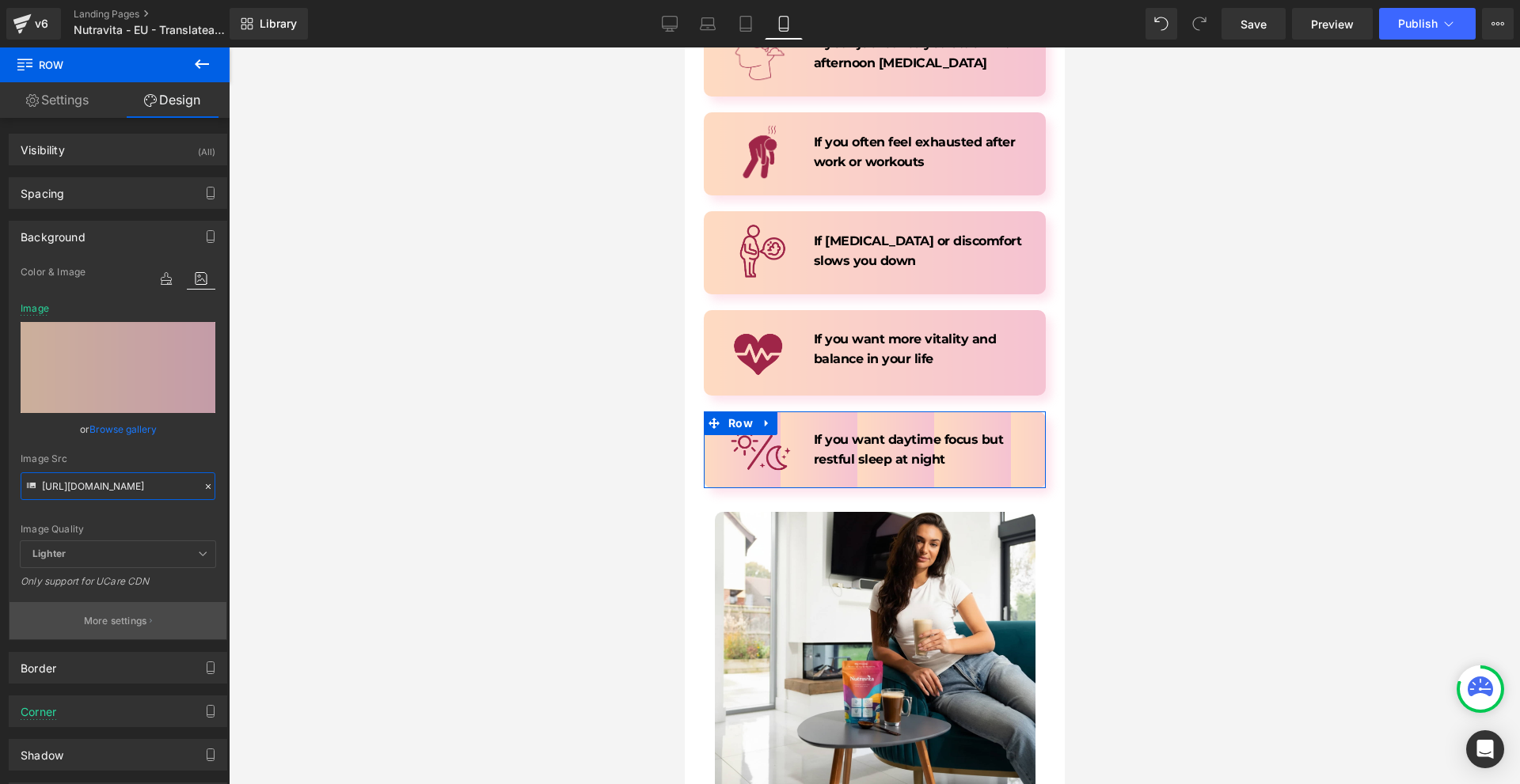
type input "[URL][DOMAIN_NAME]"
drag, startPoint x: 127, startPoint y: 625, endPoint x: 146, endPoint y: 517, distance: 109.7
click at [128, 624] on p "More settings" at bounding box center [116, 620] width 63 height 14
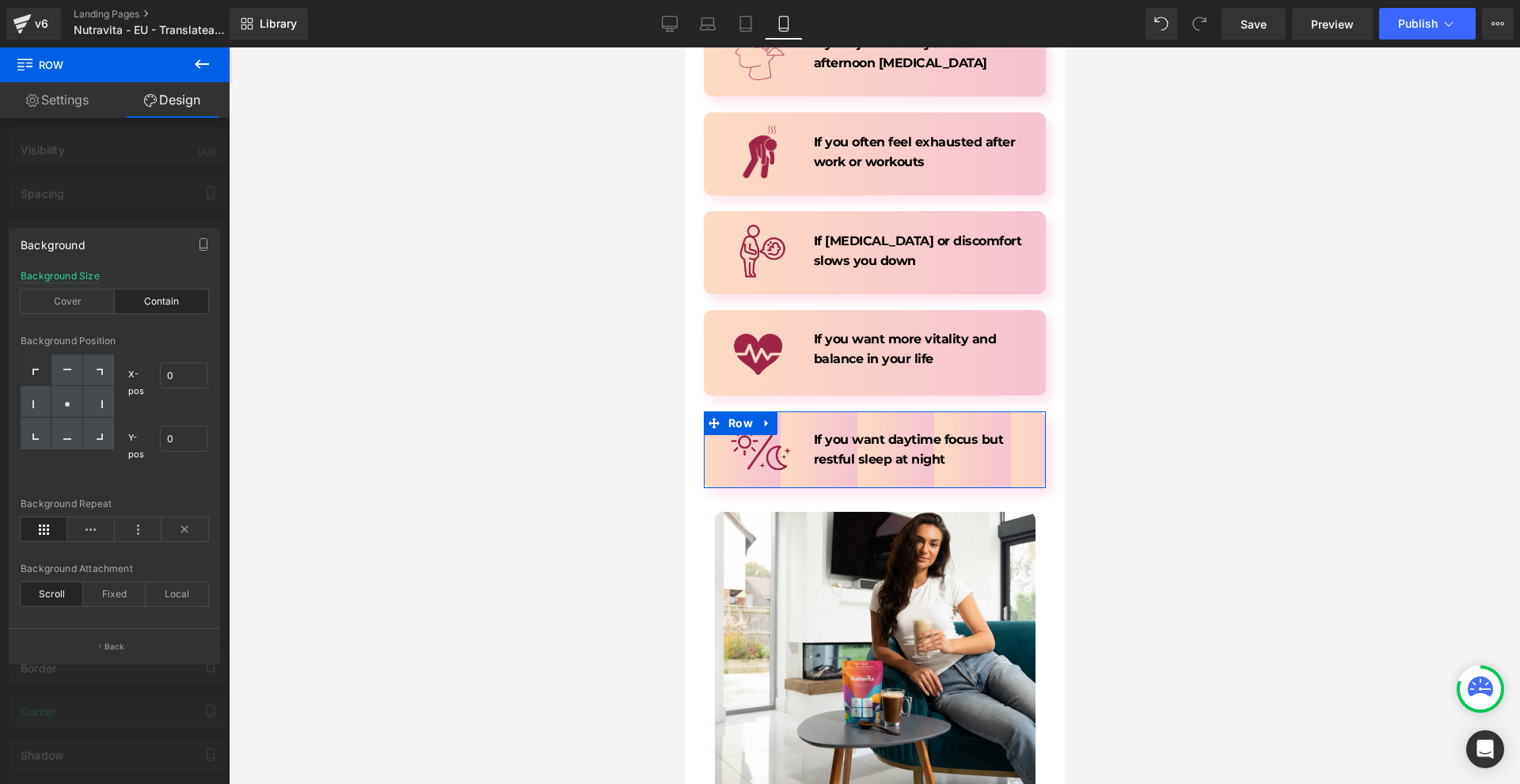
click at [89, 288] on div "Background Size Cover Contain" at bounding box center [115, 301] width 188 height 61
click at [115, 295] on div "Contain" at bounding box center [161, 301] width 94 height 24
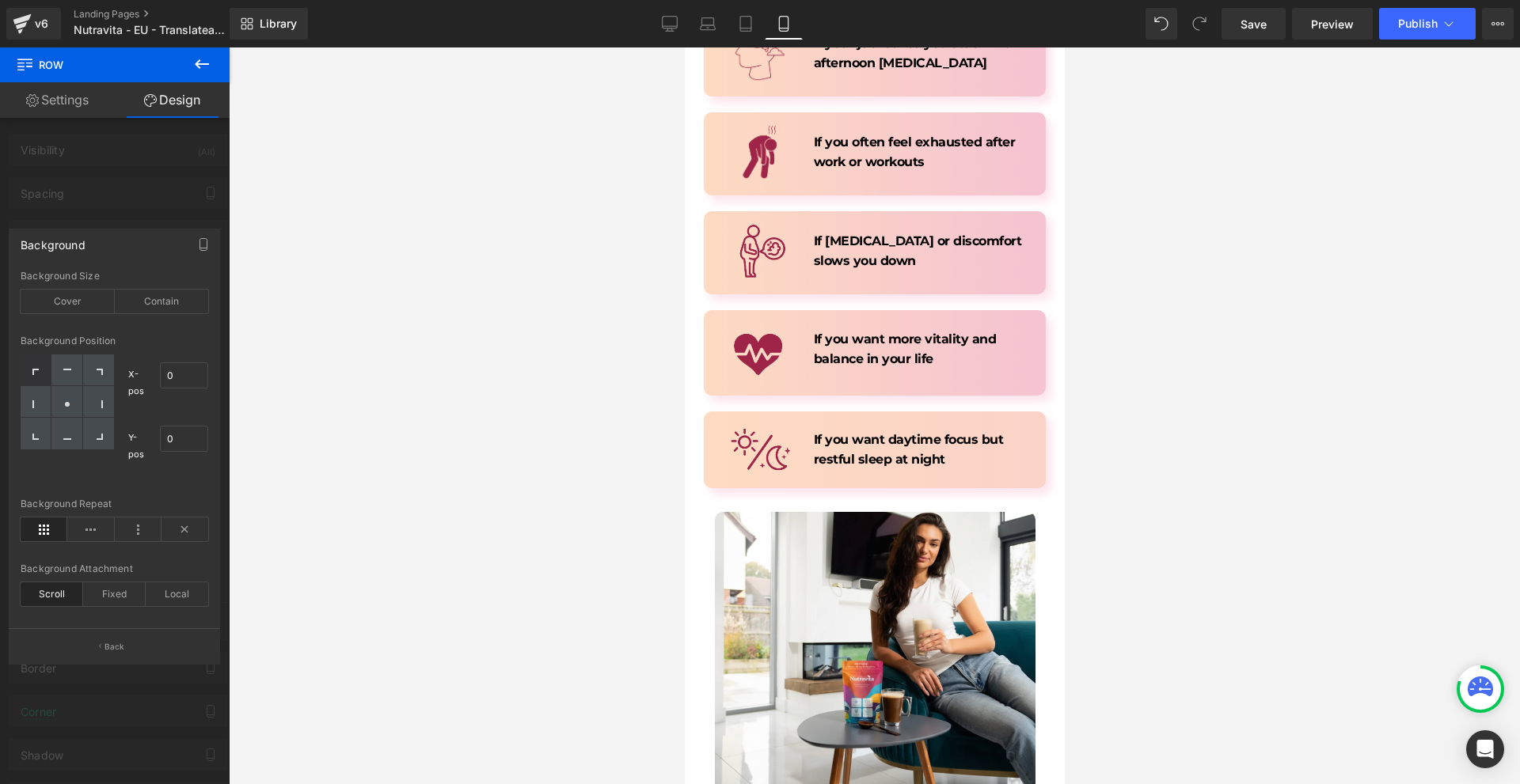
scroll to position [3719, 0]
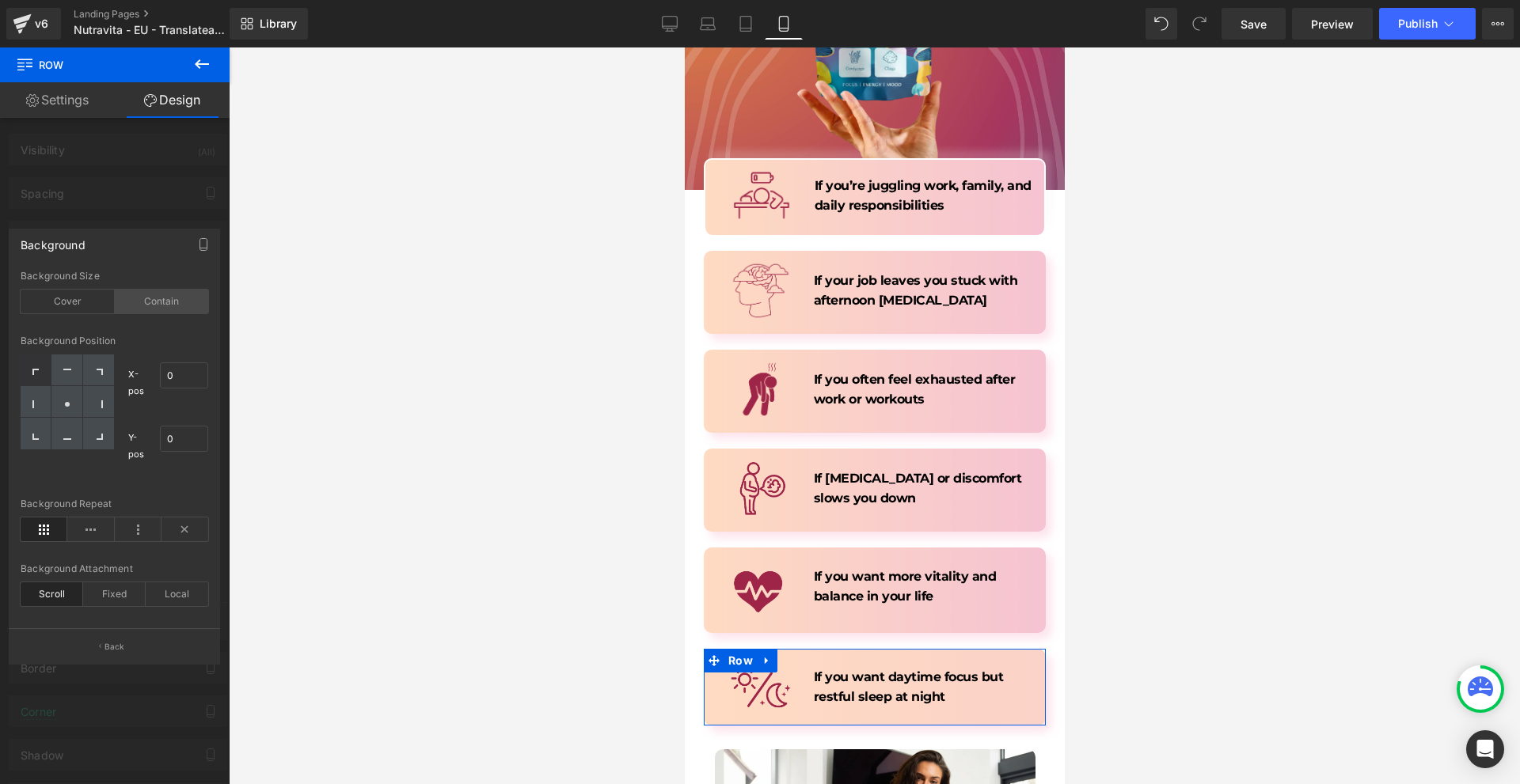
click at [186, 305] on div "Contain" at bounding box center [161, 301] width 94 height 24
click at [45, 311] on div "Cover" at bounding box center [67, 301] width 94 height 24
click at [109, 414] on div at bounding box center [98, 401] width 31 height 31
type input "100"
type input "50"
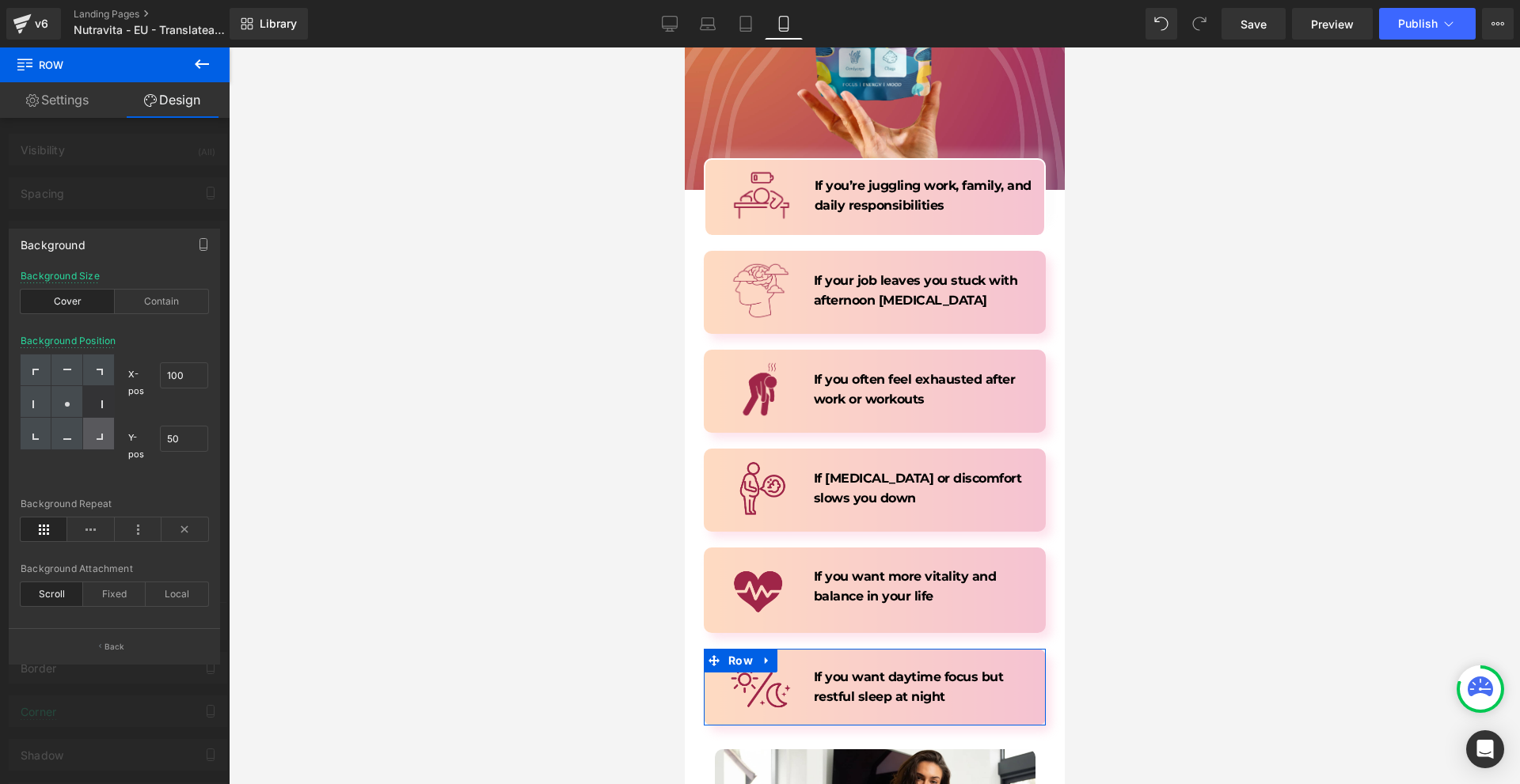
click at [102, 435] on icon at bounding box center [99, 437] width 7 height 7
type input "100"
drag, startPoint x: 80, startPoint y: 436, endPoint x: 116, endPoint y: 421, distance: 39.0
click at [80, 435] on div at bounding box center [66, 433] width 31 height 31
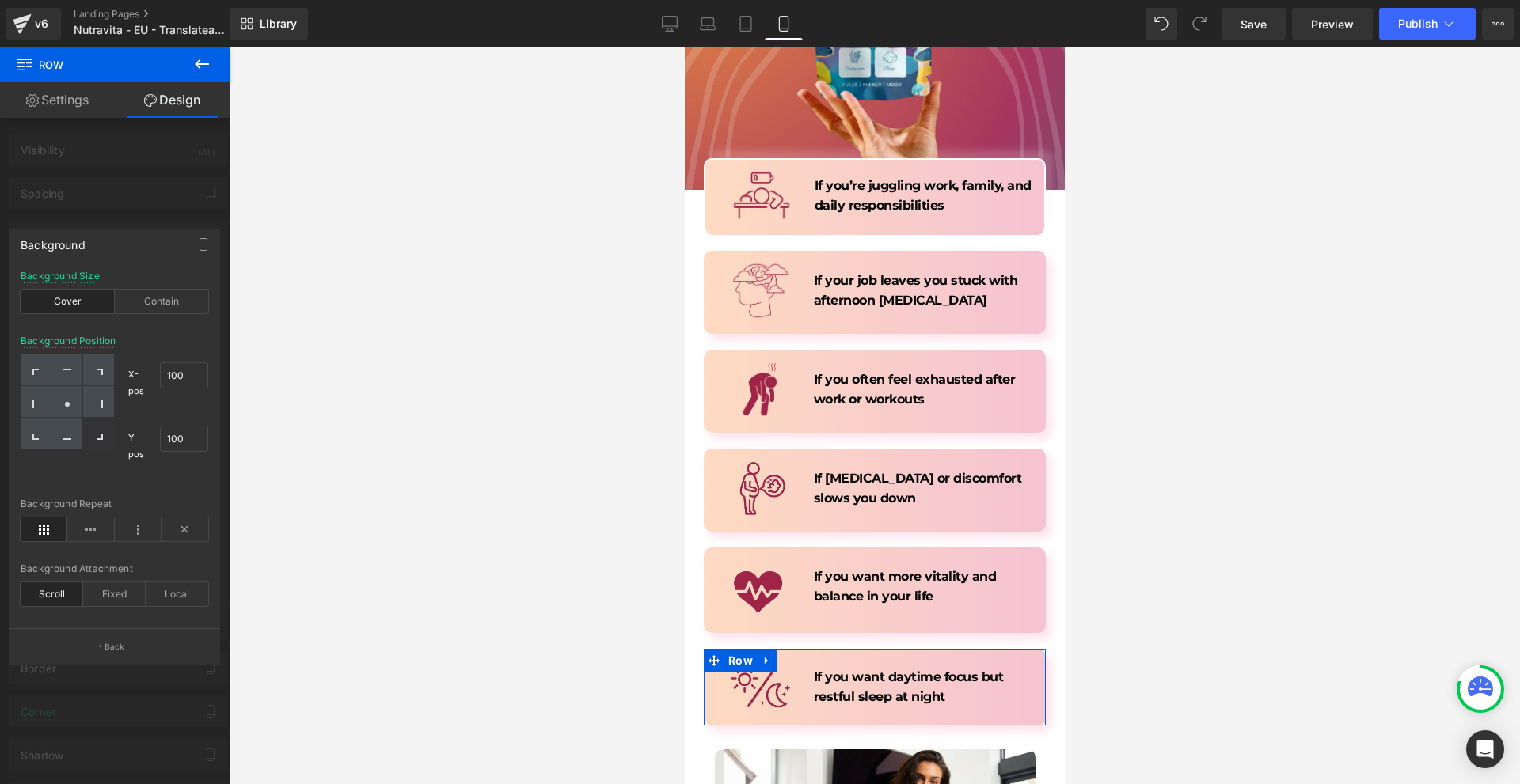
type input "50"
type input "100"
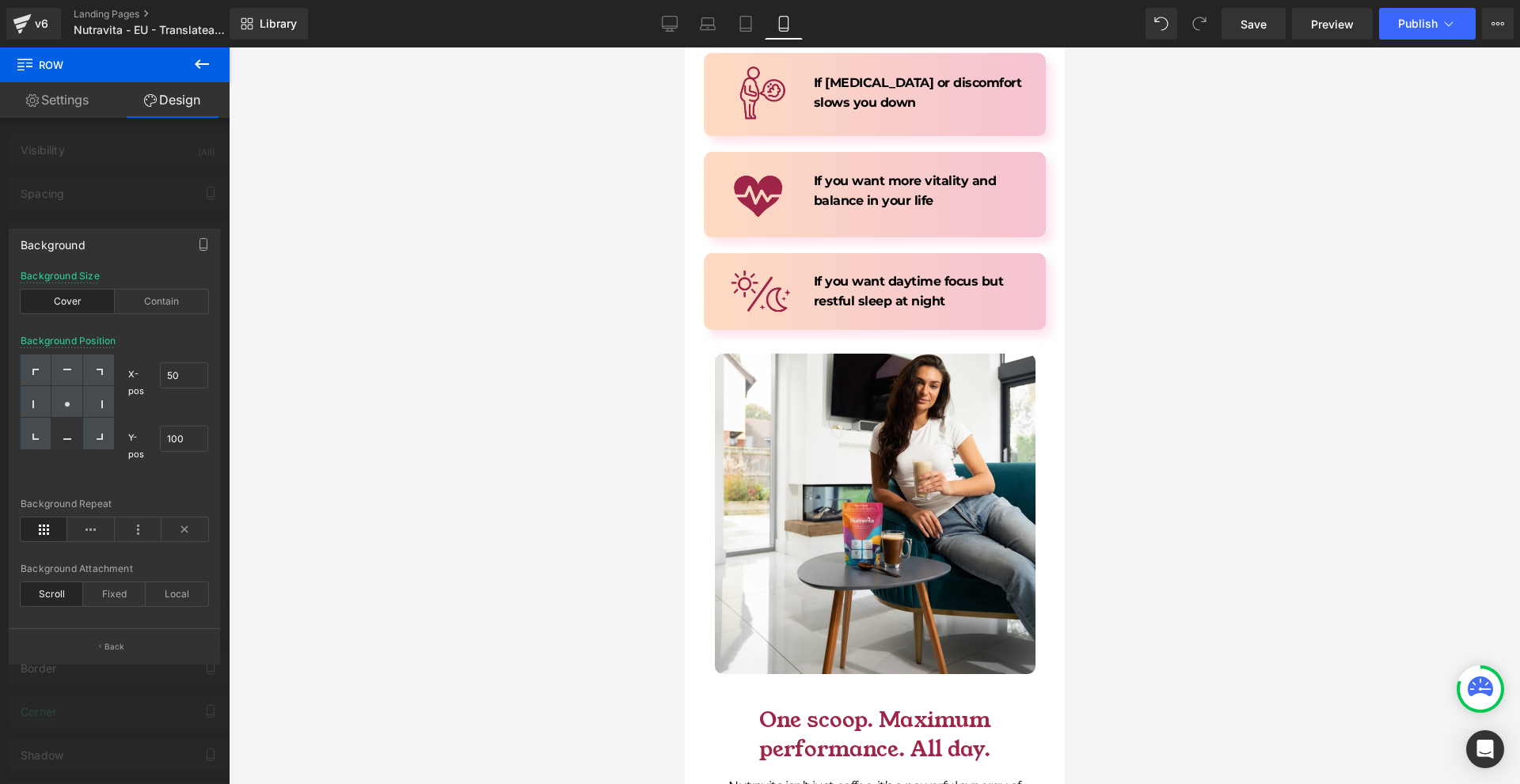
scroll to position [4352, 0]
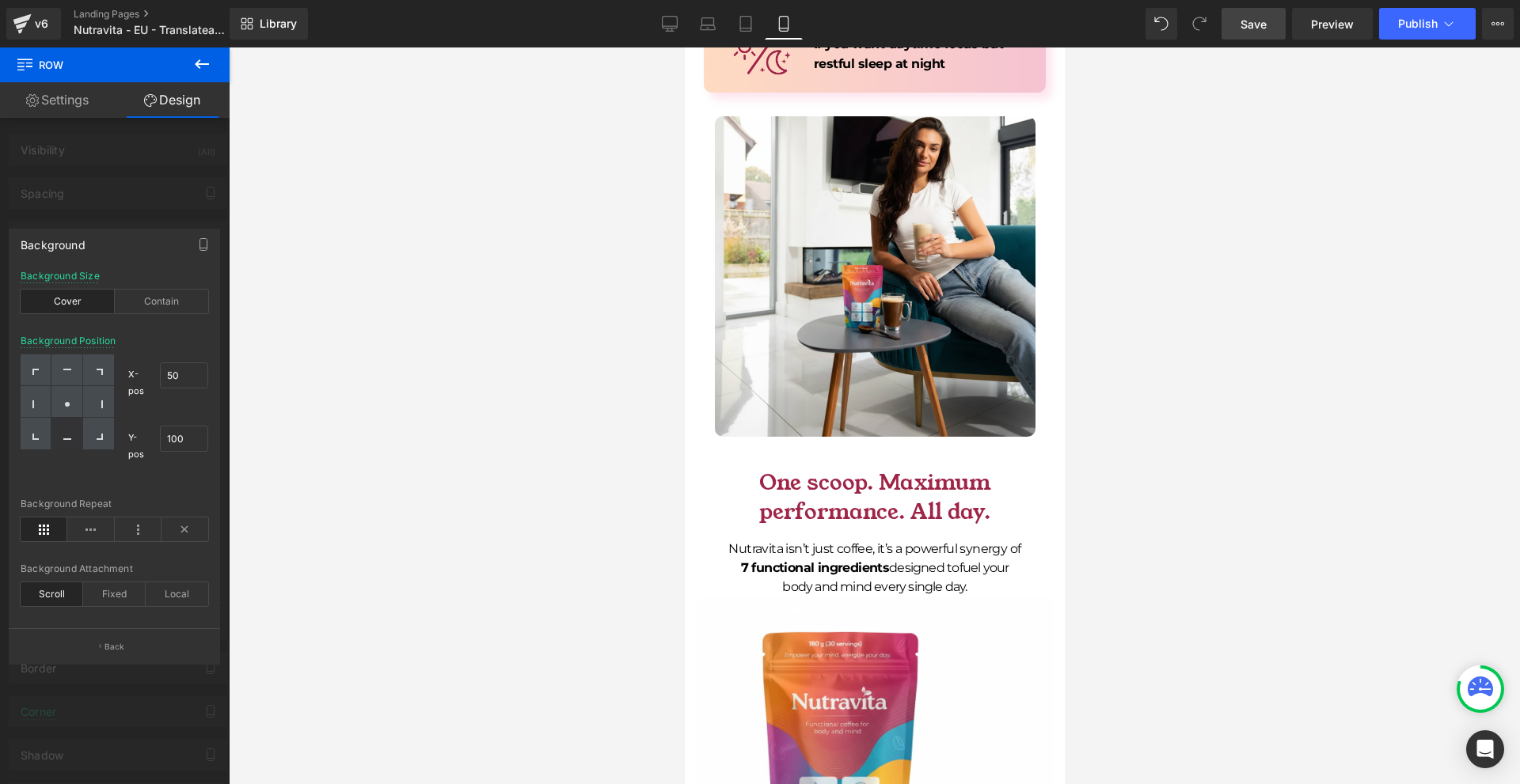
drag, startPoint x: 1274, startPoint y: 16, endPoint x: 297, endPoint y: 261, distance: 1007.3
click at [1274, 16] on link "Save" at bounding box center [1253, 23] width 64 height 31
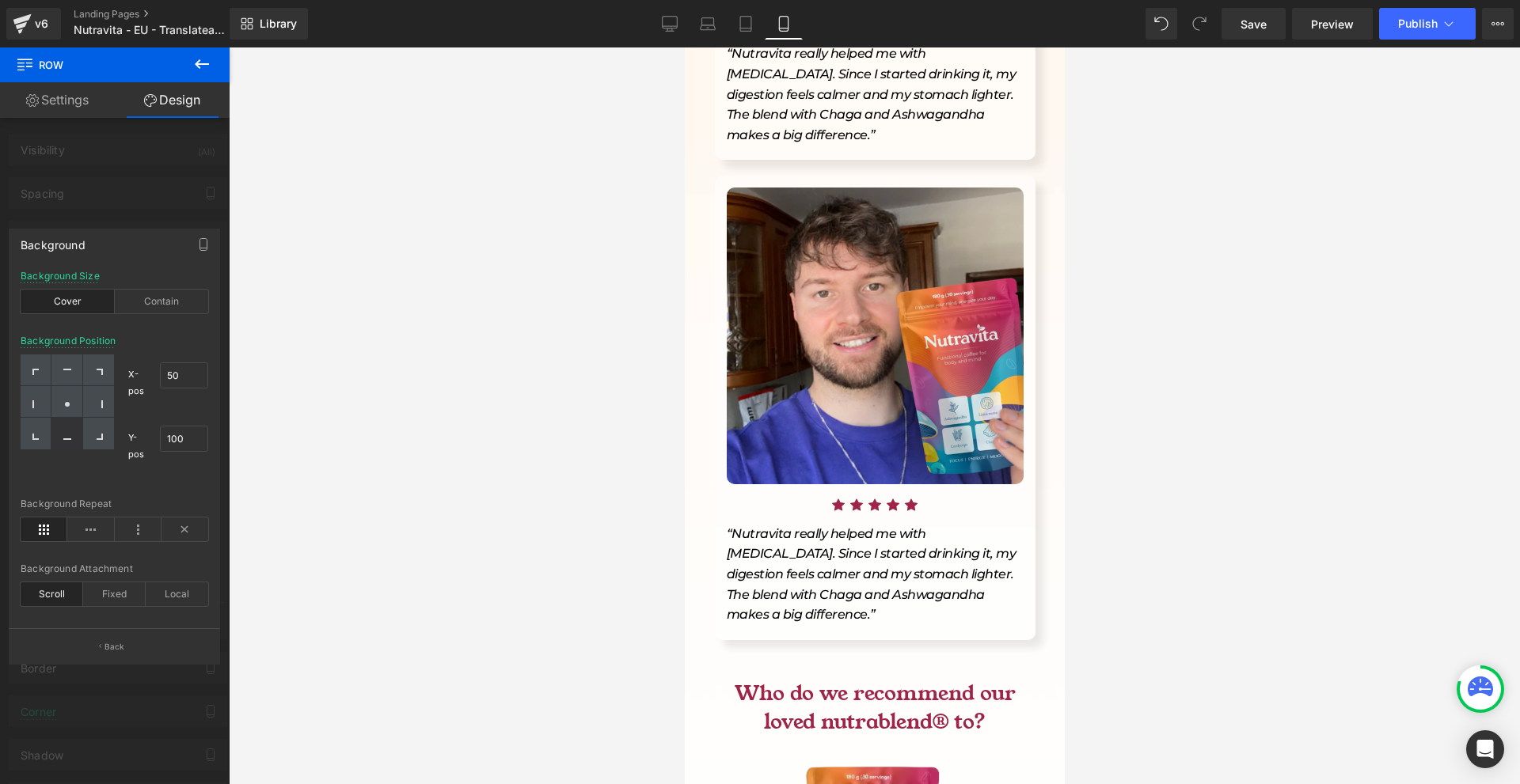
scroll to position [3397, 0]
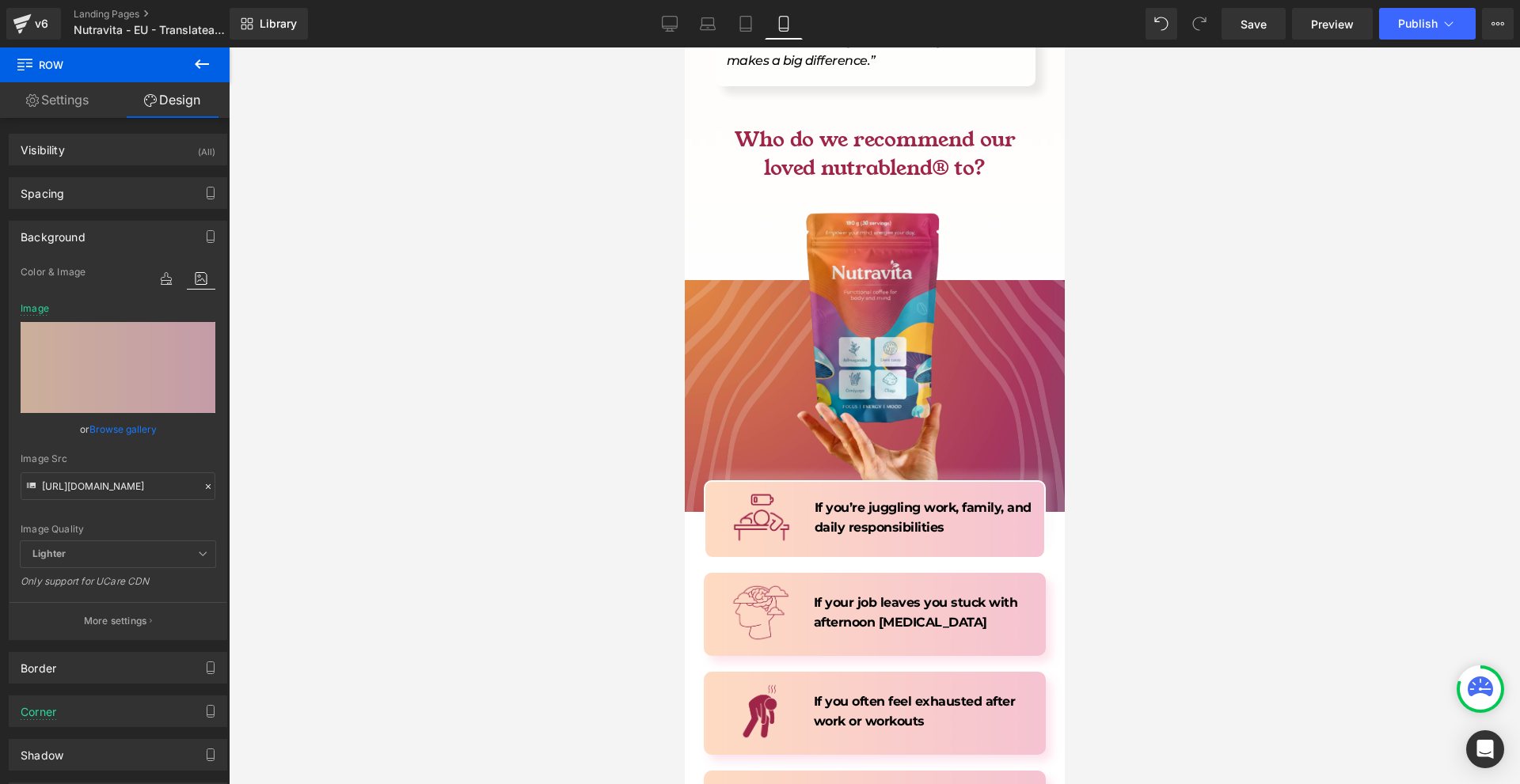
click at [729, 483] on span "Row" at bounding box center [741, 494] width 32 height 24
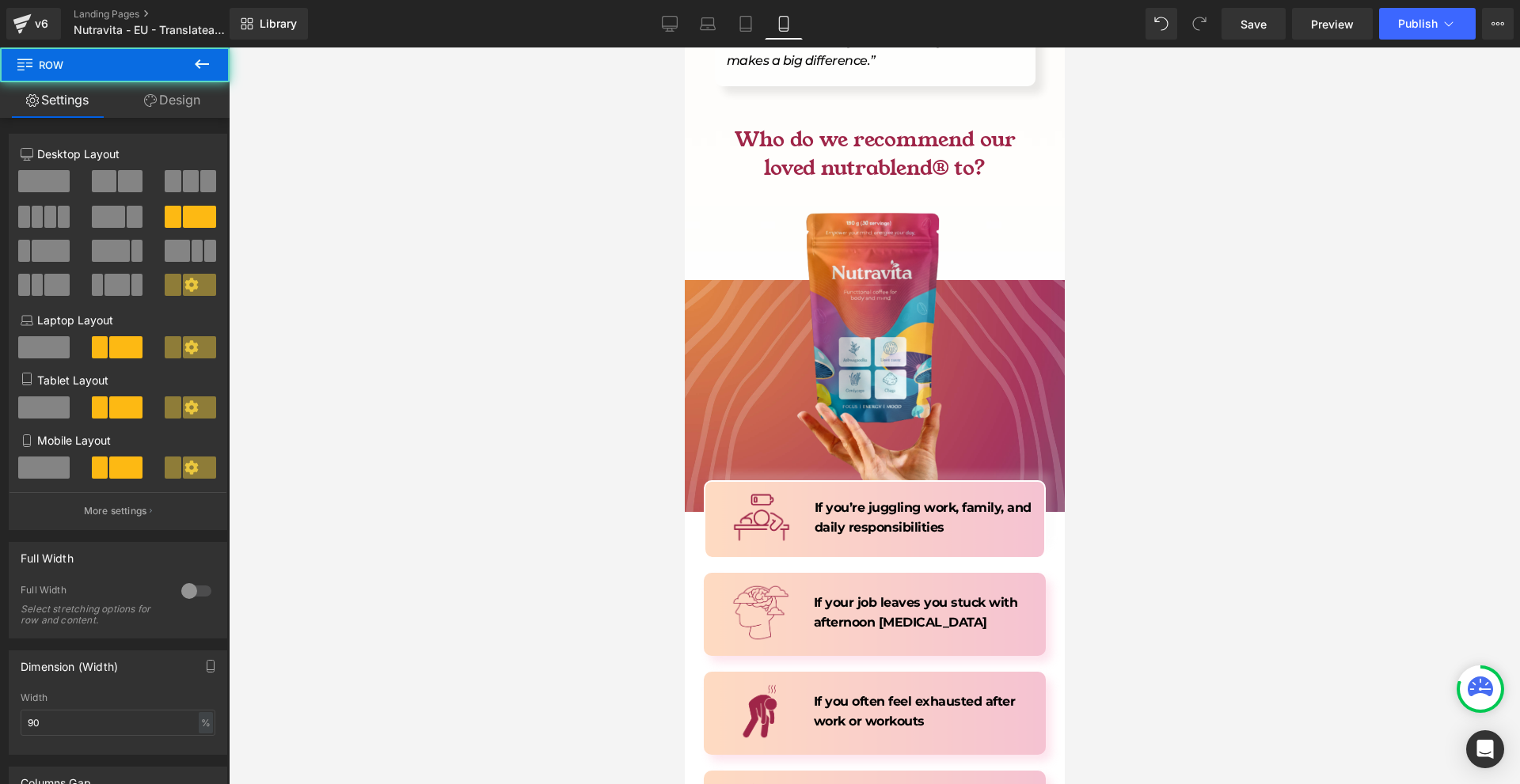
click at [171, 71] on span "Row" at bounding box center [95, 64] width 158 height 35
click at [171, 96] on link "Design" at bounding box center [171, 100] width 115 height 36
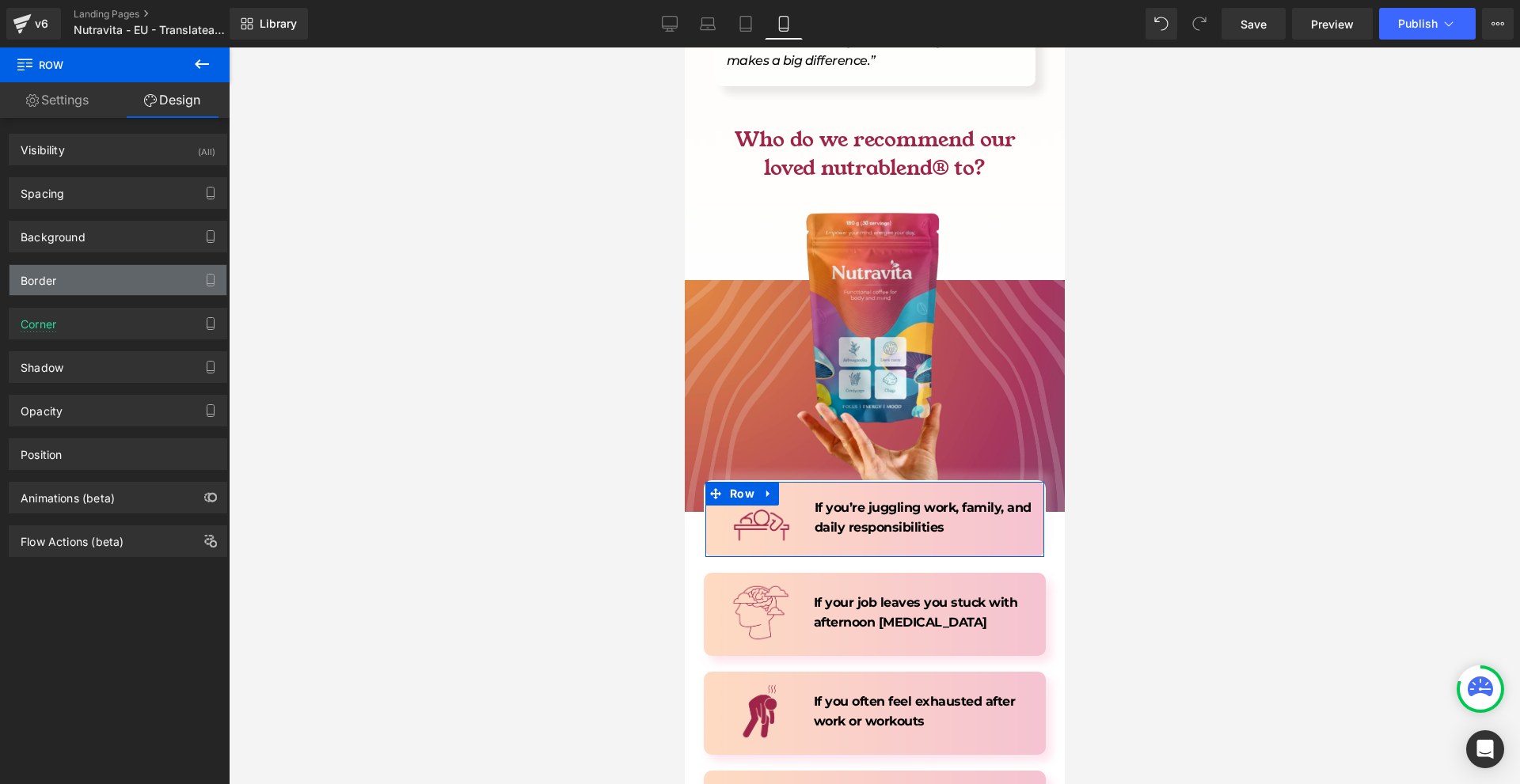
click at [121, 289] on div "Border" at bounding box center [117, 280] width 217 height 30
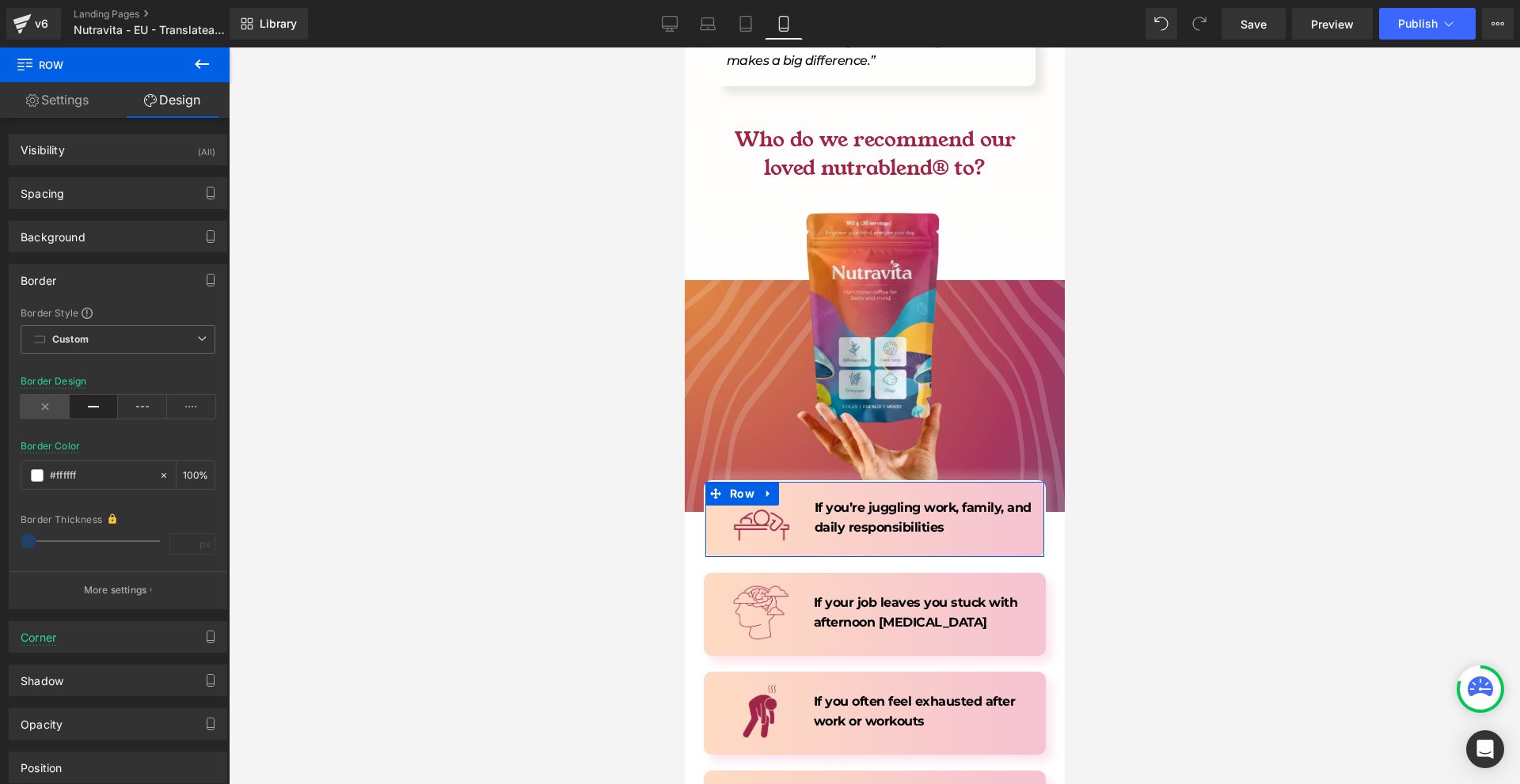
click at [53, 407] on icon at bounding box center [45, 406] width 49 height 24
click at [75, 287] on div "Border" at bounding box center [117, 280] width 217 height 30
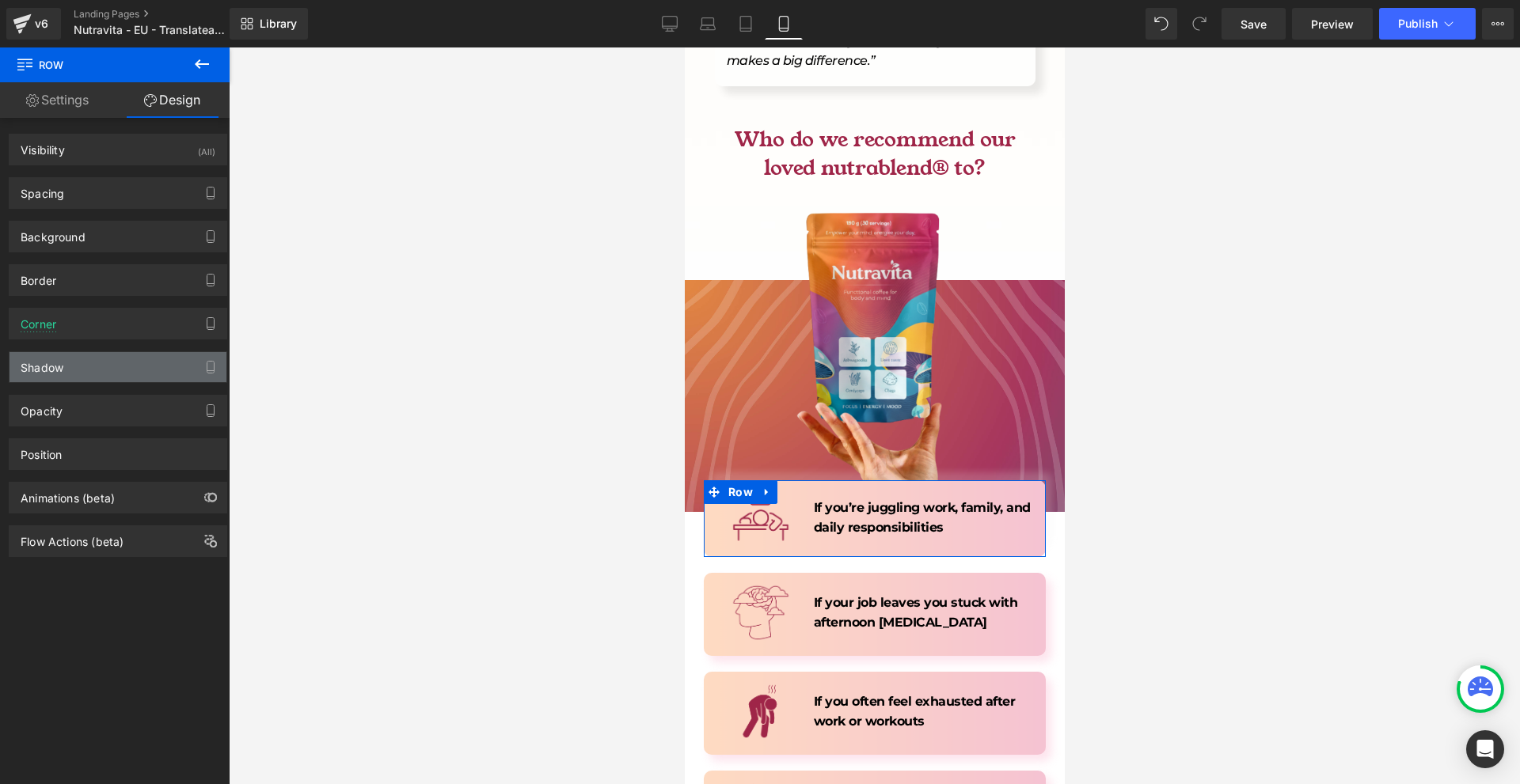
click at [91, 370] on div "Shadow" at bounding box center [117, 367] width 217 height 30
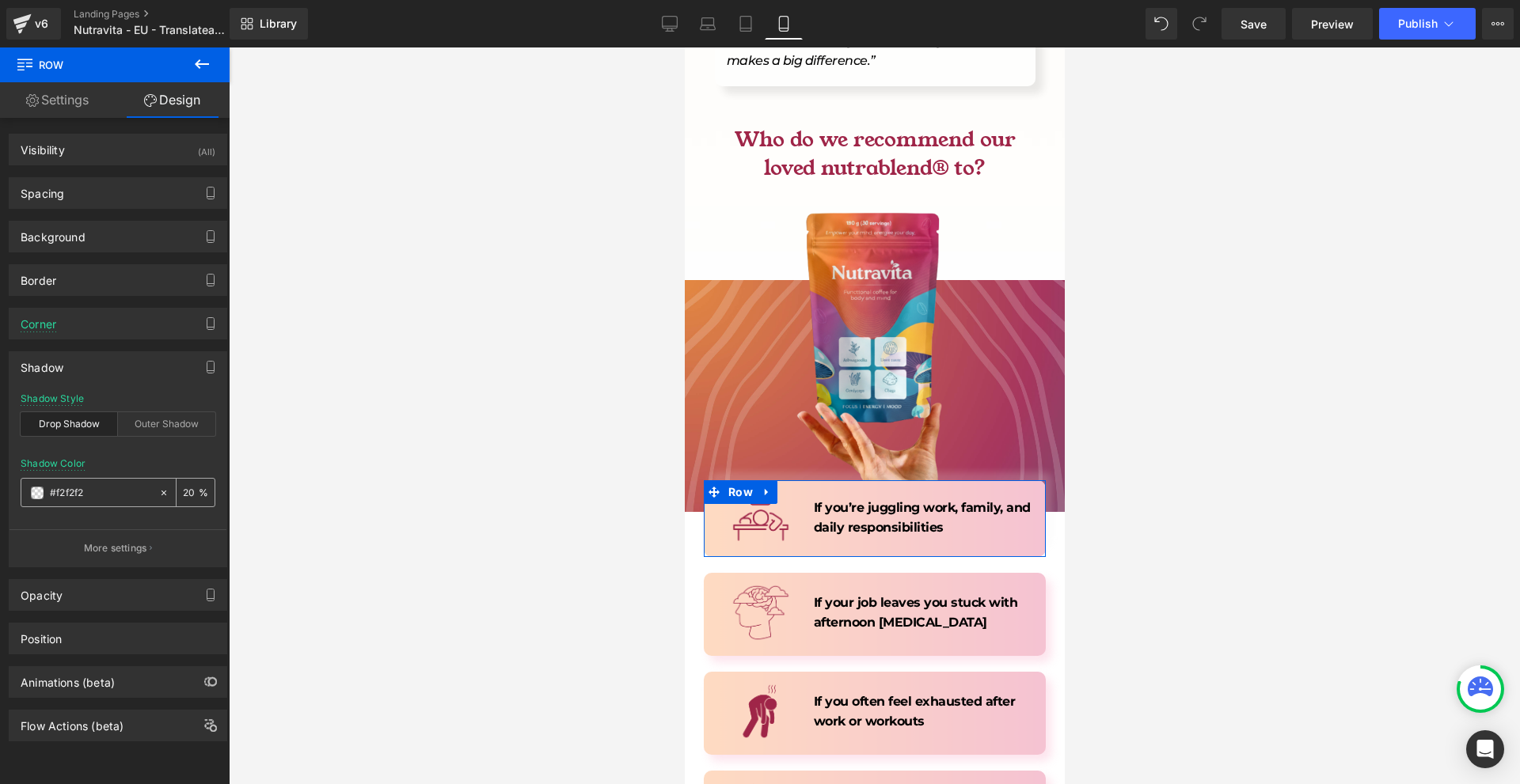
click at [39, 490] on span at bounding box center [37, 492] width 12 height 12
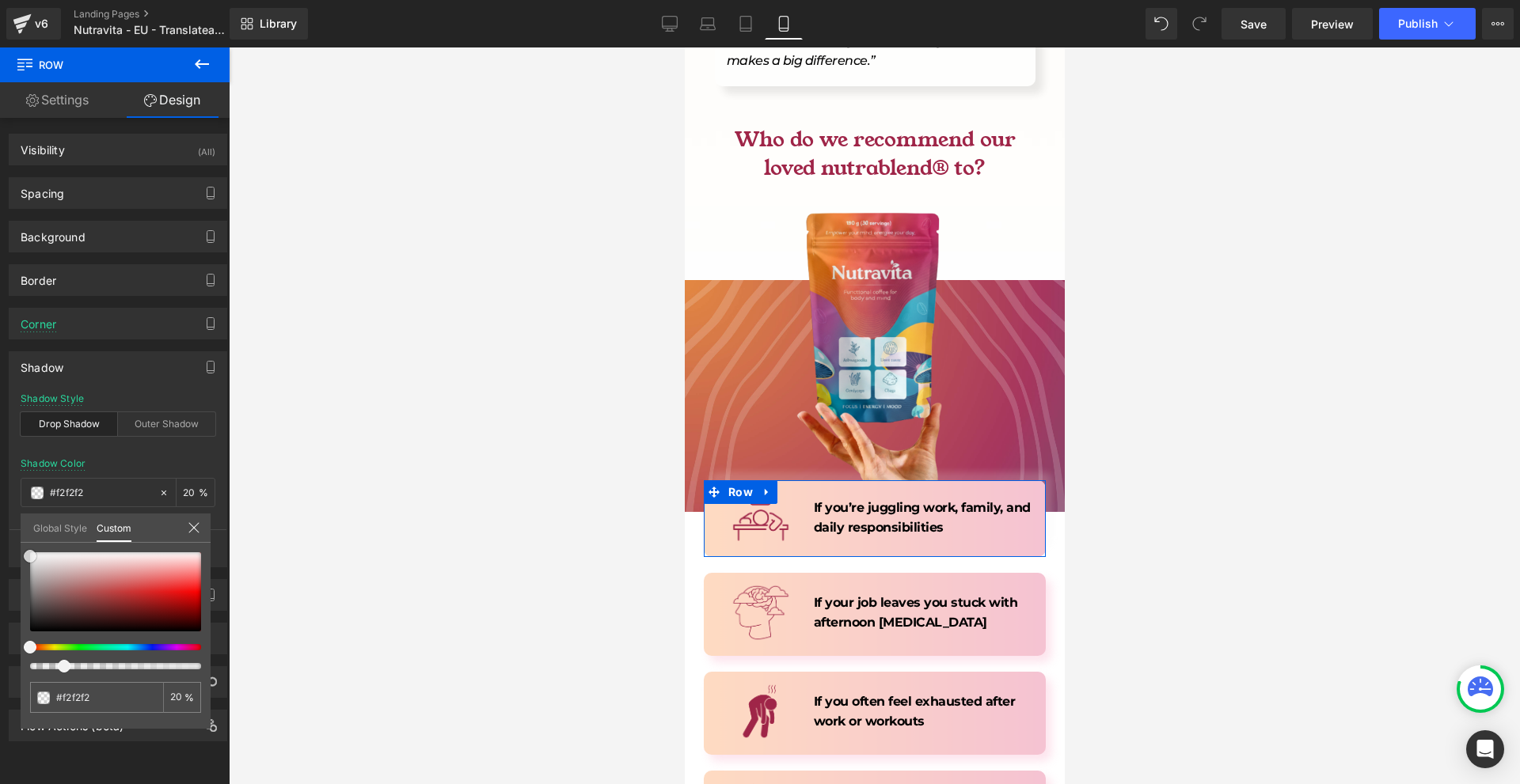
type input "#ededed"
type input "#d6d6d6"
type input "#9b9b9b"
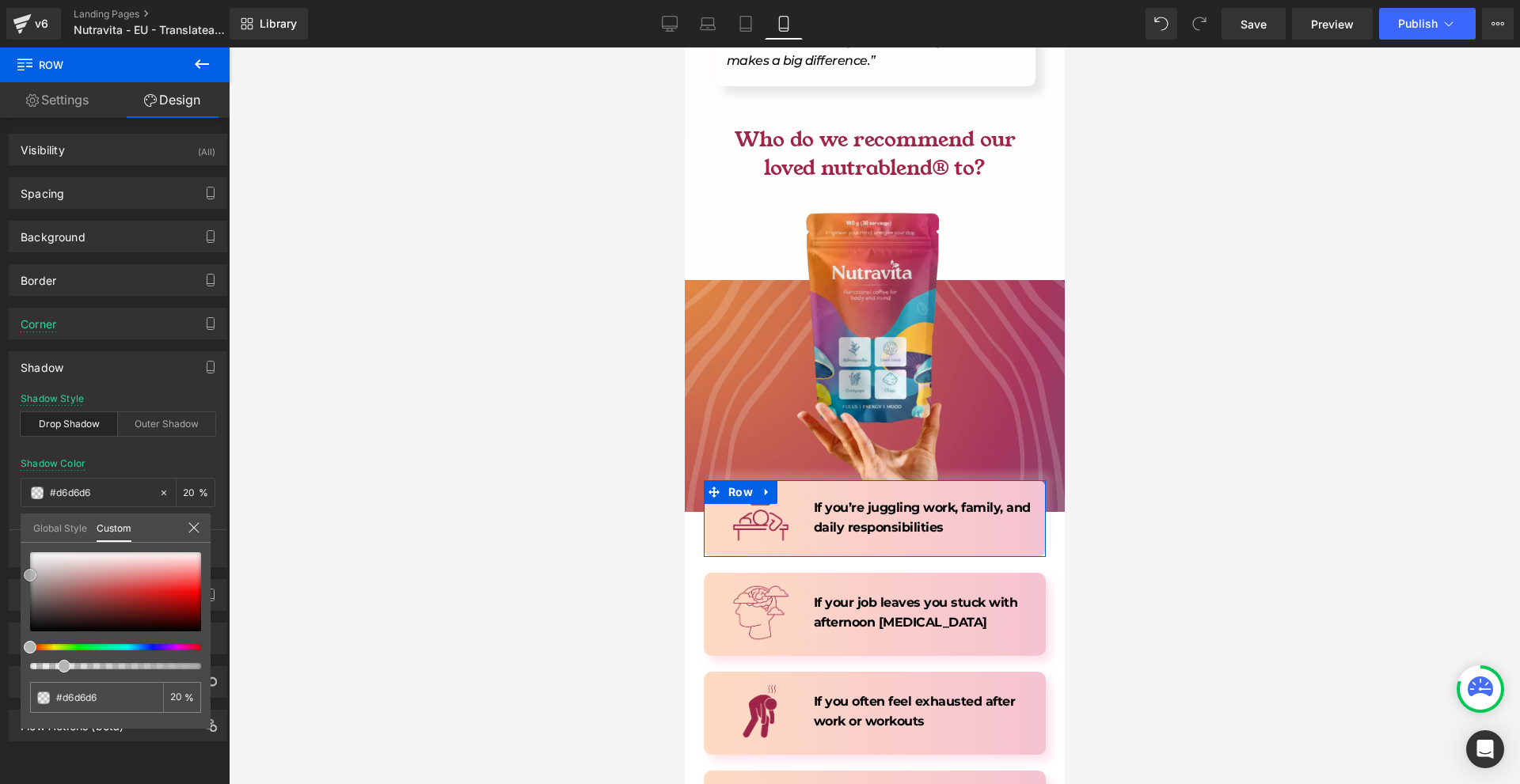
type input "#9b9b9b"
type input "#828282"
type input "#707070"
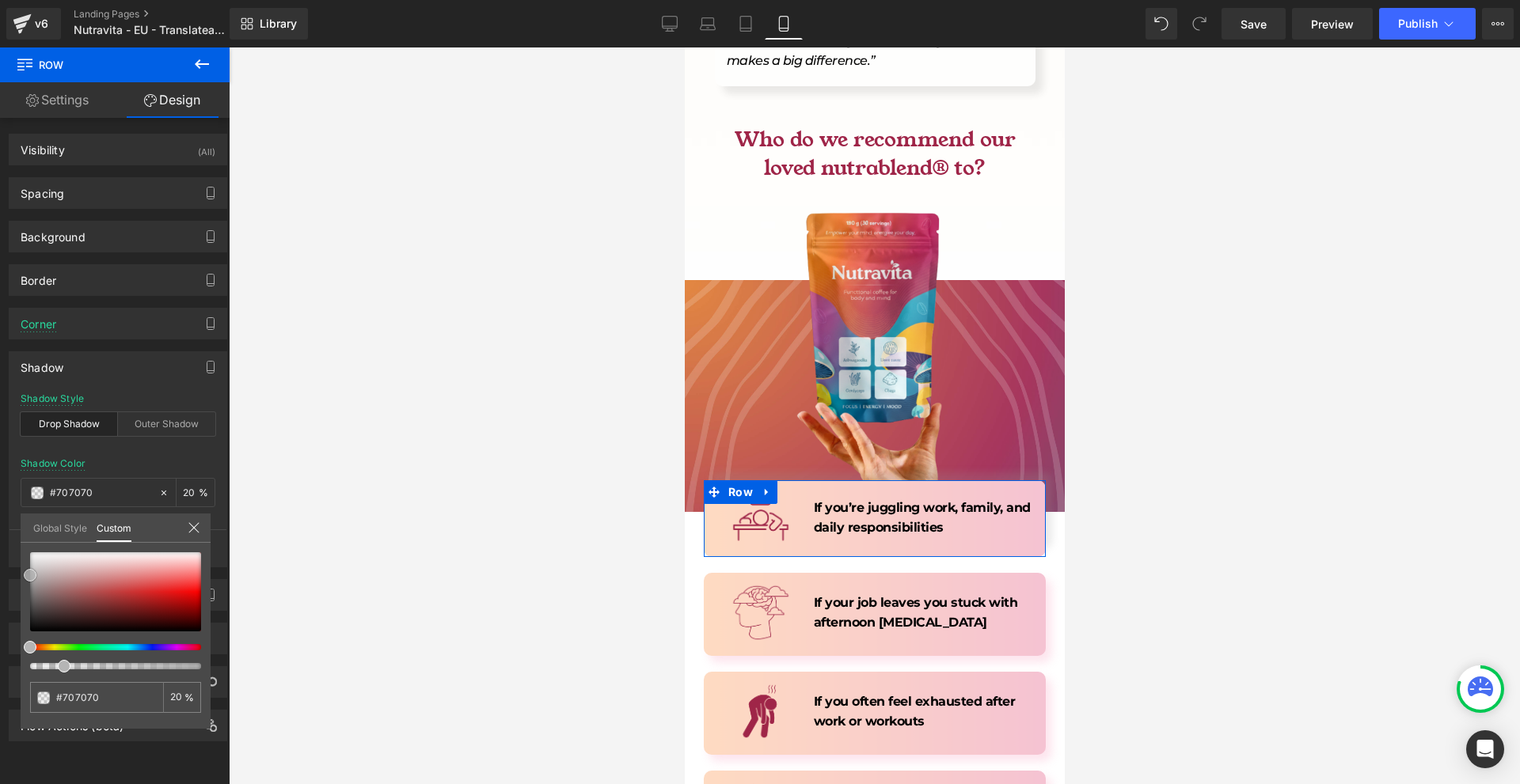
type input "#606060"
type input "#515151"
type input "#474747"
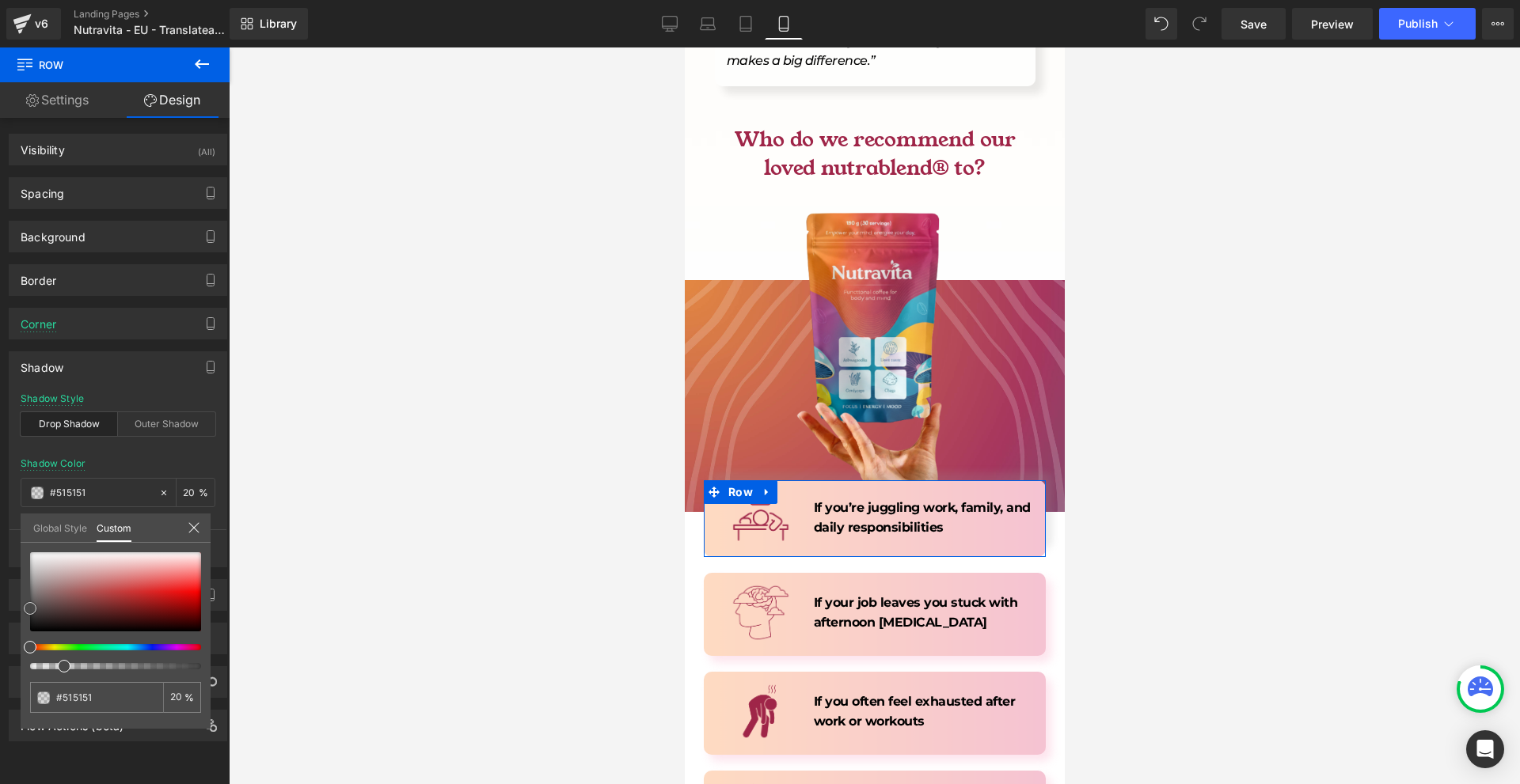
type input "#474747"
type input "#3f3f3f"
type input "#3d3d3d"
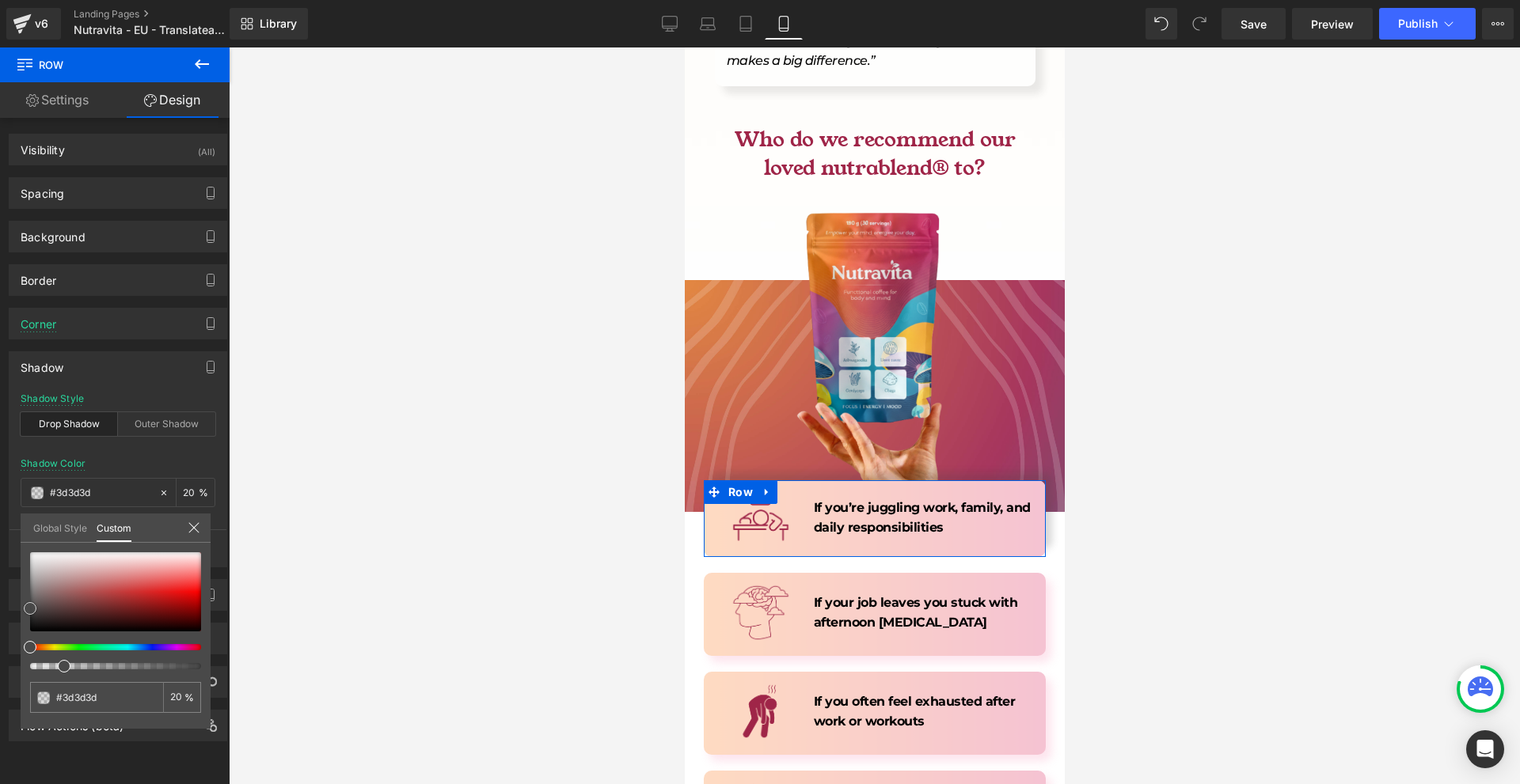
type input "#383838"
type input "#333333"
type input "#232323"
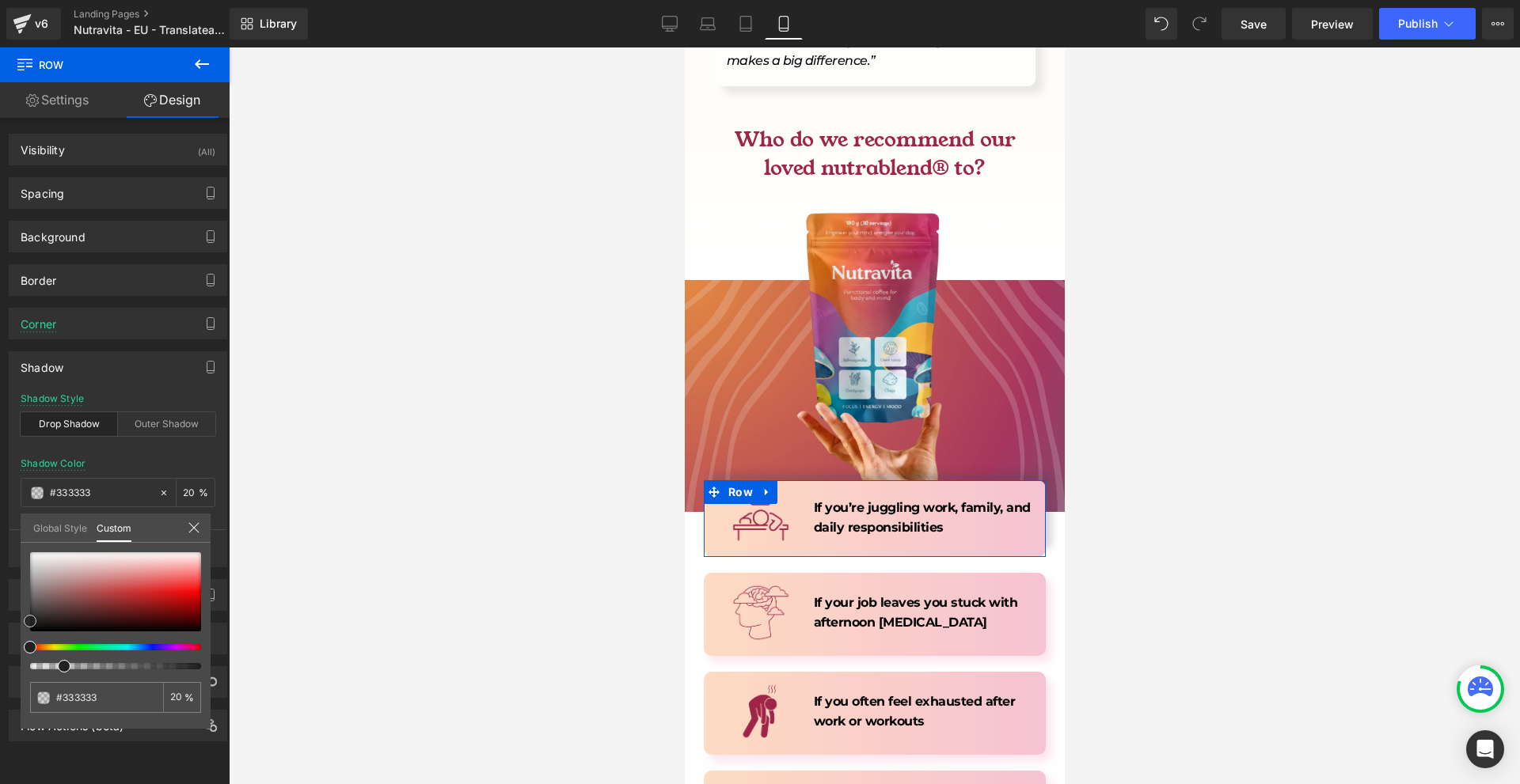
type input "#232323"
type input "#1c1c1c"
type input "#161616"
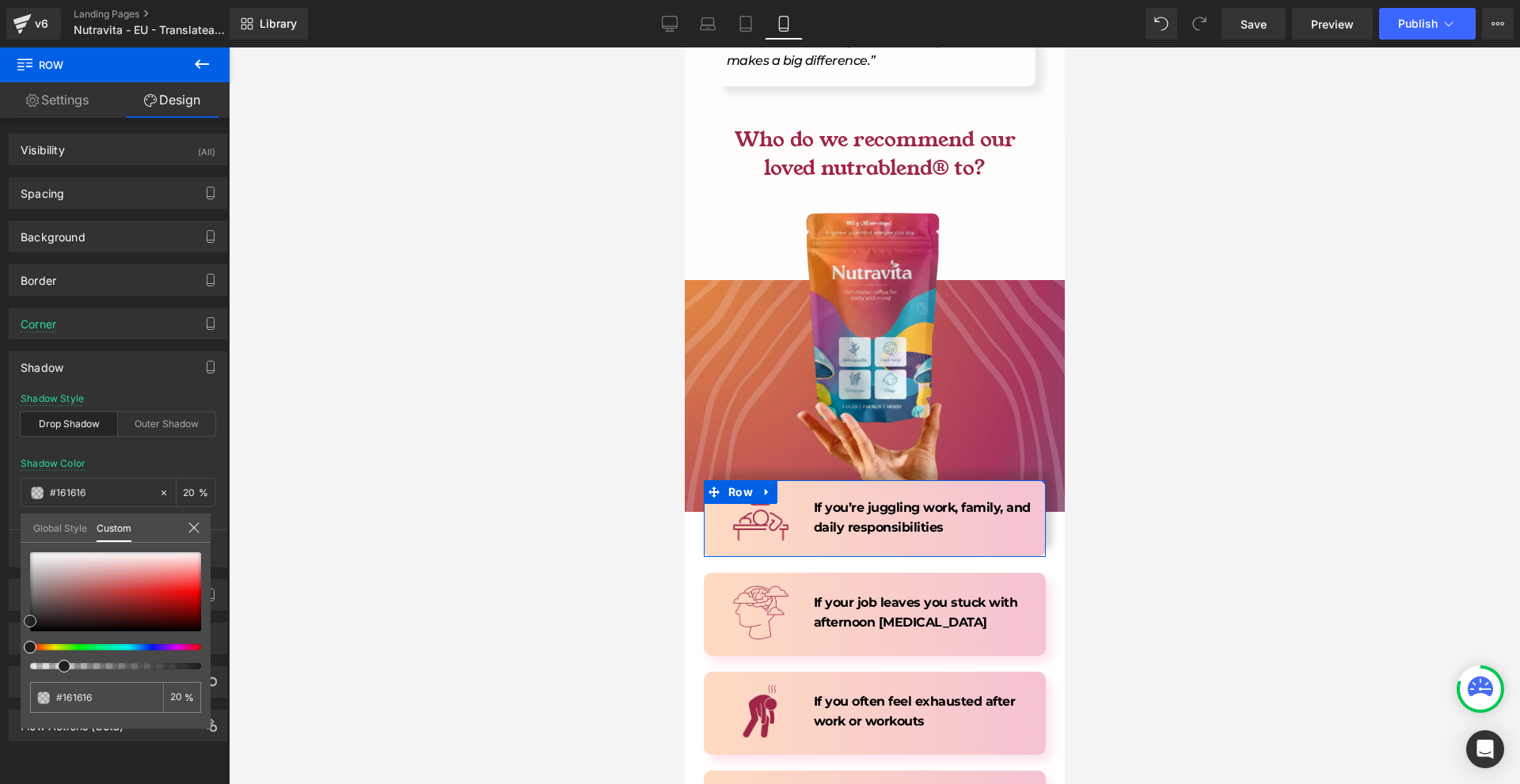
type input "#0f0f0f"
type input "#000000"
drag, startPoint x: 31, startPoint y: 560, endPoint x: 198, endPoint y: 633, distance: 182.3
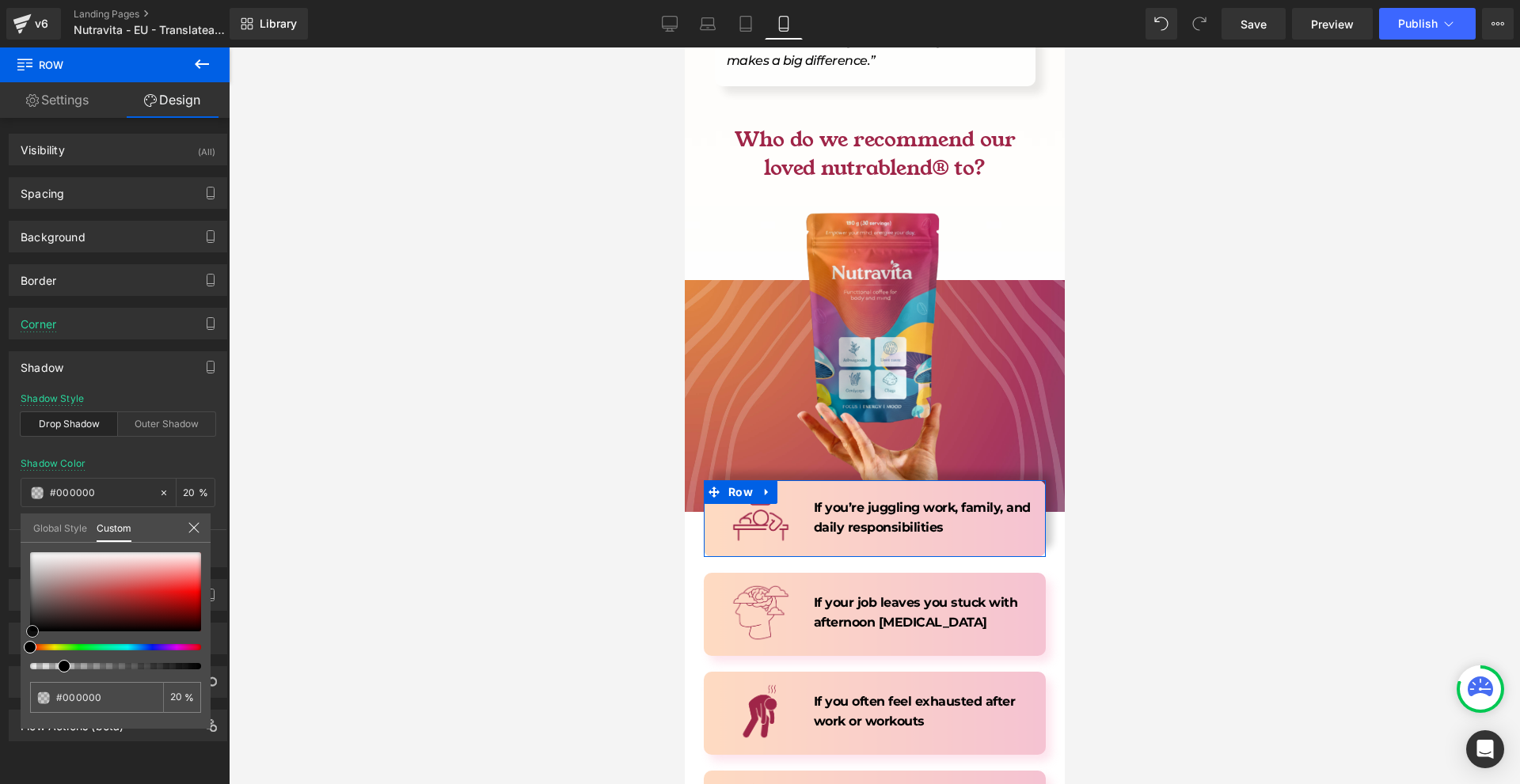
click at [31, 662] on div at bounding box center [116, 611] width 171 height 117
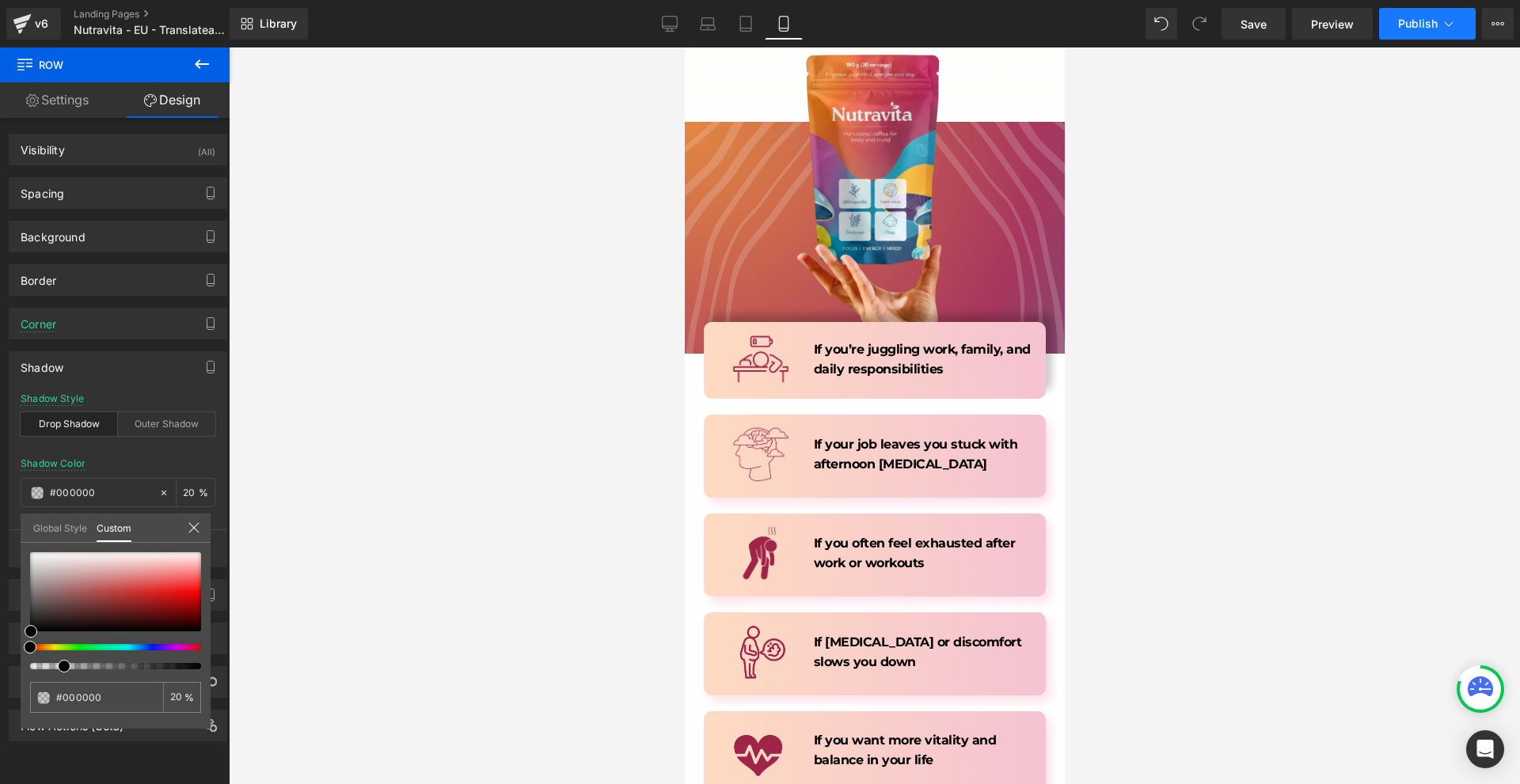
click at [1413, 30] on button "Publish" at bounding box center [1427, 23] width 97 height 31
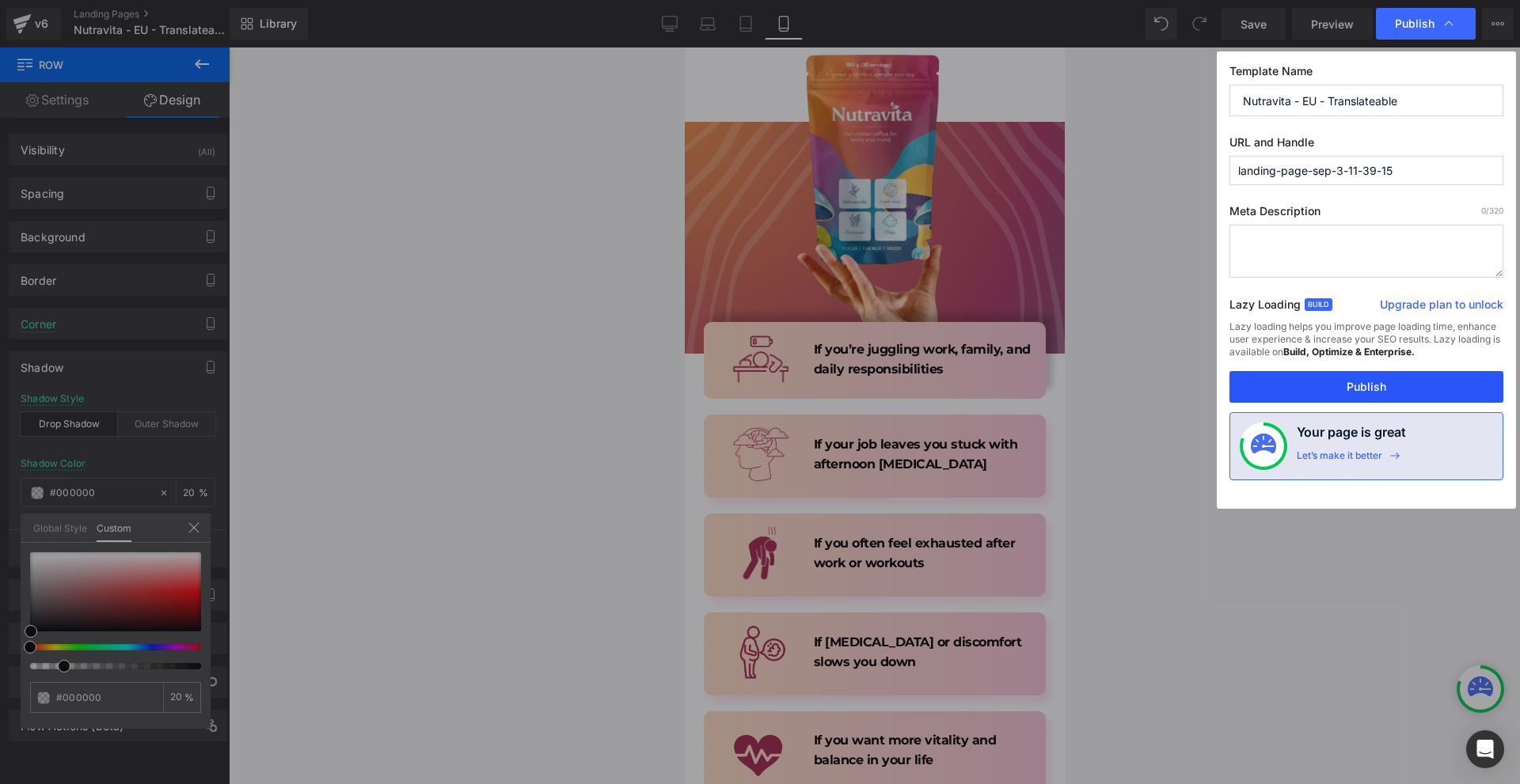
click at [1368, 383] on button "Publish" at bounding box center [1366, 386] width 274 height 31
